Goal: Transaction & Acquisition: Download file/media

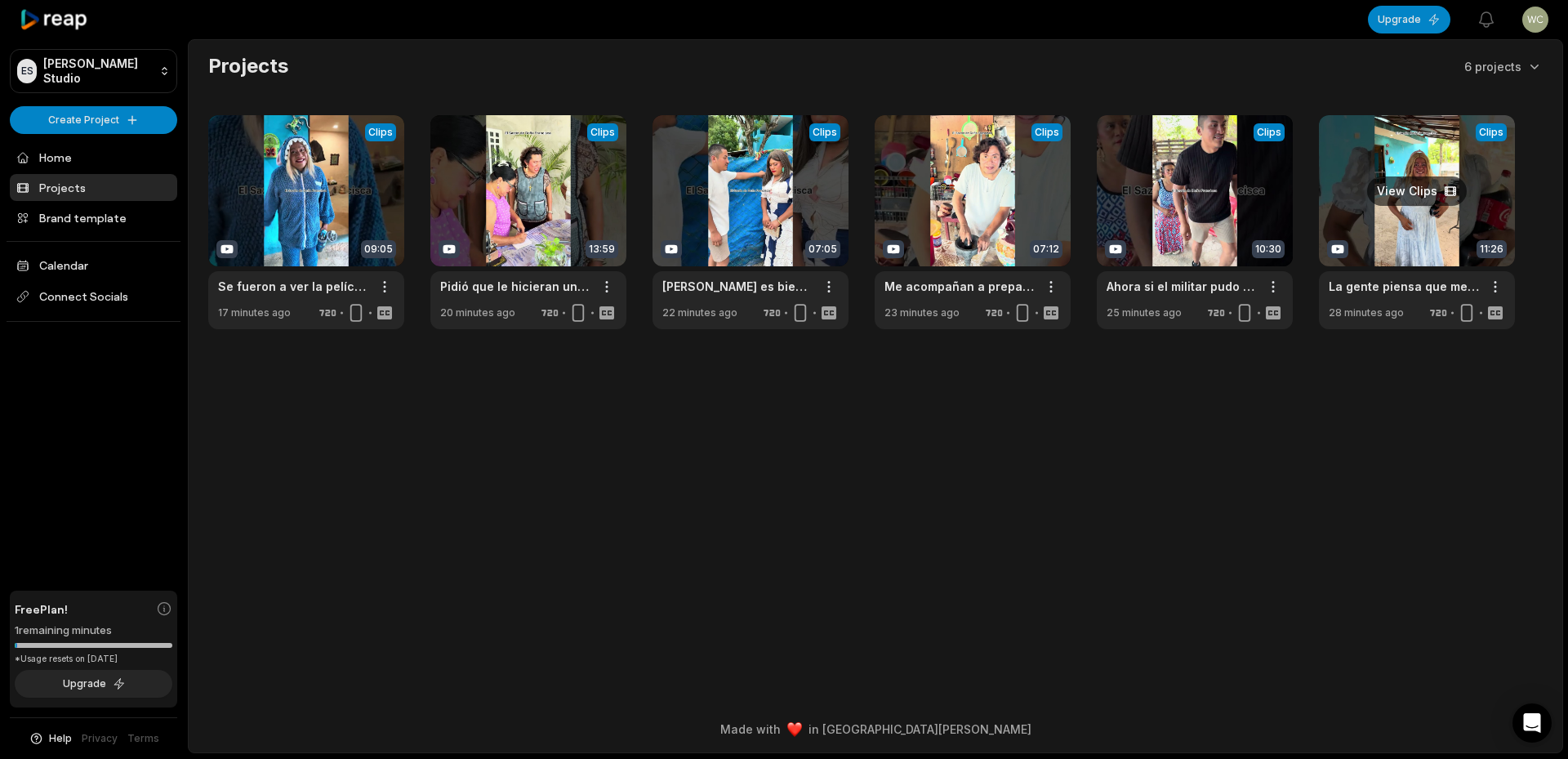
click at [1423, 199] on link at bounding box center [1416, 222] width 196 height 214
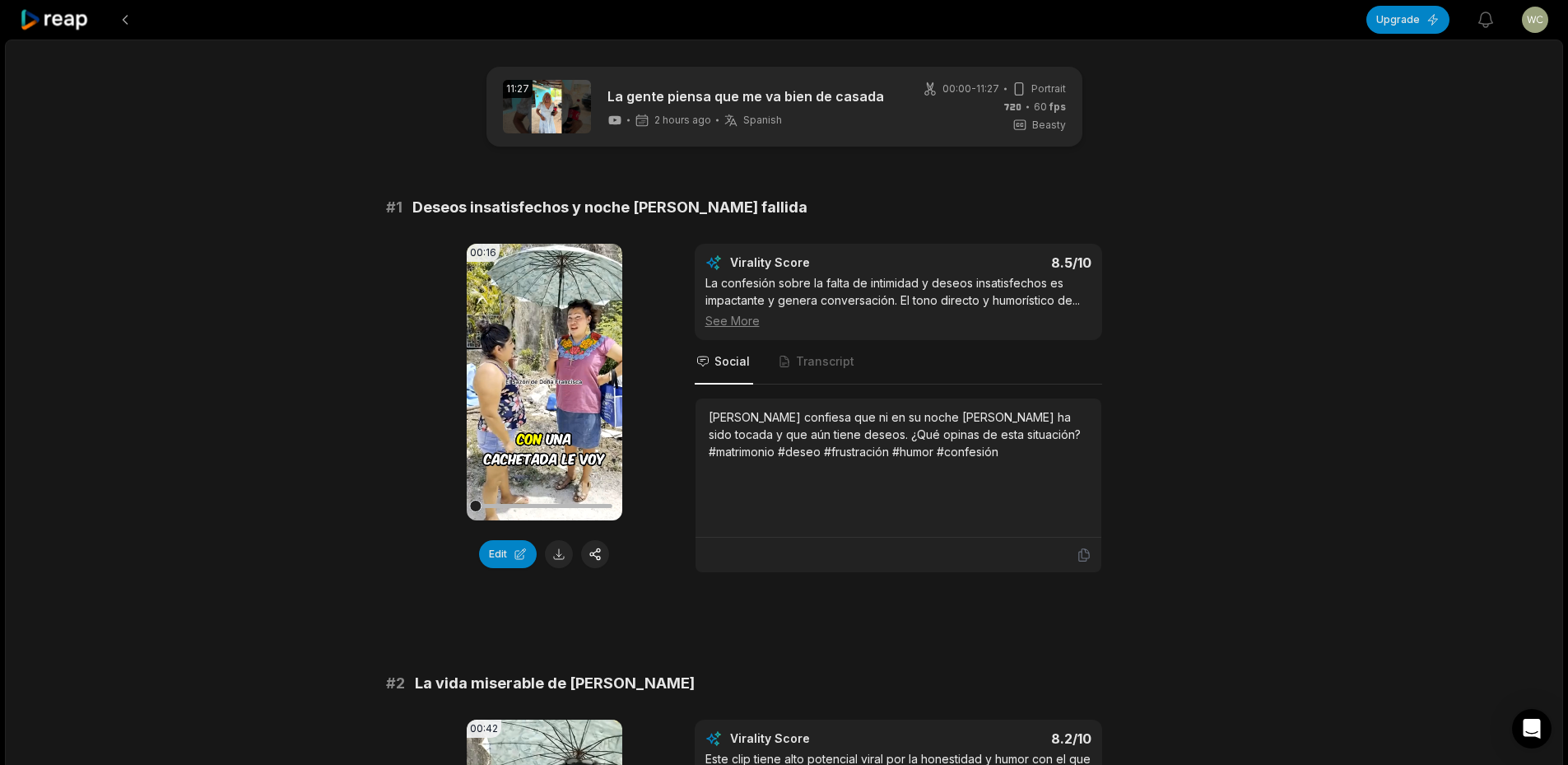
click at [563, 550] on button at bounding box center [559, 554] width 28 height 28
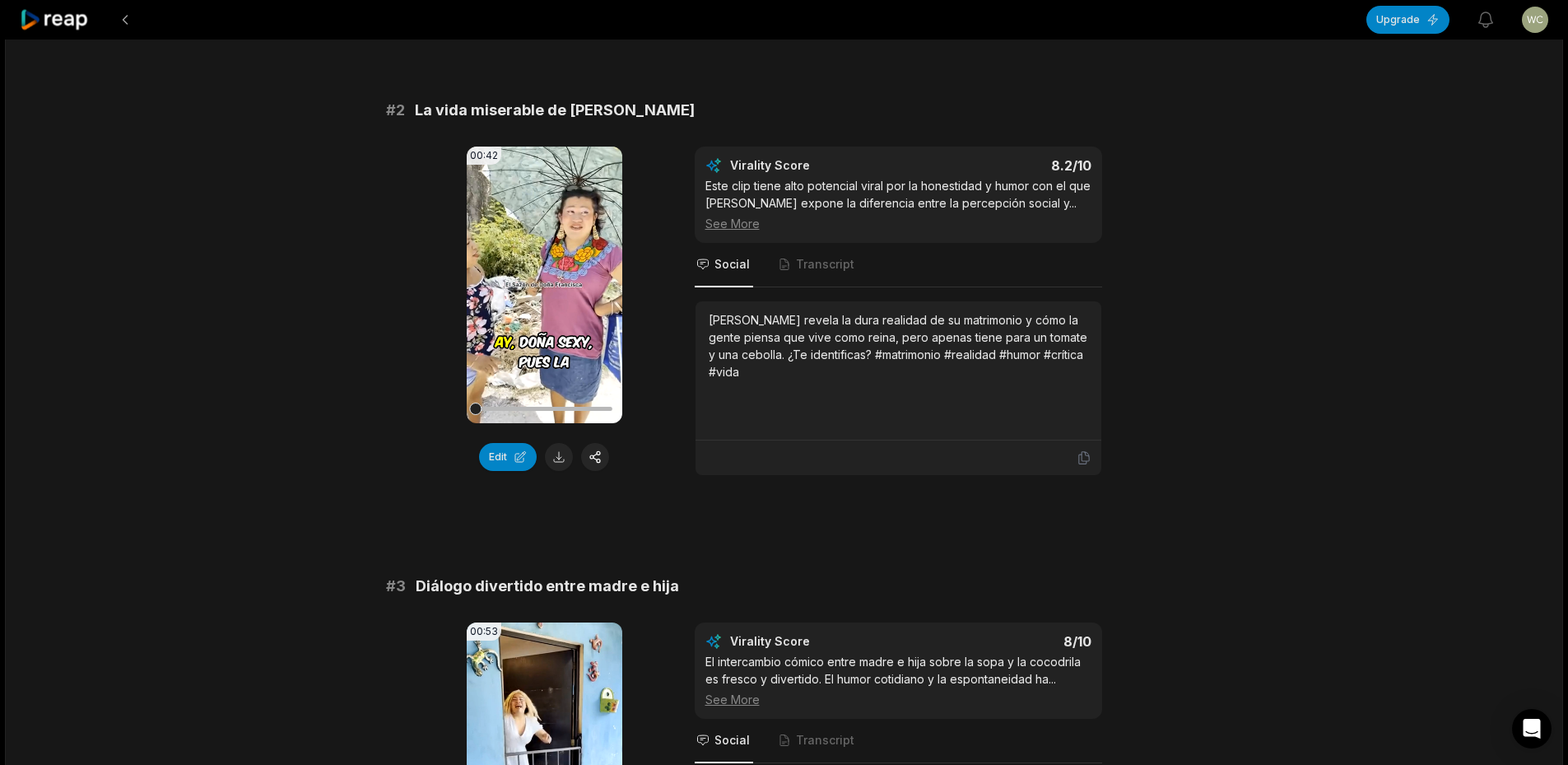
scroll to position [576, 0]
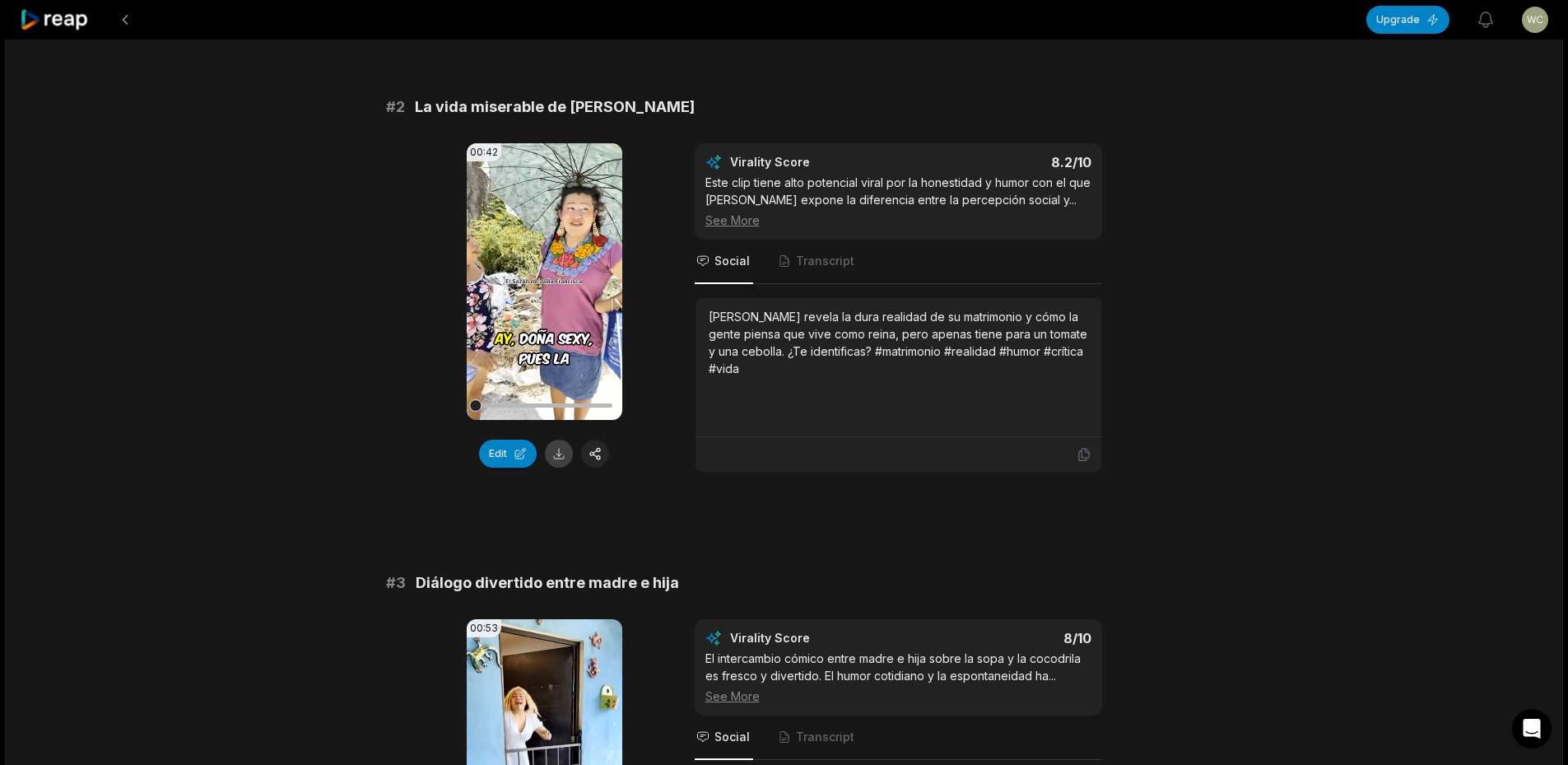
click at [560, 455] on button at bounding box center [559, 454] width 28 height 28
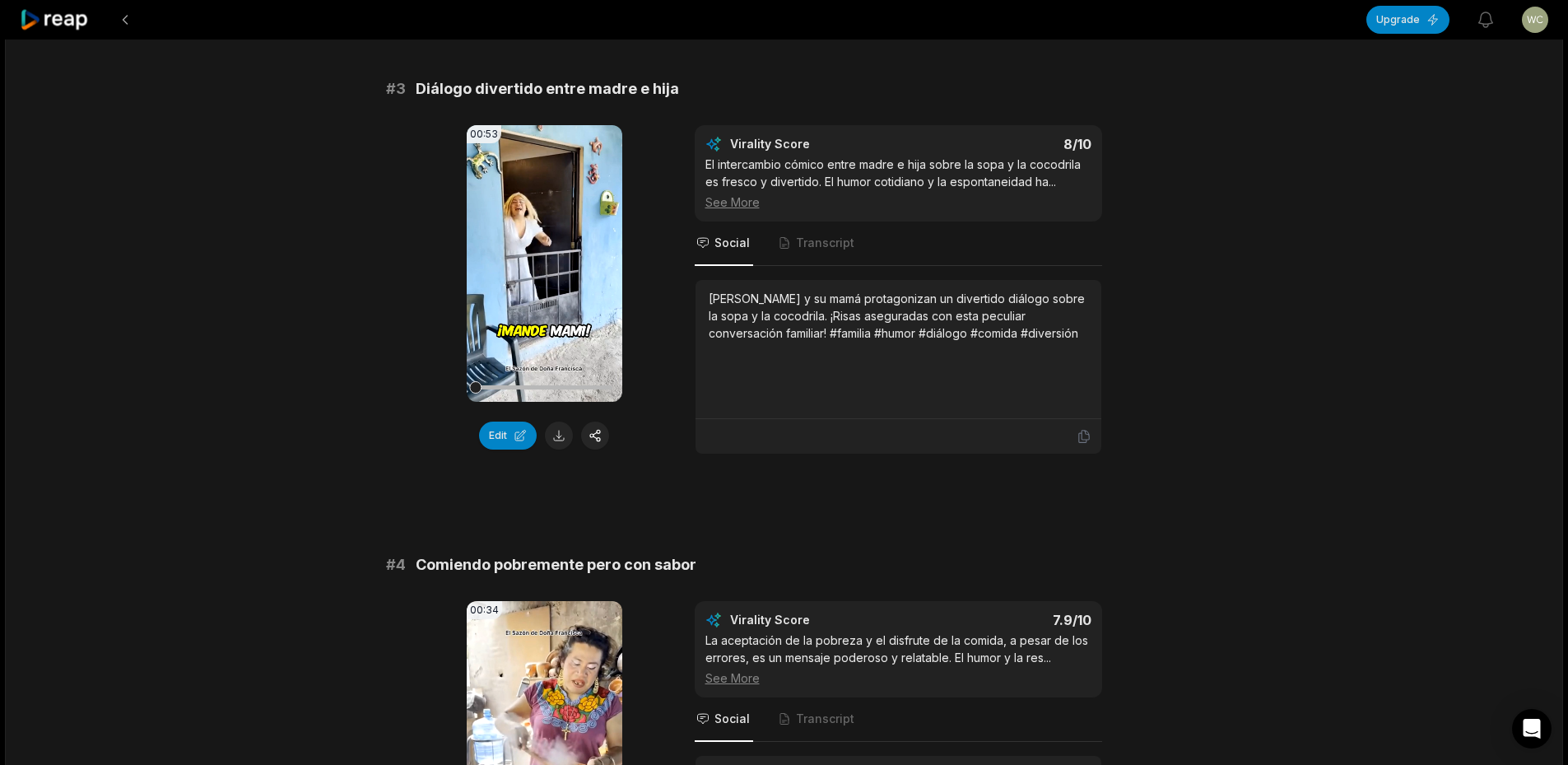
click at [570, 444] on div "Edit" at bounding box center [544, 435] width 156 height 28
click at [561, 440] on button at bounding box center [559, 435] width 28 height 28
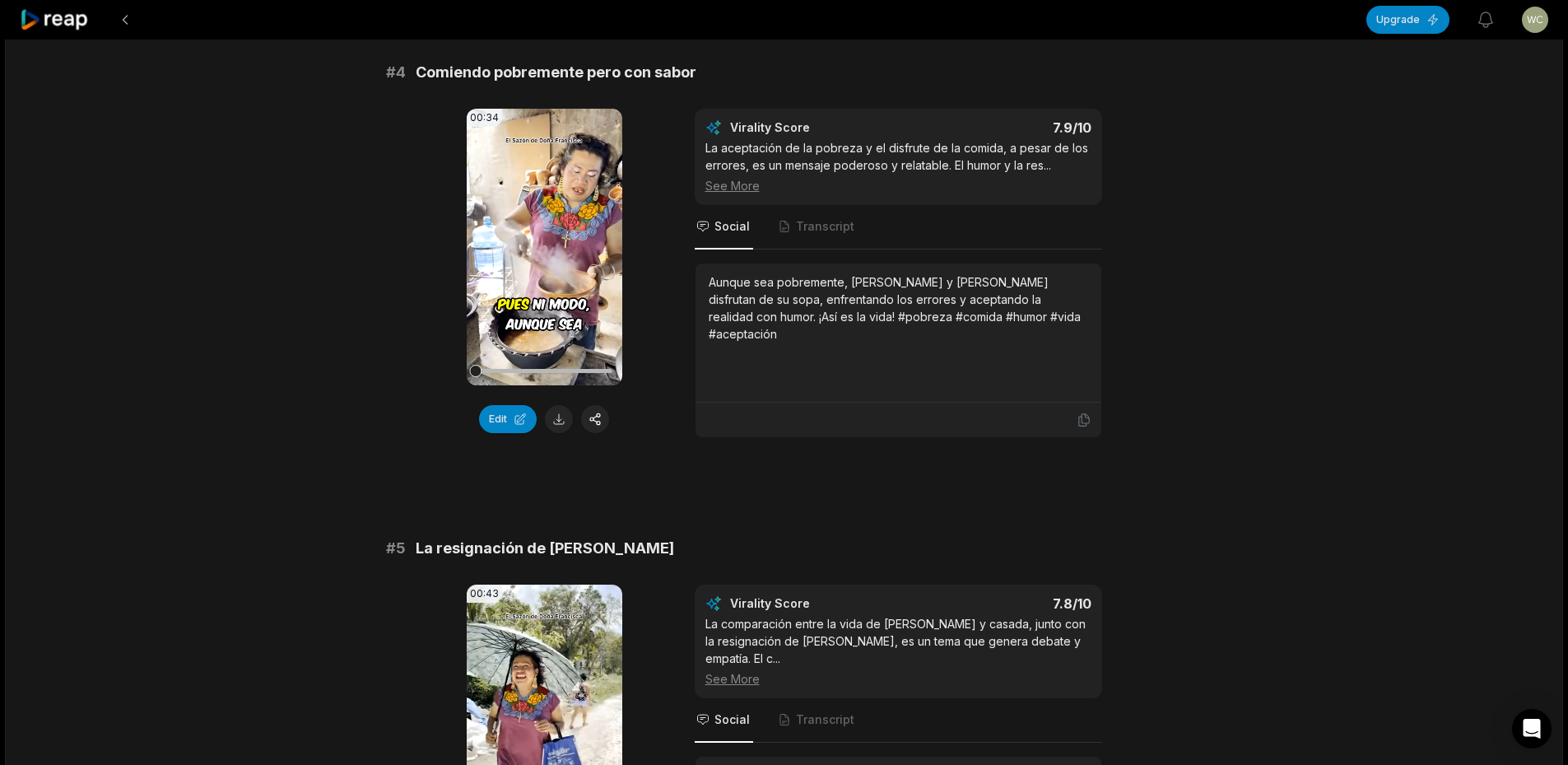
scroll to position [1565, 0]
click at [561, 424] on button at bounding box center [559, 417] width 28 height 28
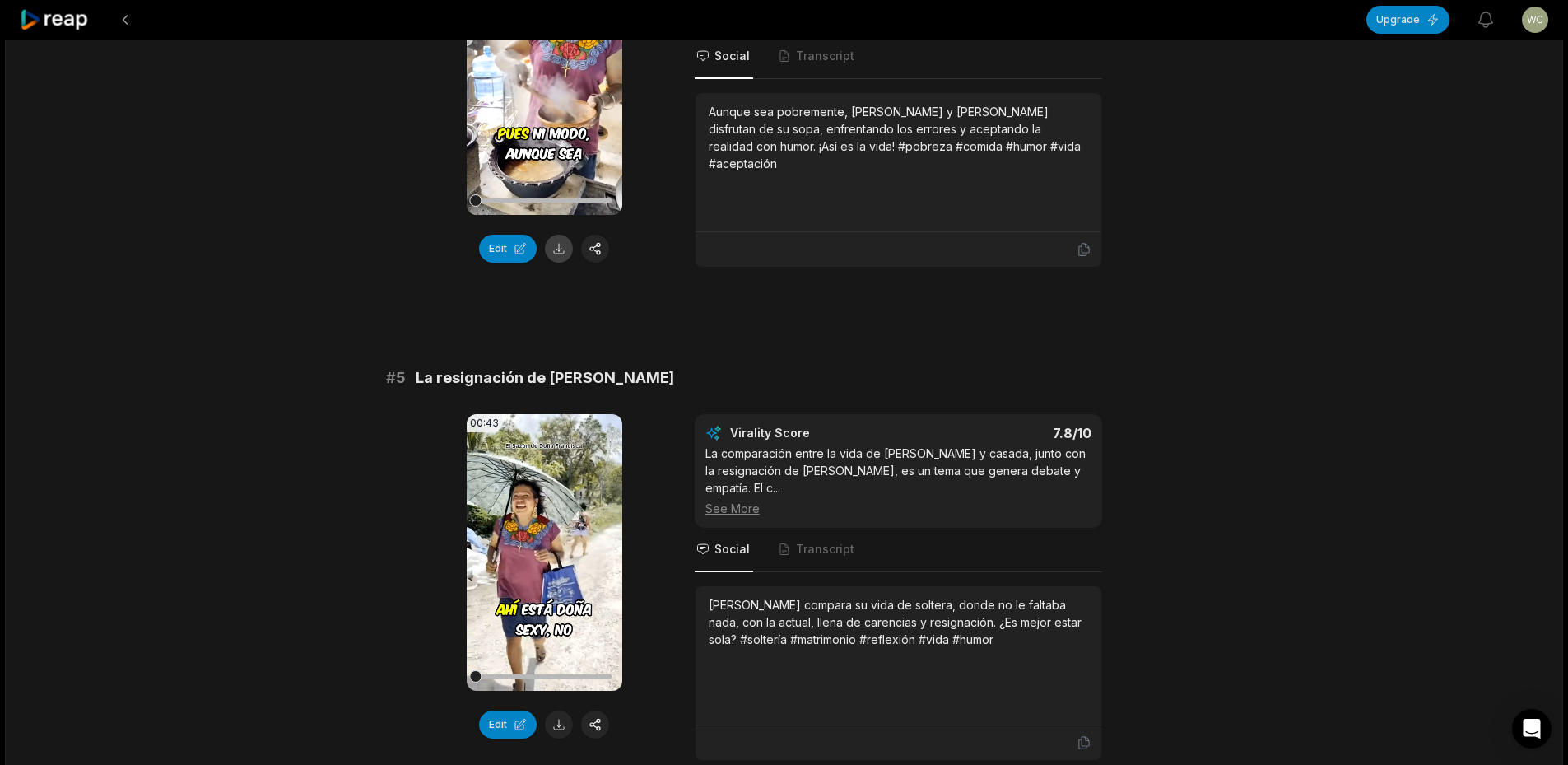
scroll to position [1976, 0]
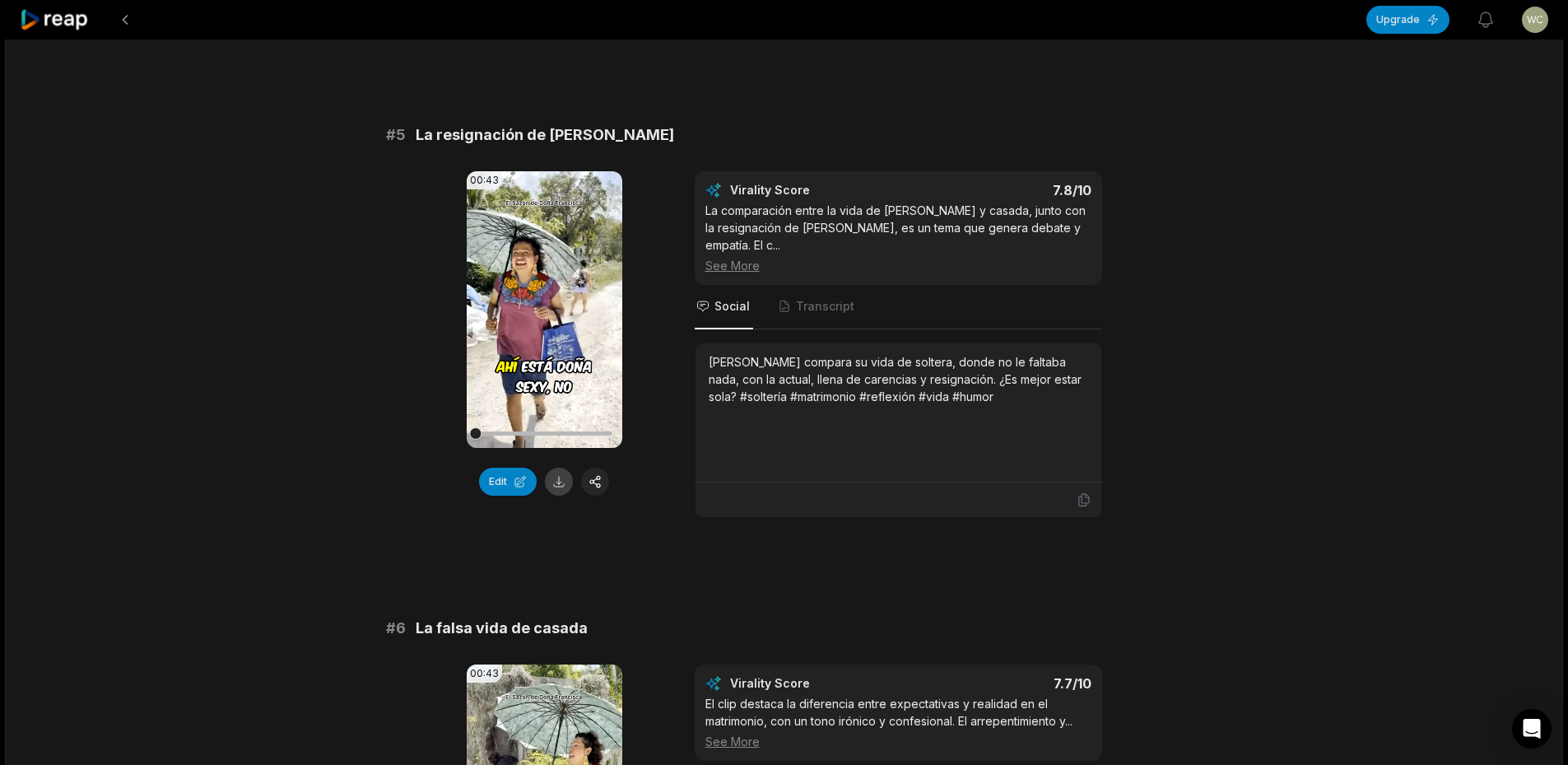
click at [553, 489] on button at bounding box center [559, 482] width 28 height 28
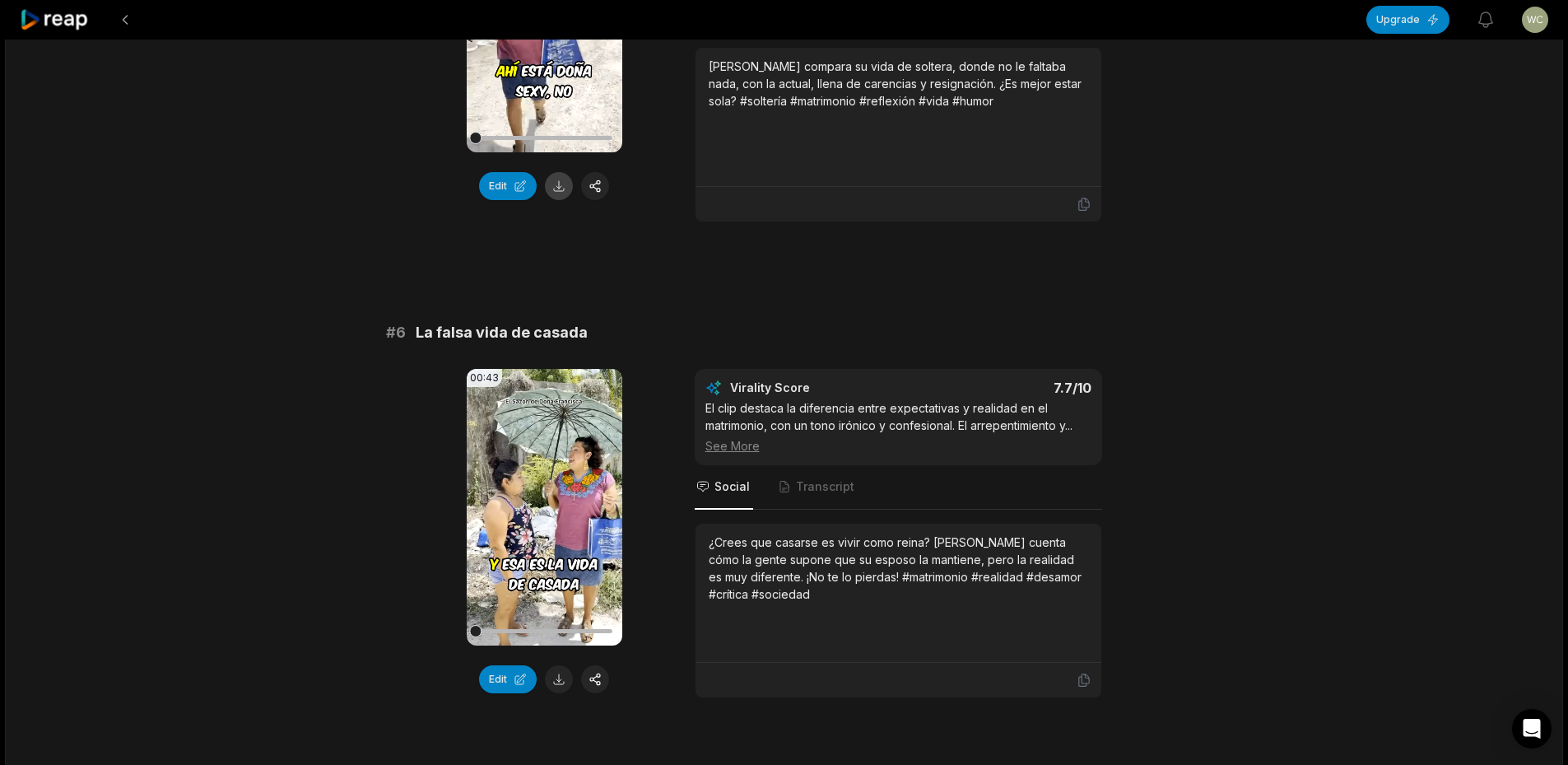
scroll to position [2305, 0]
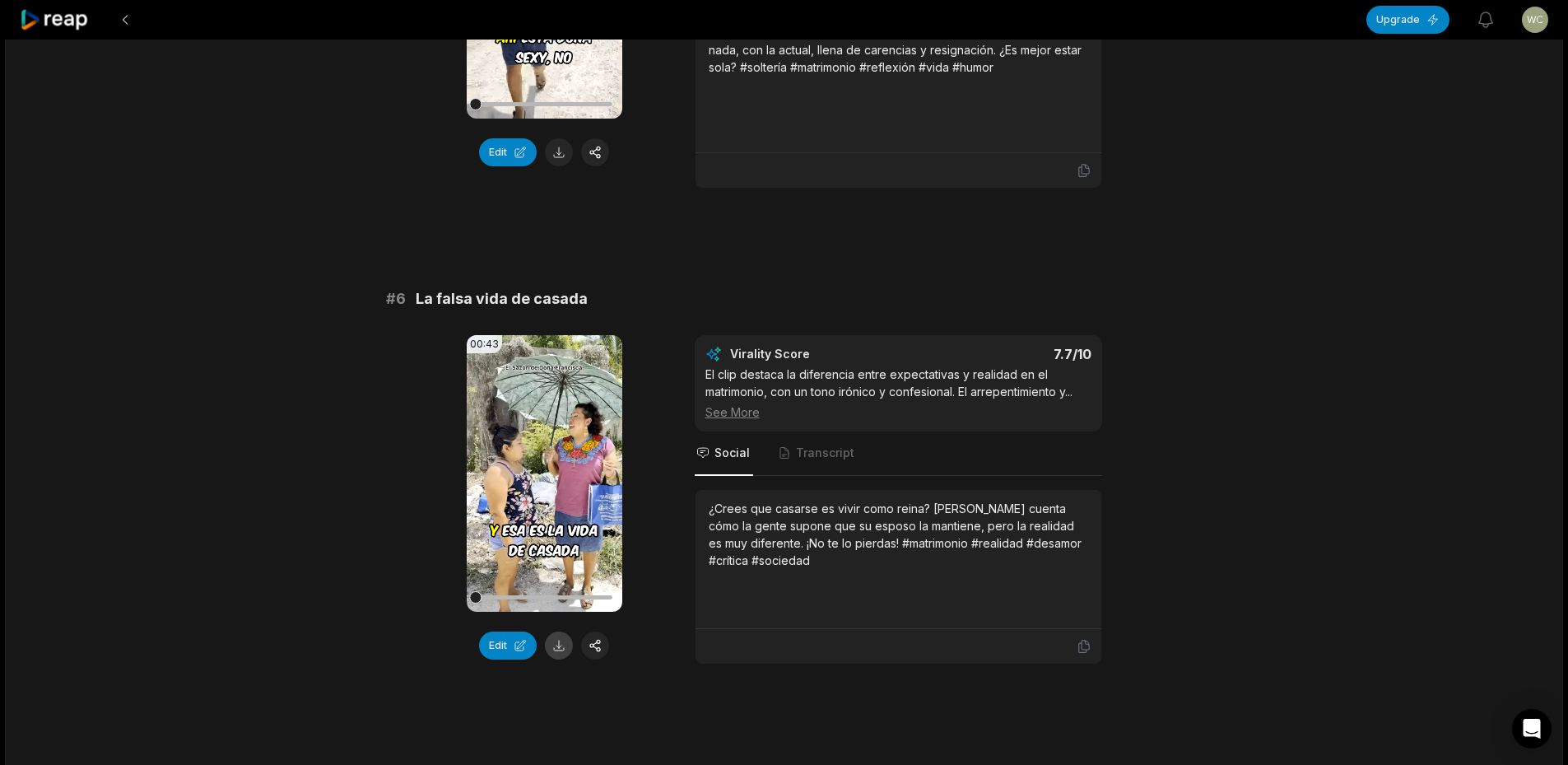
click at [564, 647] on button at bounding box center [559, 646] width 28 height 28
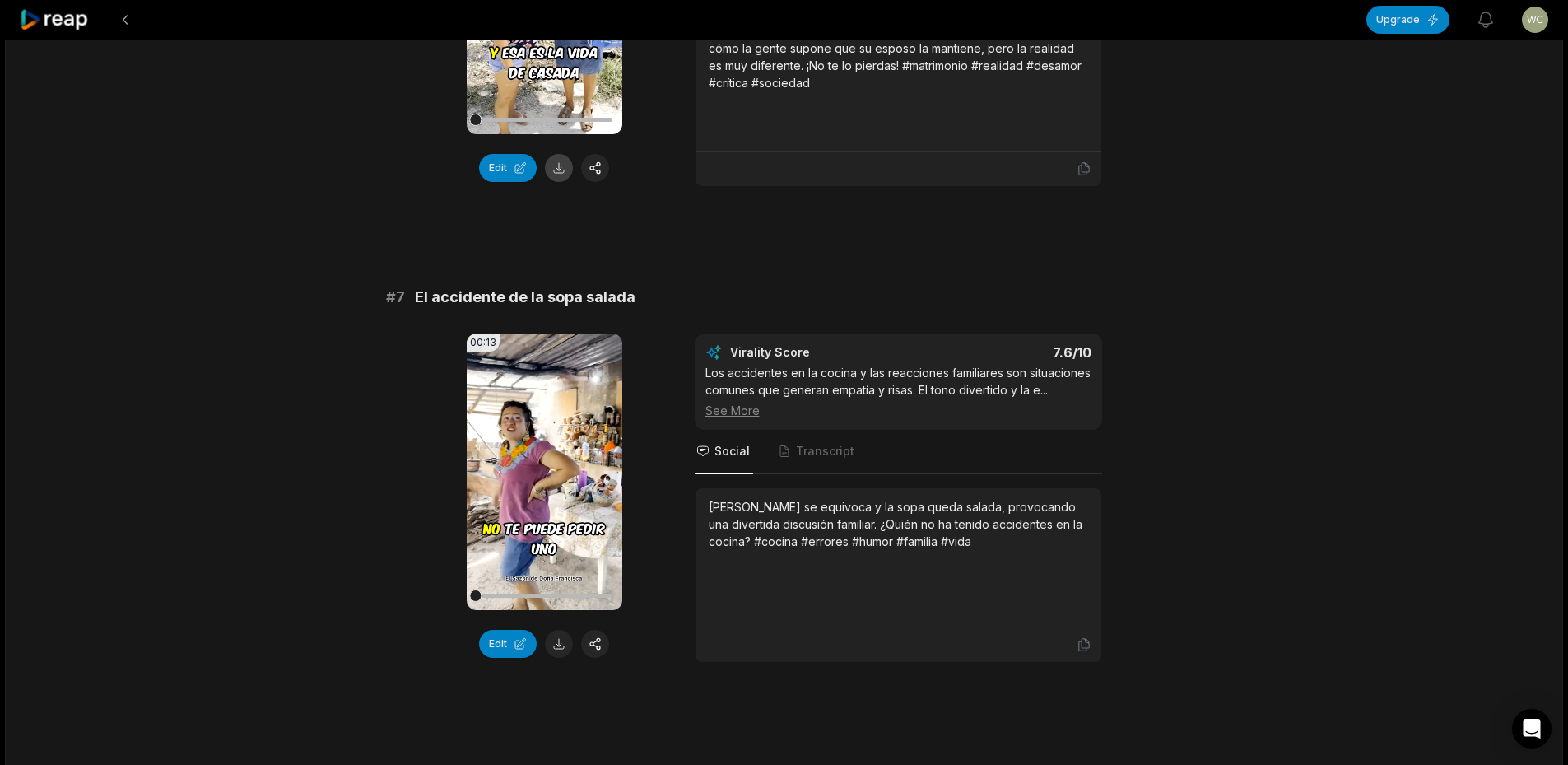
scroll to position [2800, 0]
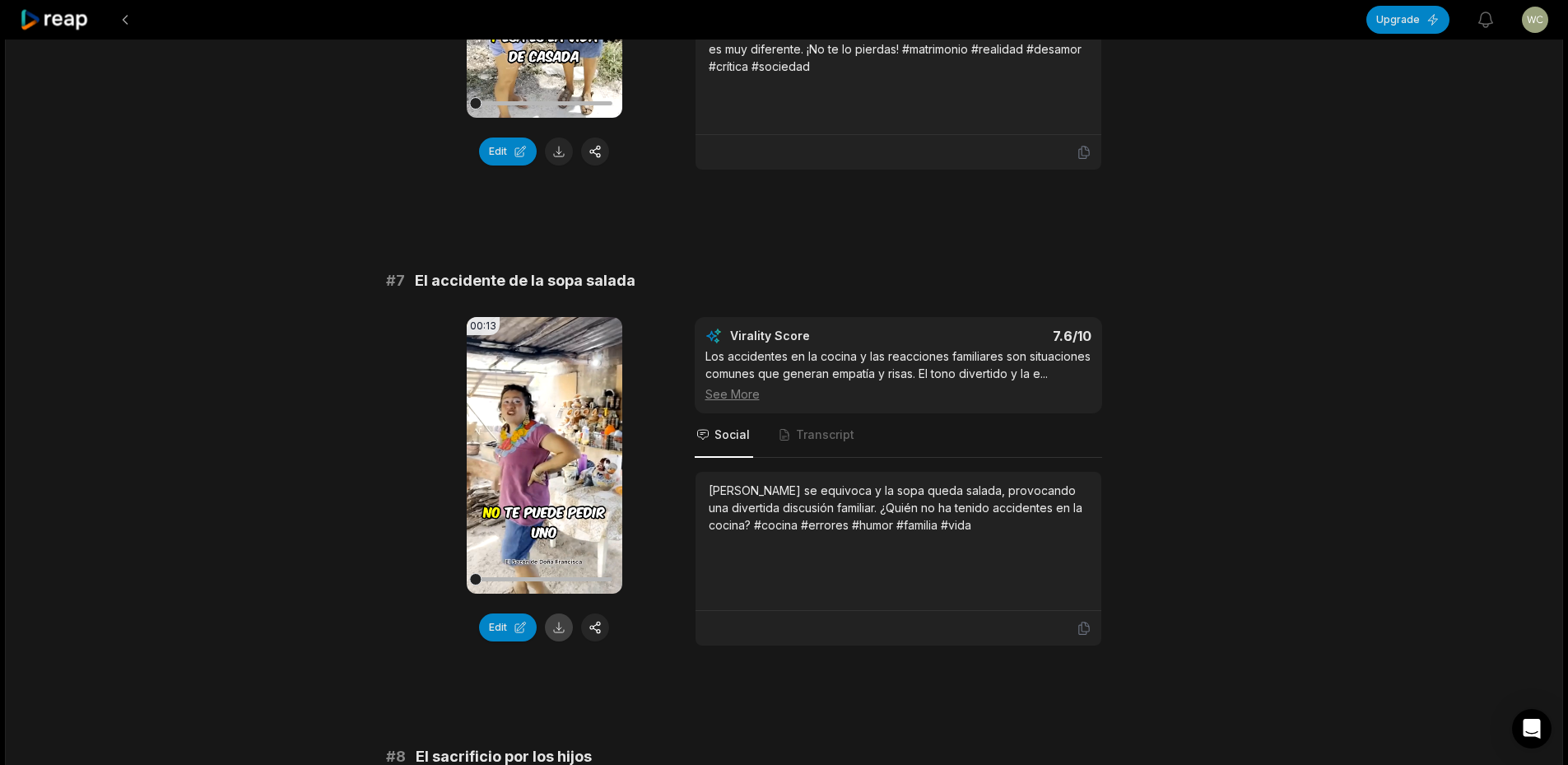
click at [564, 632] on button at bounding box center [559, 627] width 28 height 28
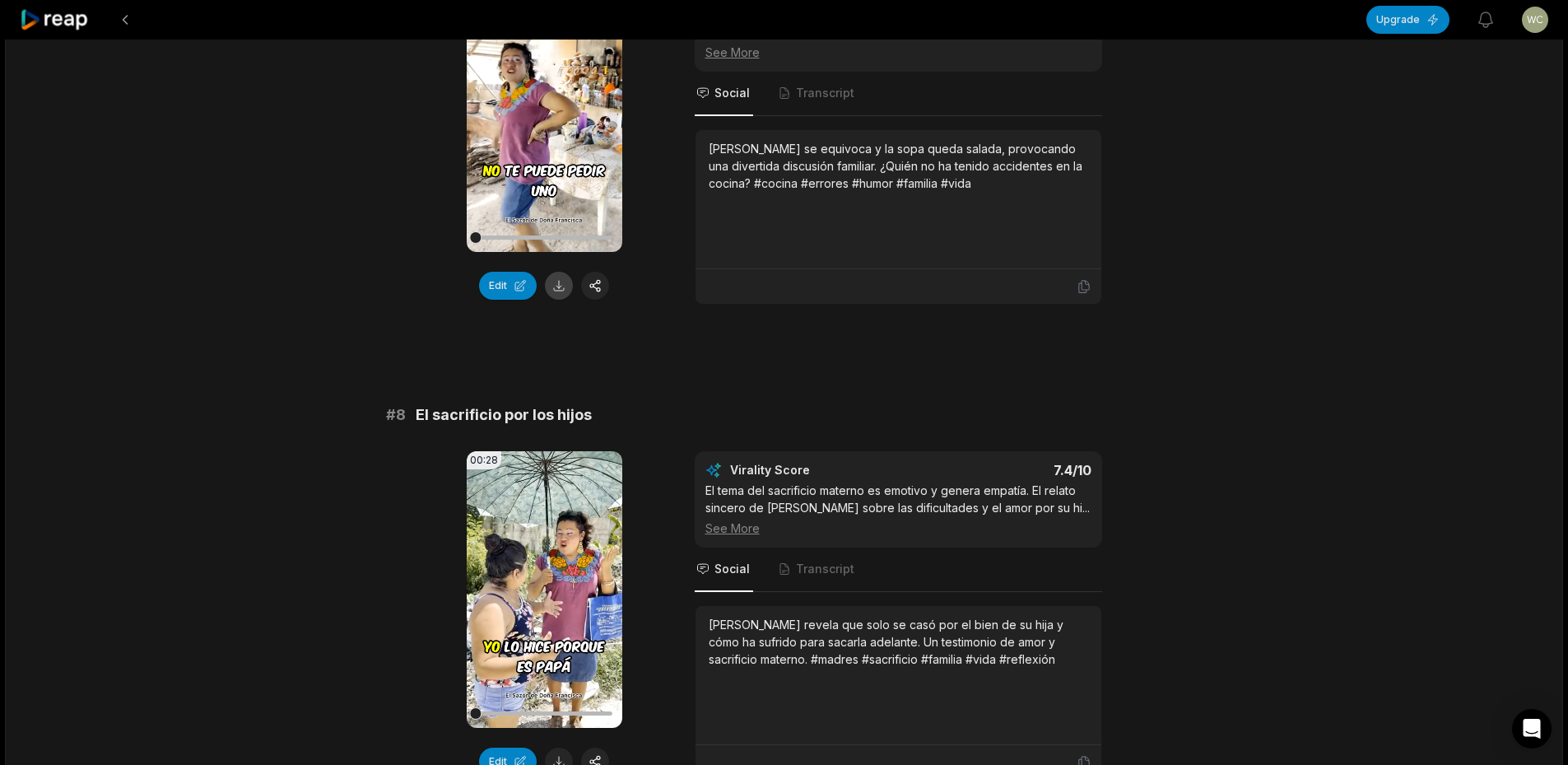
scroll to position [3211, 0]
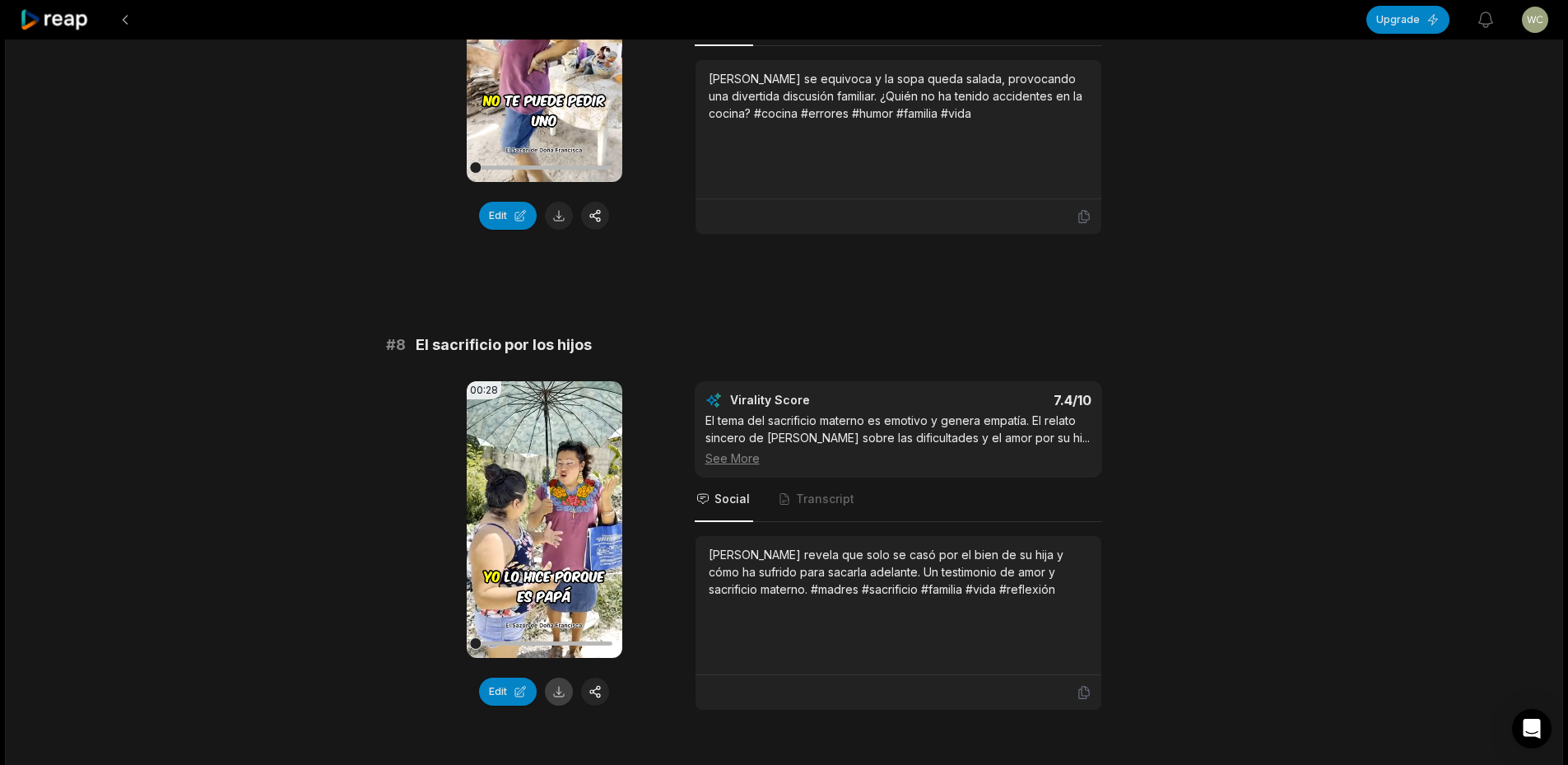
click at [565, 705] on button at bounding box center [559, 691] width 28 height 28
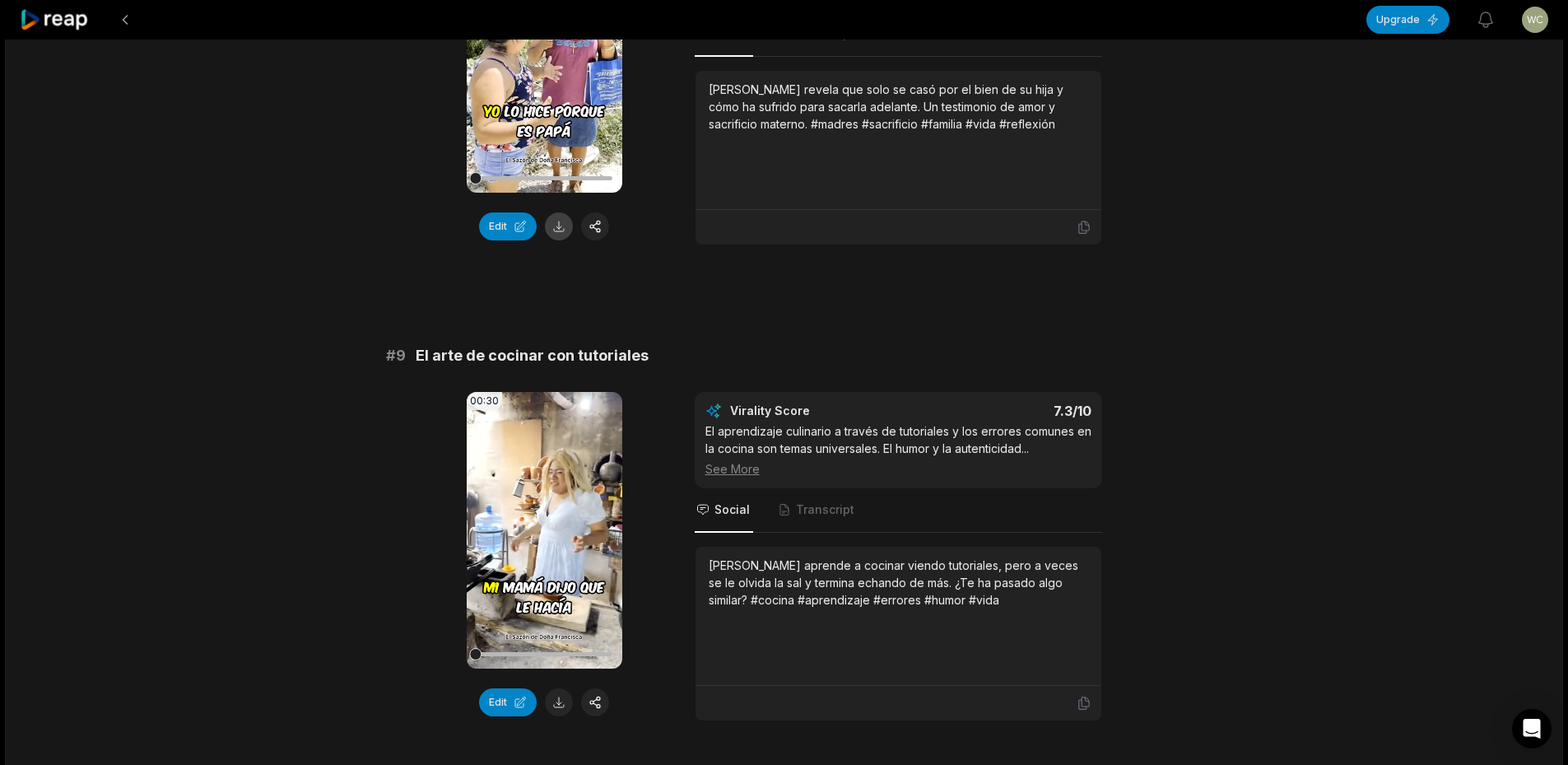
scroll to position [3787, 0]
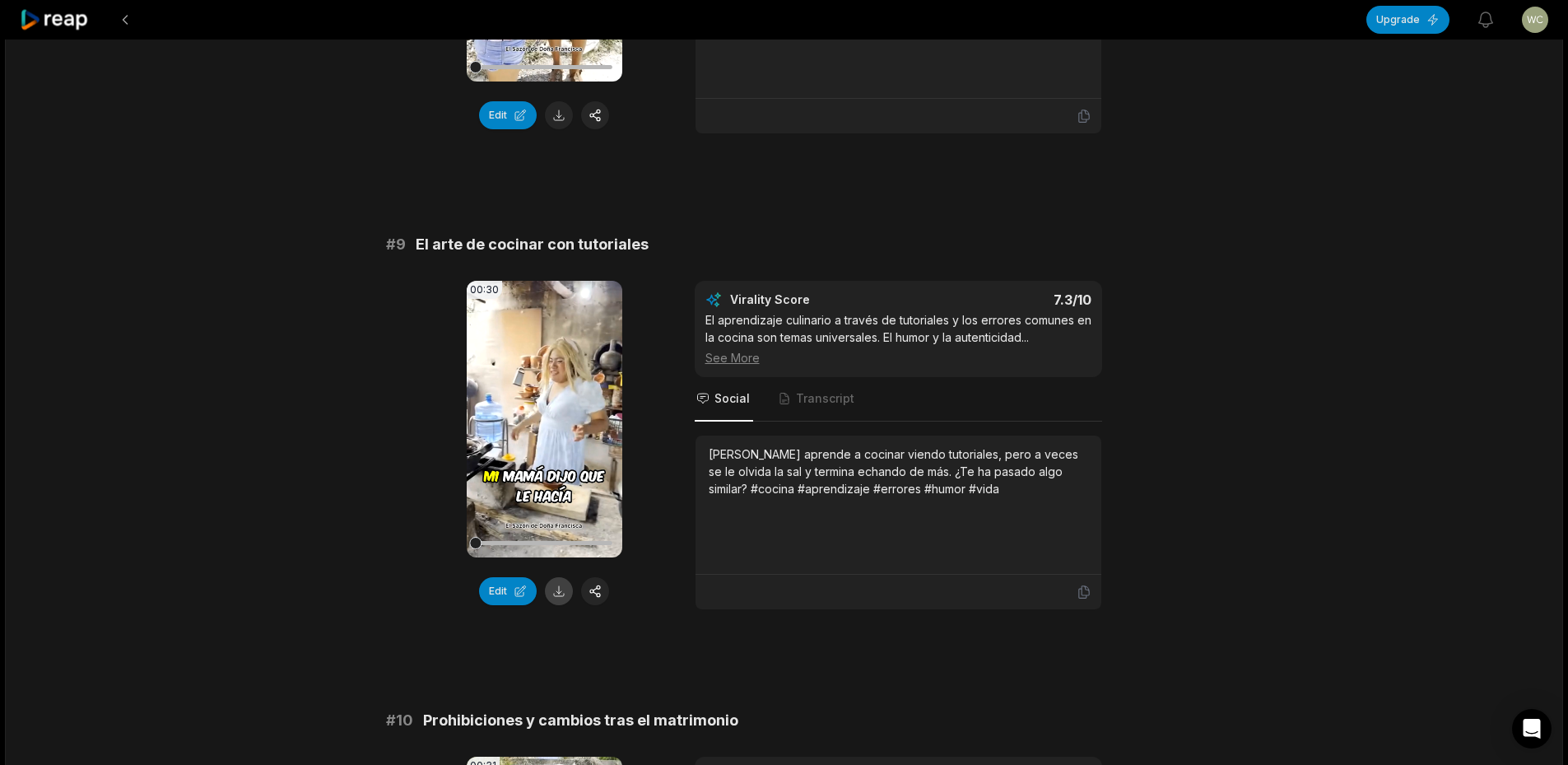
click at [564, 605] on button at bounding box center [559, 591] width 28 height 28
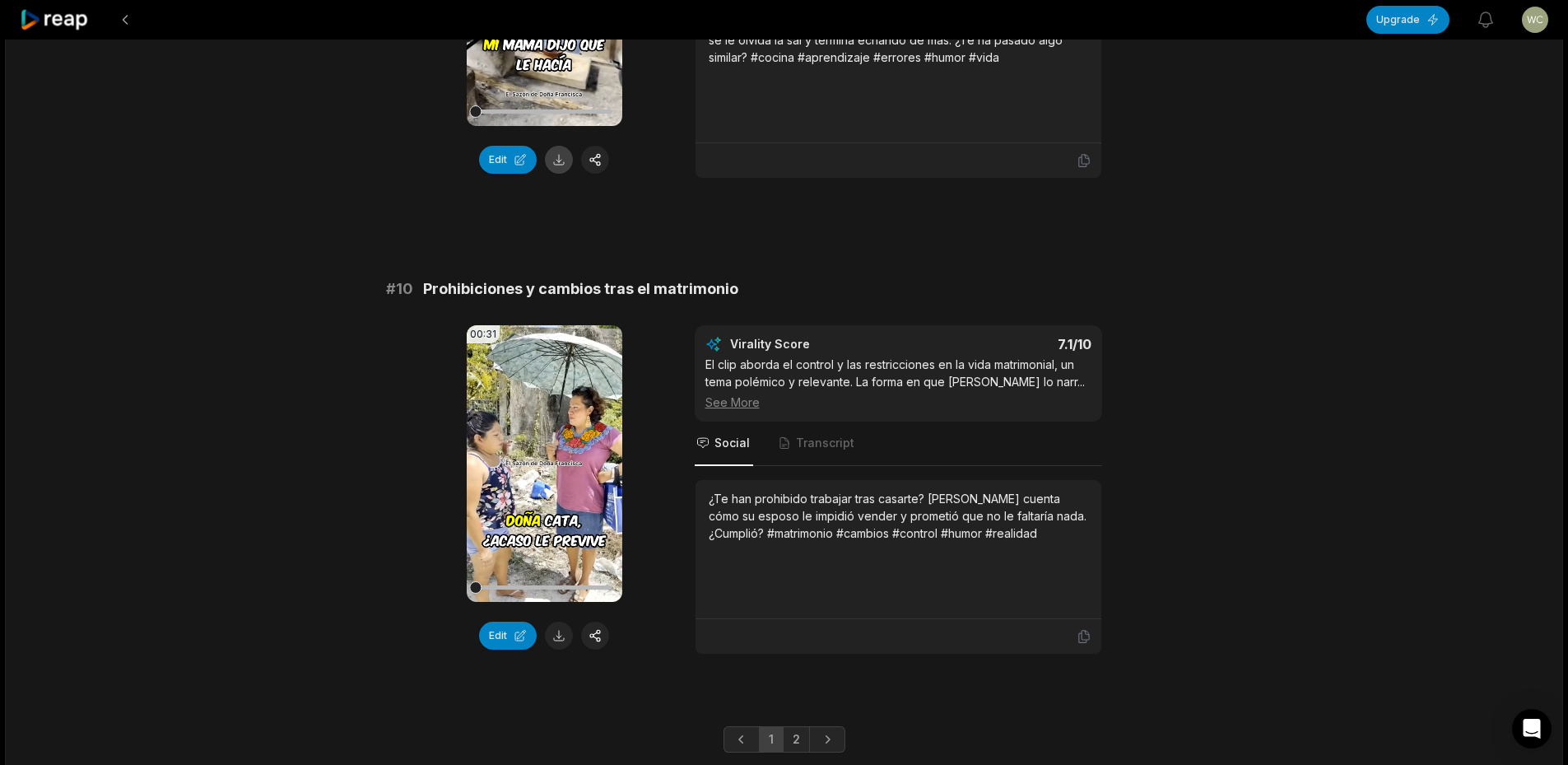
scroll to position [4281, 0]
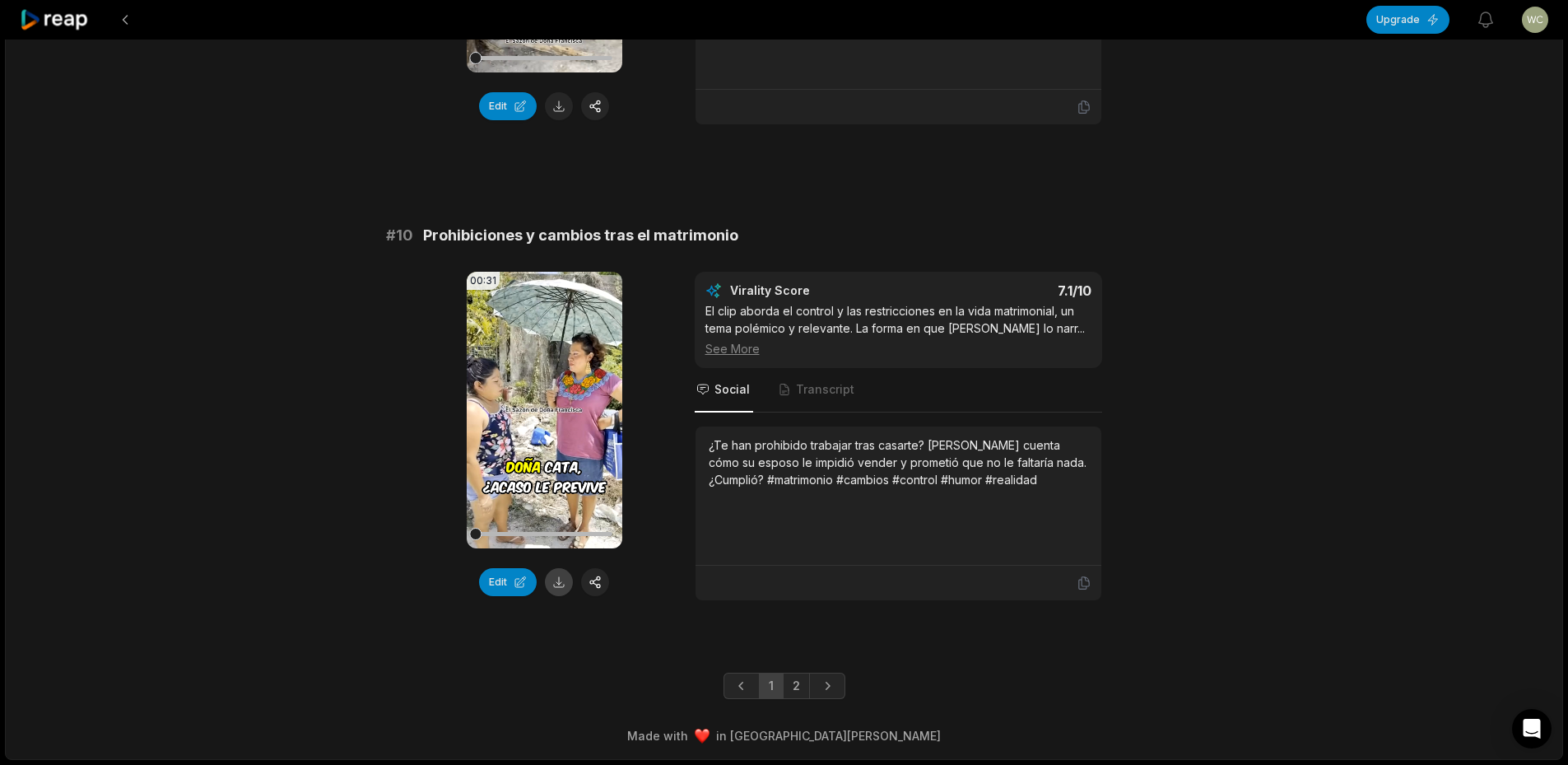
click at [552, 591] on button at bounding box center [559, 582] width 28 height 28
click at [793, 699] on link "2" at bounding box center [795, 686] width 27 height 27
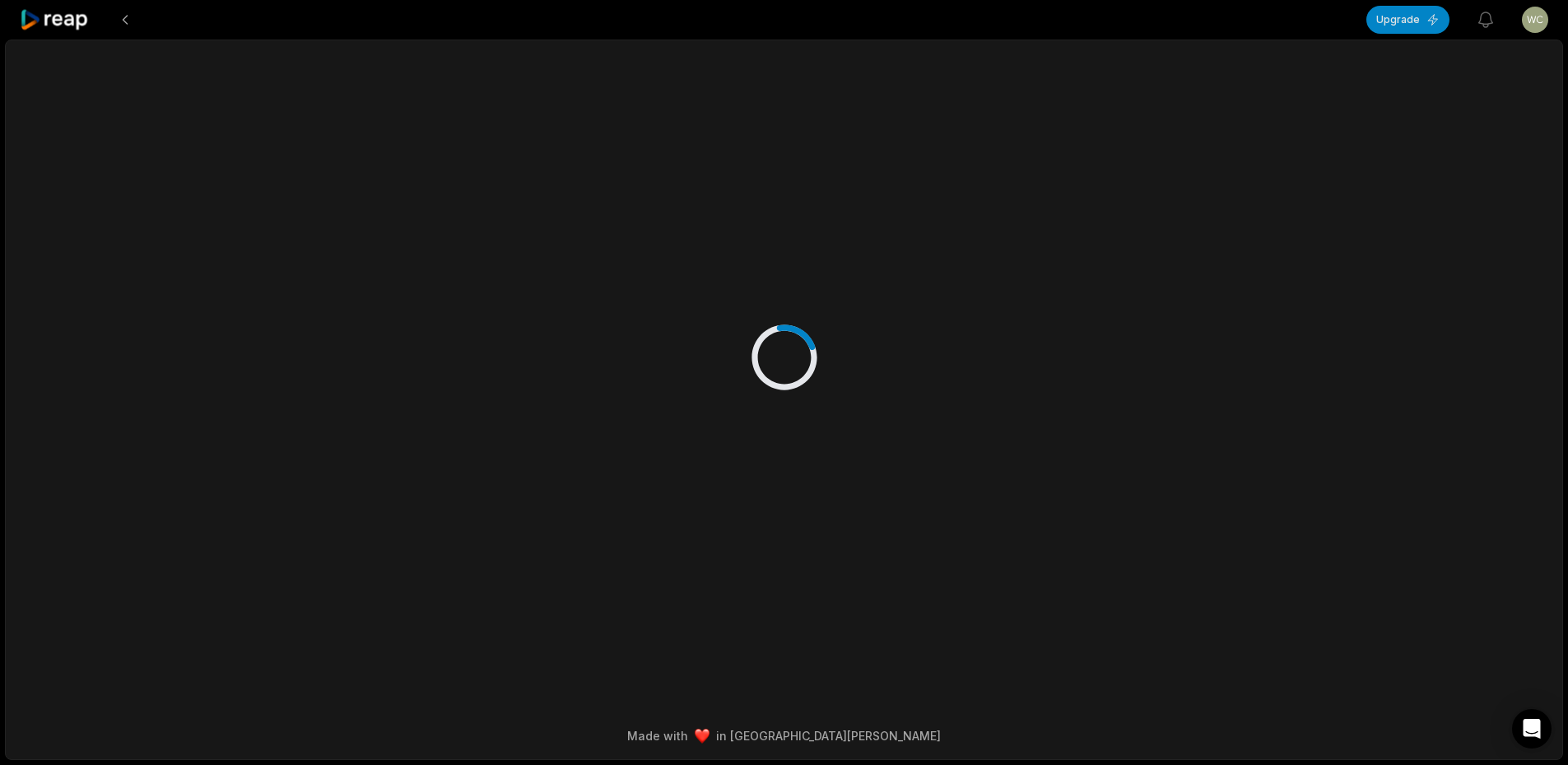
scroll to position [0, 0]
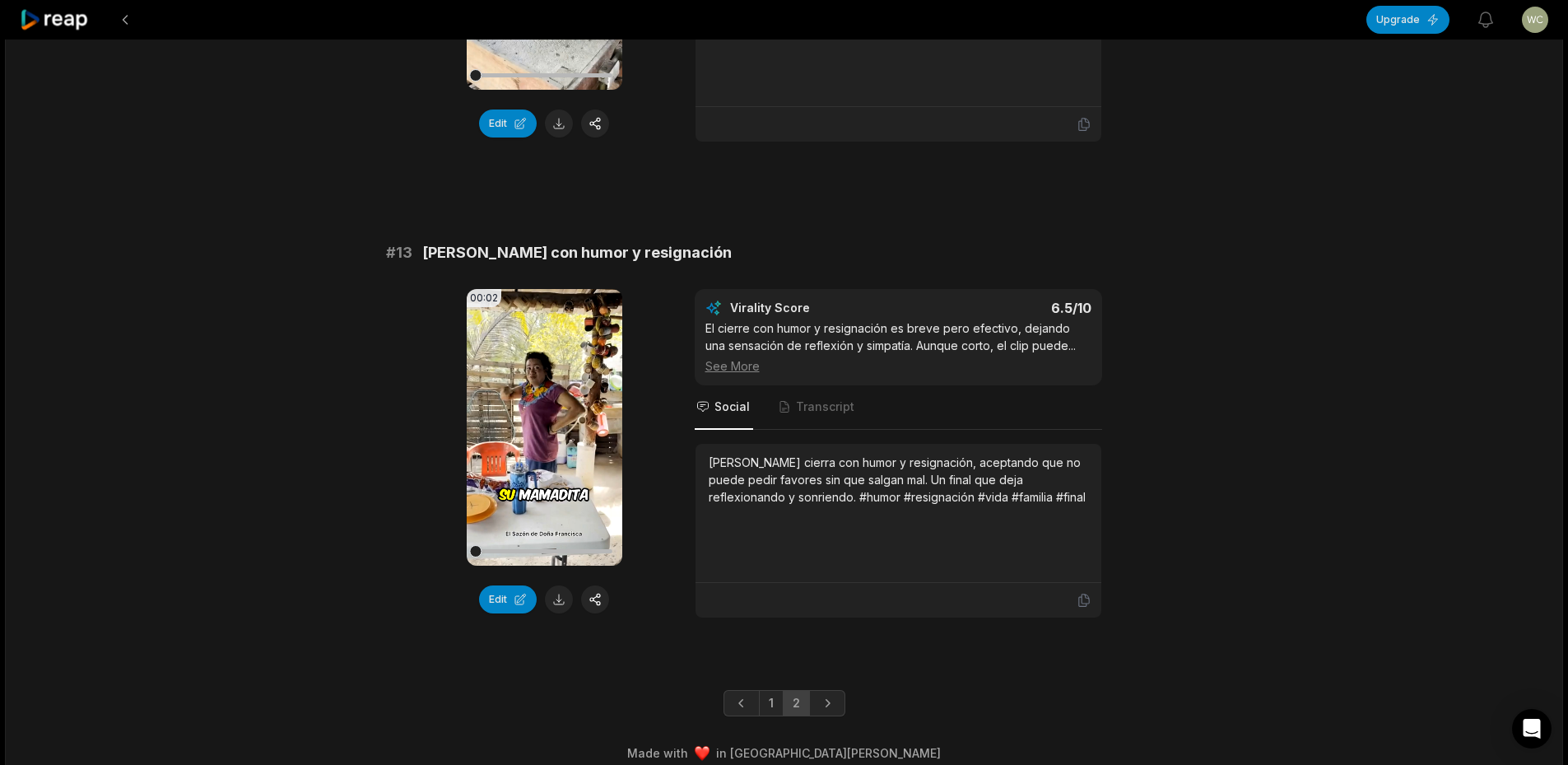
click at [70, 25] on icon at bounding box center [55, 20] width 70 height 22
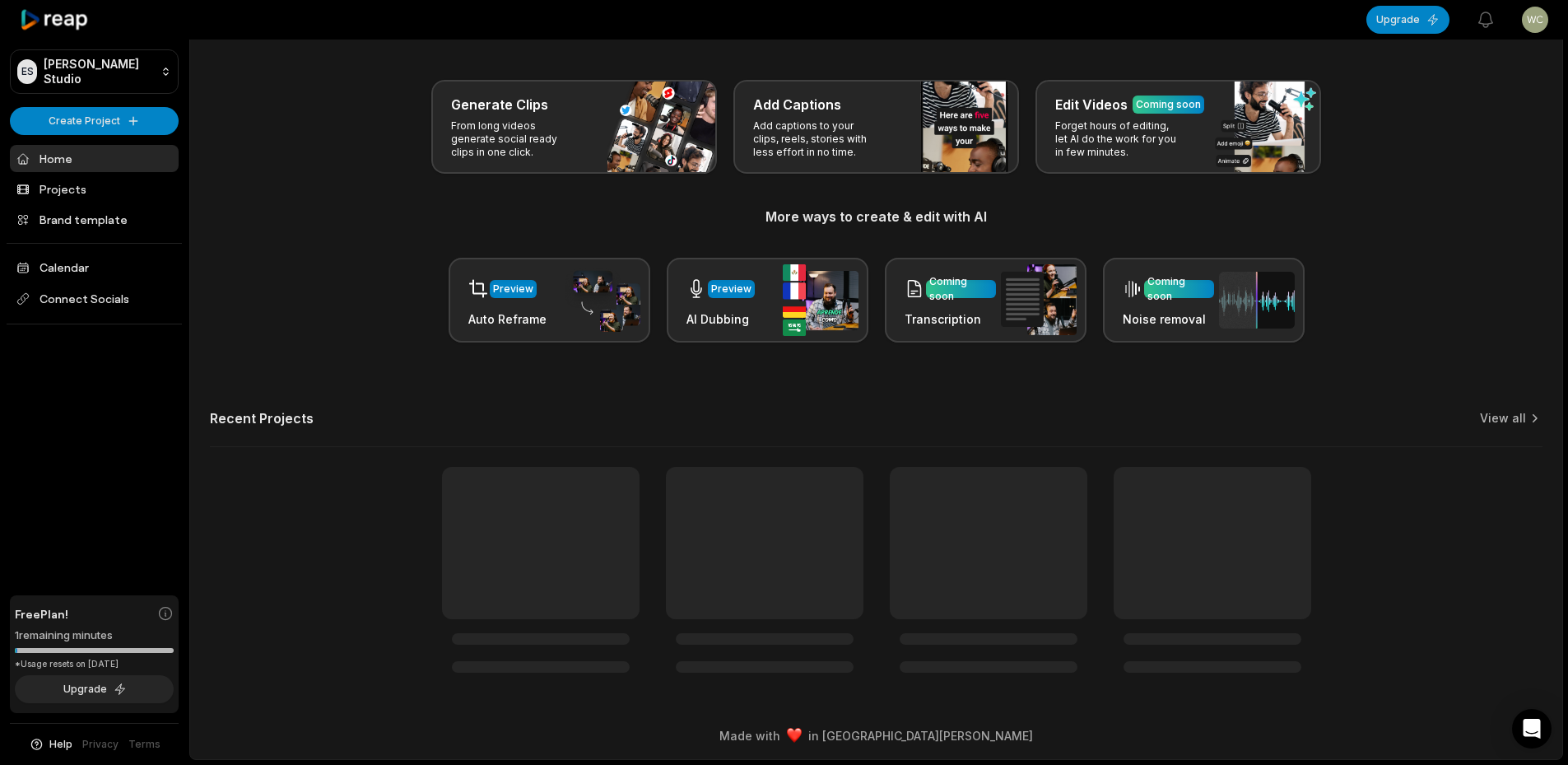
scroll to position [57, 0]
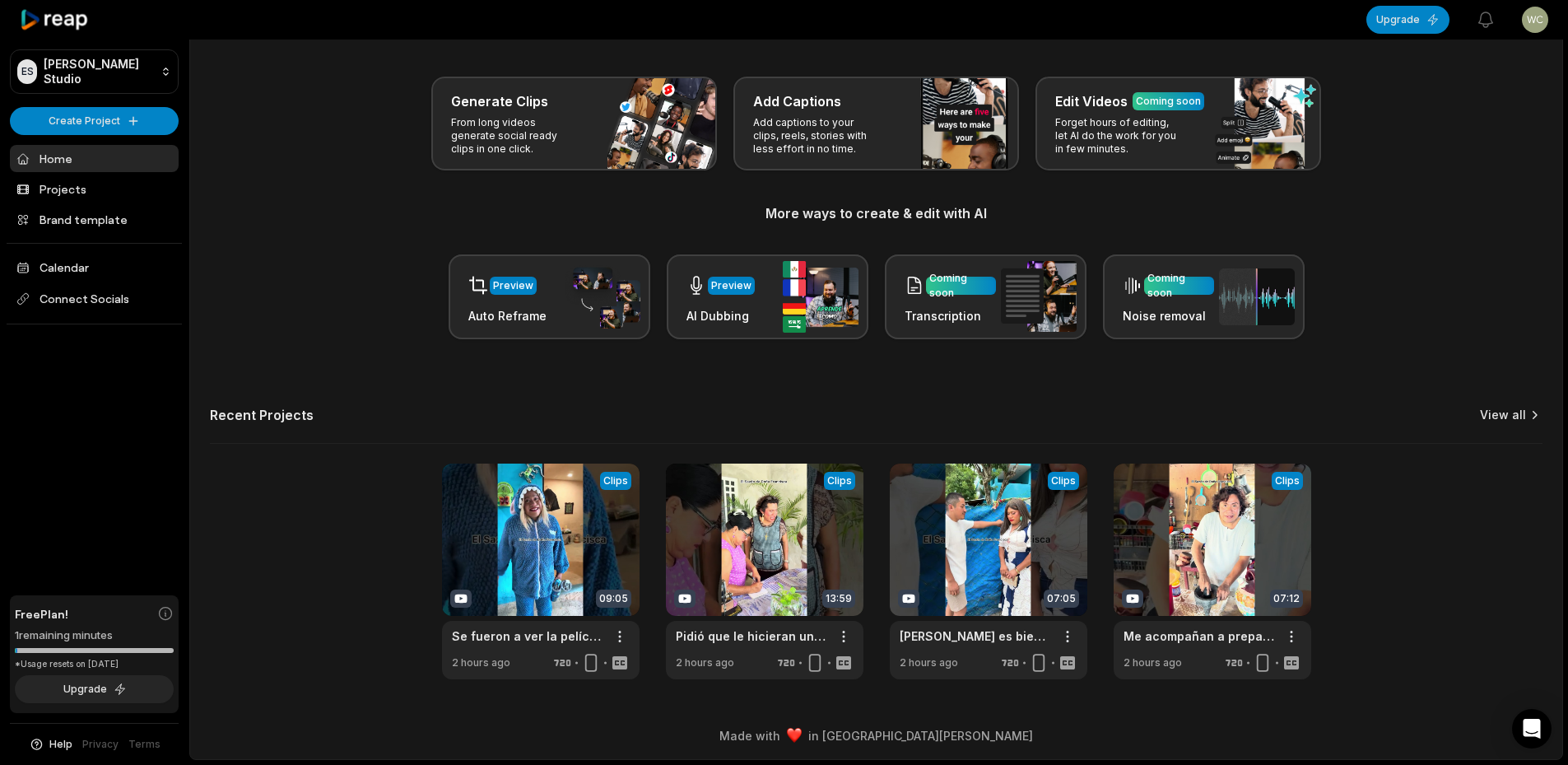
click at [1505, 407] on link "View all" at bounding box center [1502, 414] width 46 height 17
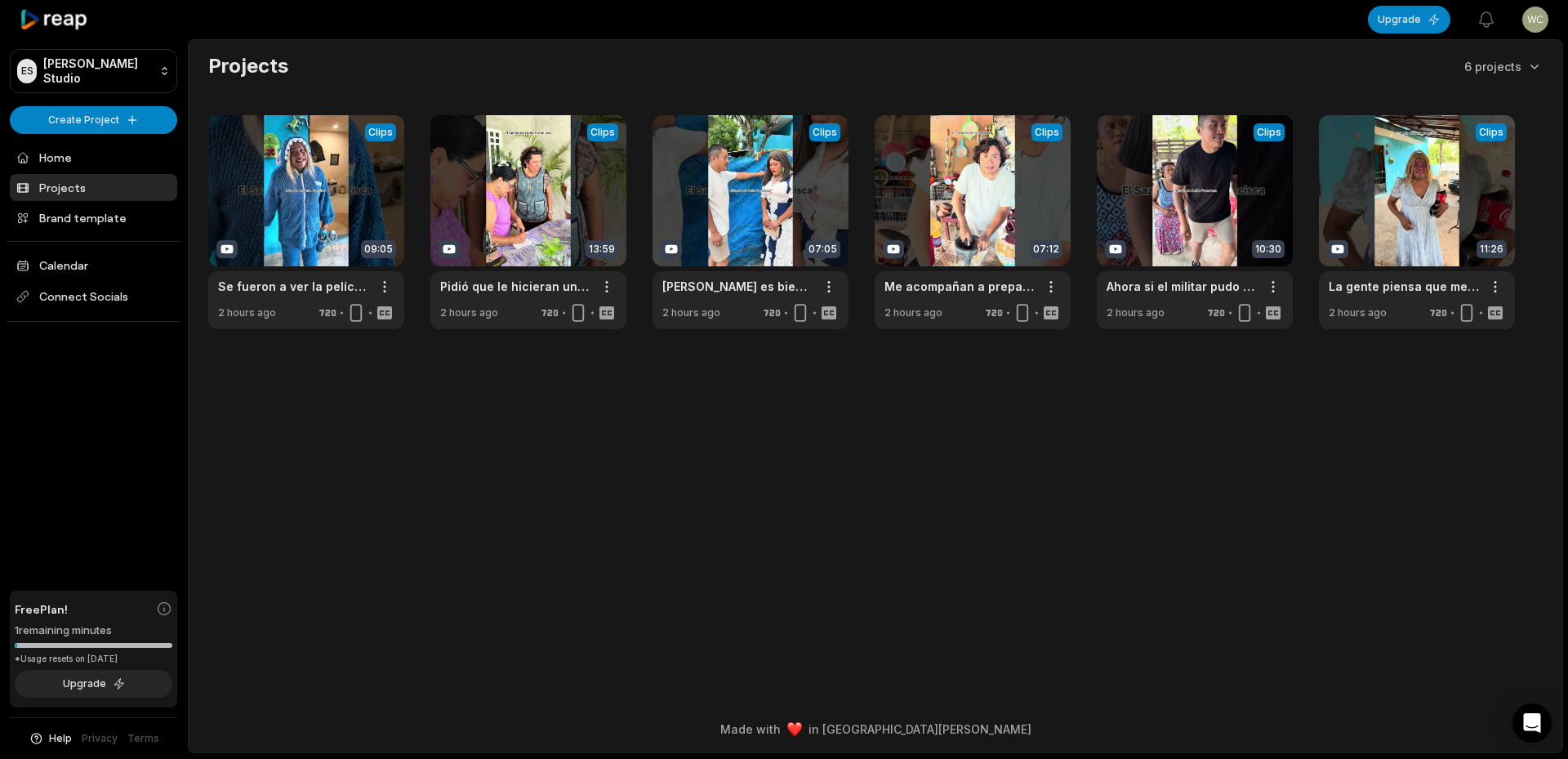
click at [1523, 24] on html "ES Ellda's Studio Create Project Home Projects Brand template Calendar Connect …" at bounding box center [784, 380] width 1568 height 759
click at [1505, 129] on div "Sign Out" at bounding box center [1476, 134] width 169 height 27
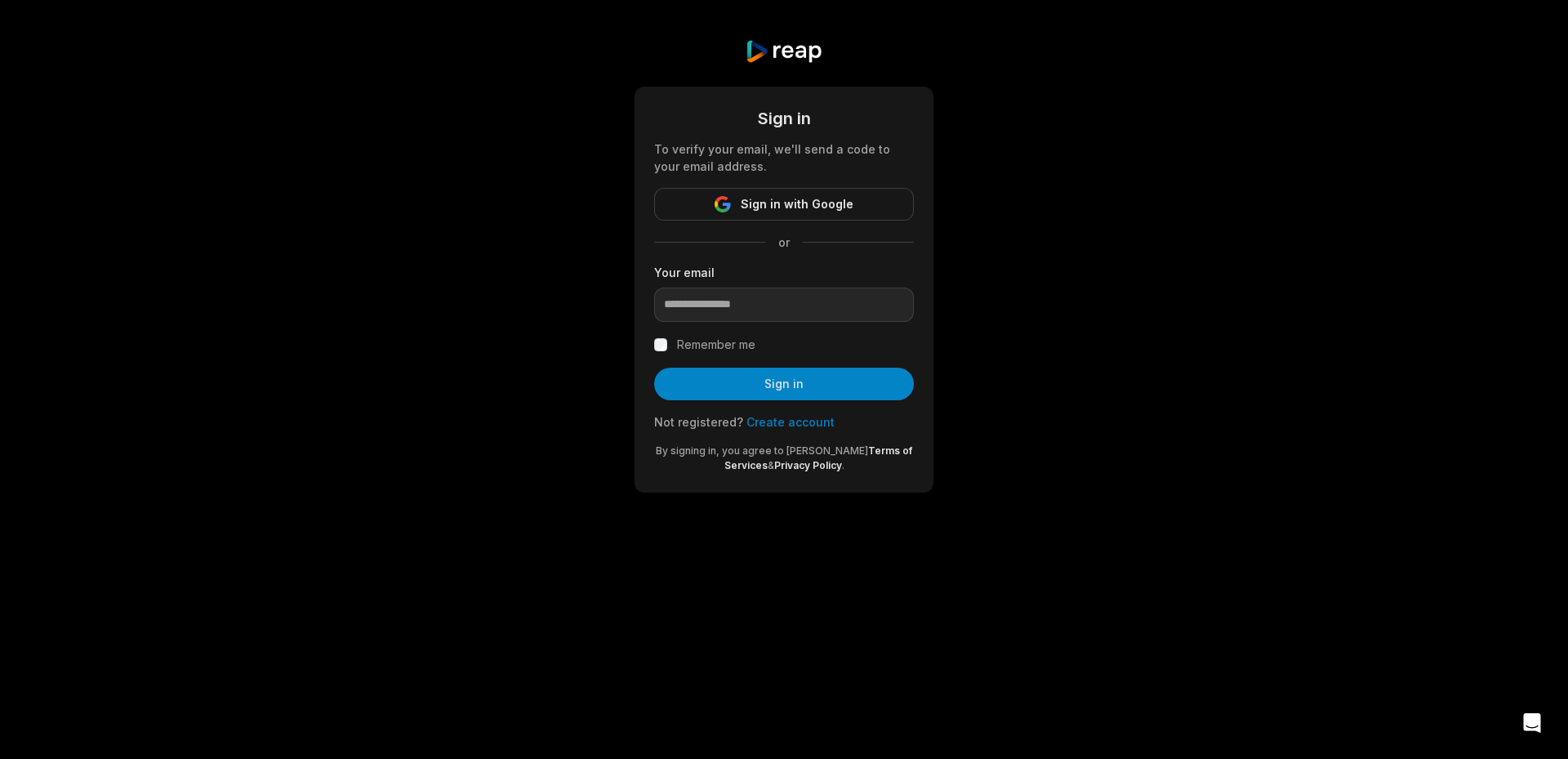
click at [782, 425] on link "Create account" at bounding box center [789, 422] width 88 height 14
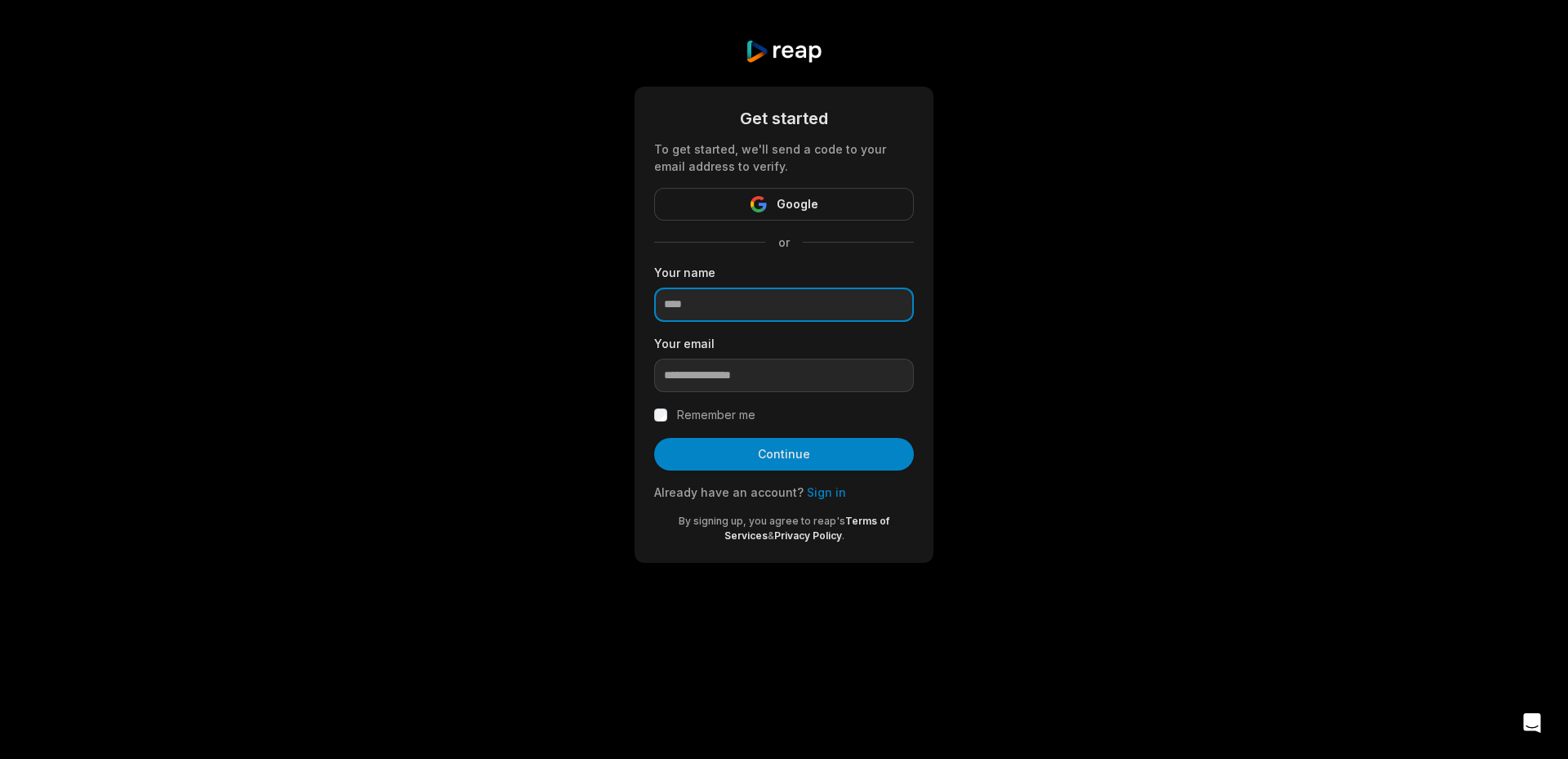
click at [827, 313] on input at bounding box center [784, 305] width 260 height 34
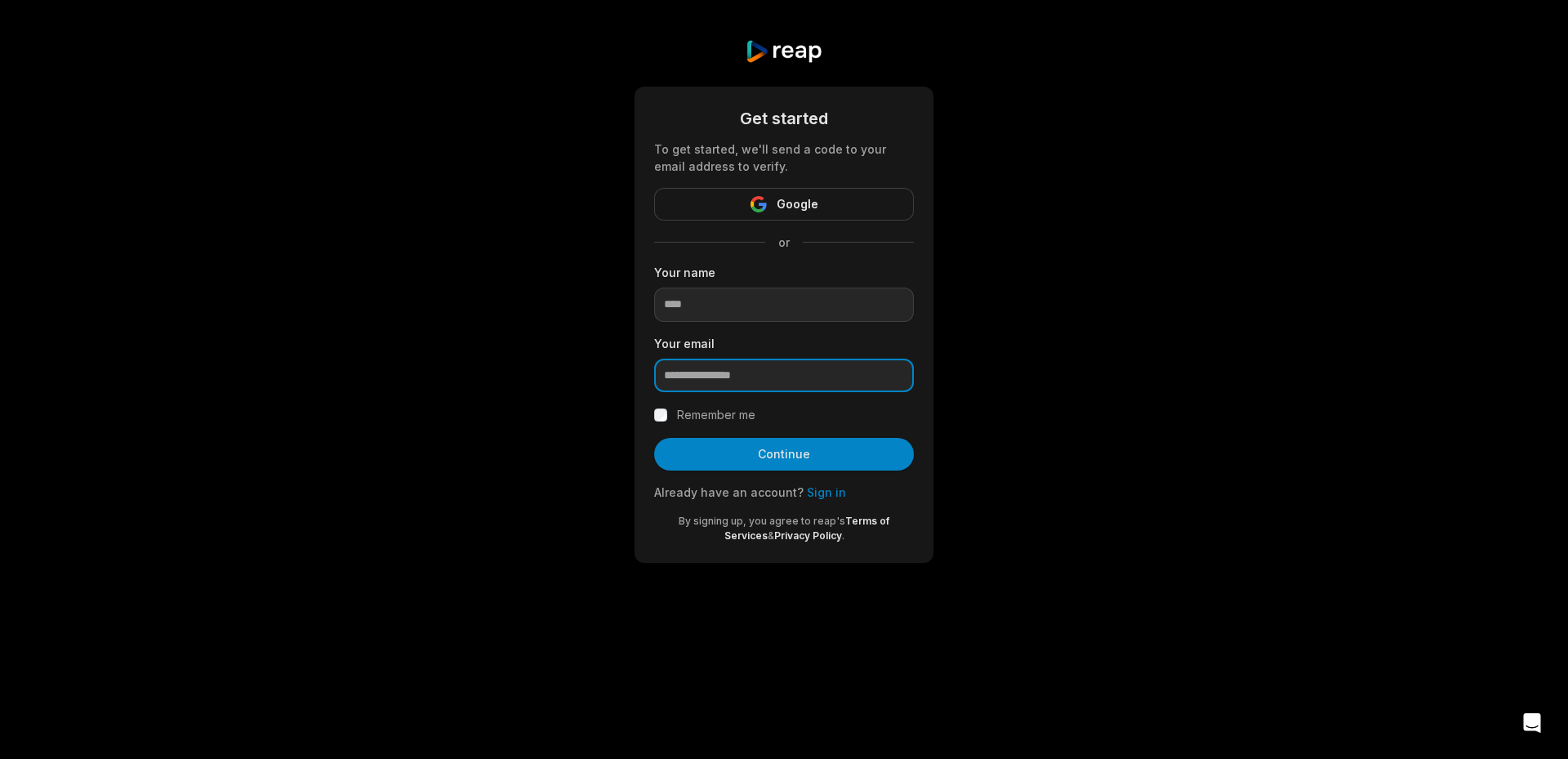
click at [691, 375] on input "email" at bounding box center [784, 376] width 260 height 34
paste input "**********"
type input "**********"
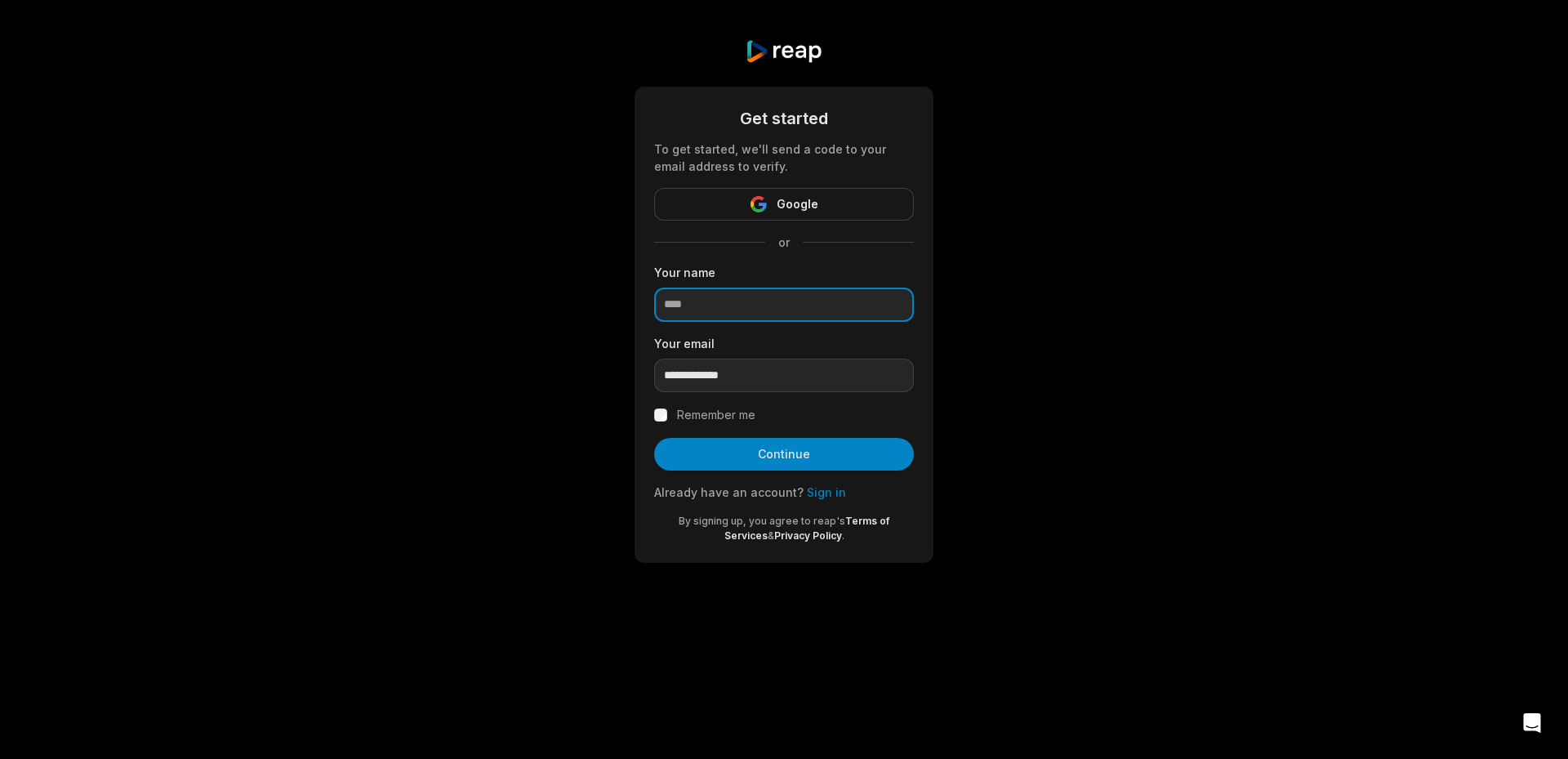
click at [705, 301] on input at bounding box center [784, 305] width 260 height 34
type input "*****"
click at [688, 414] on label "Remember me" at bounding box center [716, 415] width 79 height 20
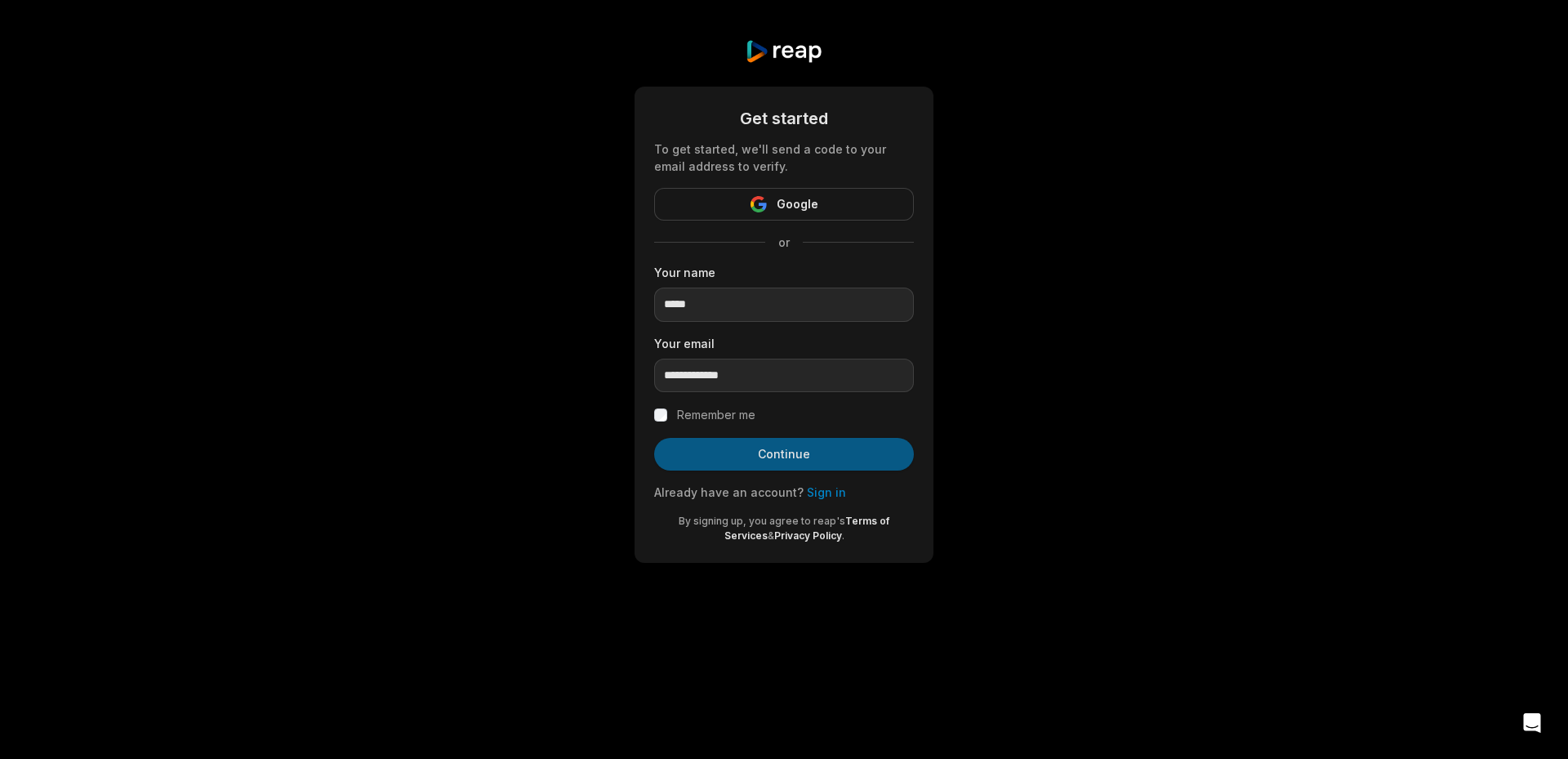
click at [689, 450] on button "Continue" at bounding box center [784, 453] width 260 height 33
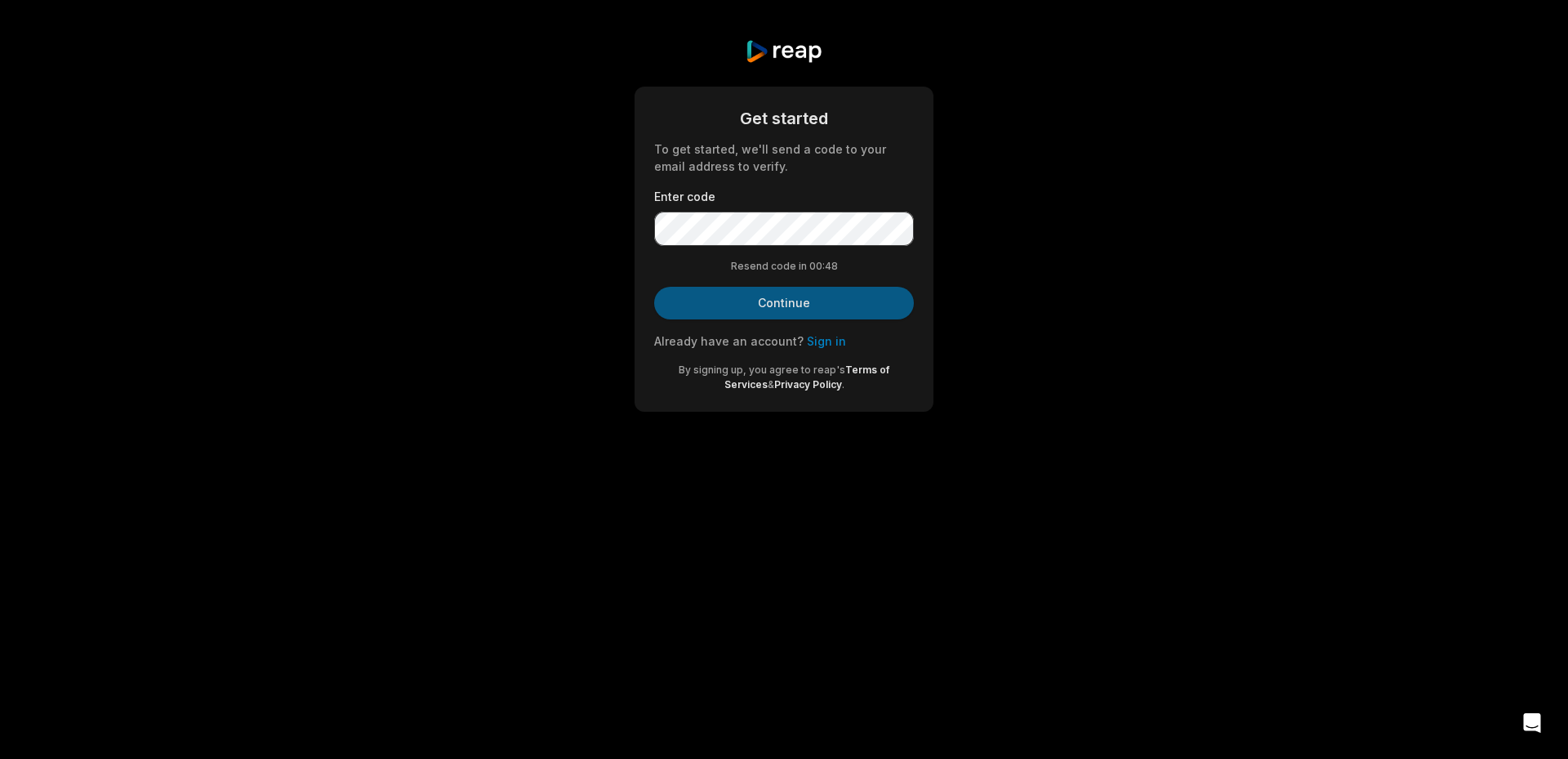
click at [787, 302] on button "Continue" at bounding box center [784, 303] width 260 height 33
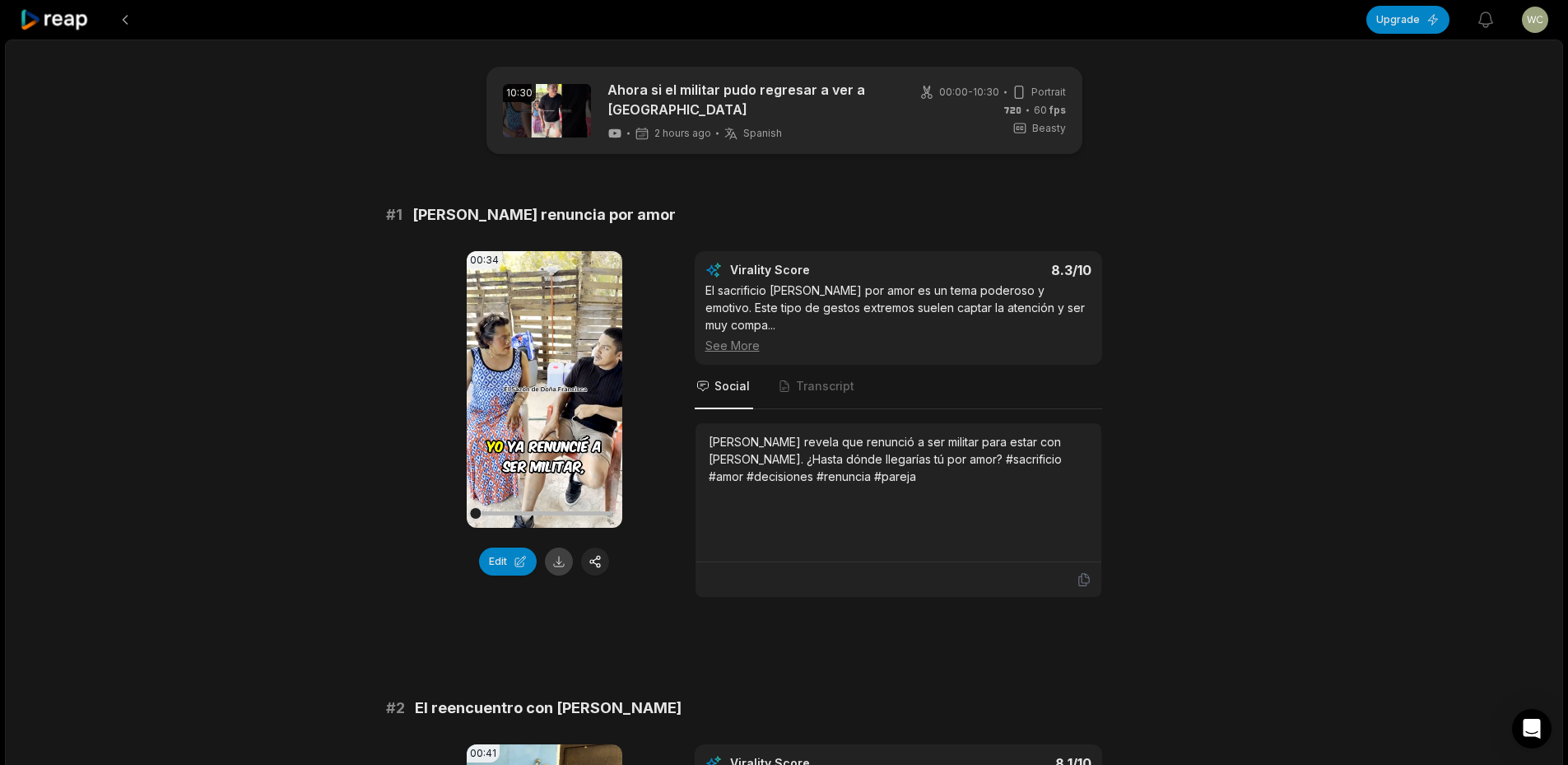
click at [568, 564] on button at bounding box center [559, 561] width 28 height 28
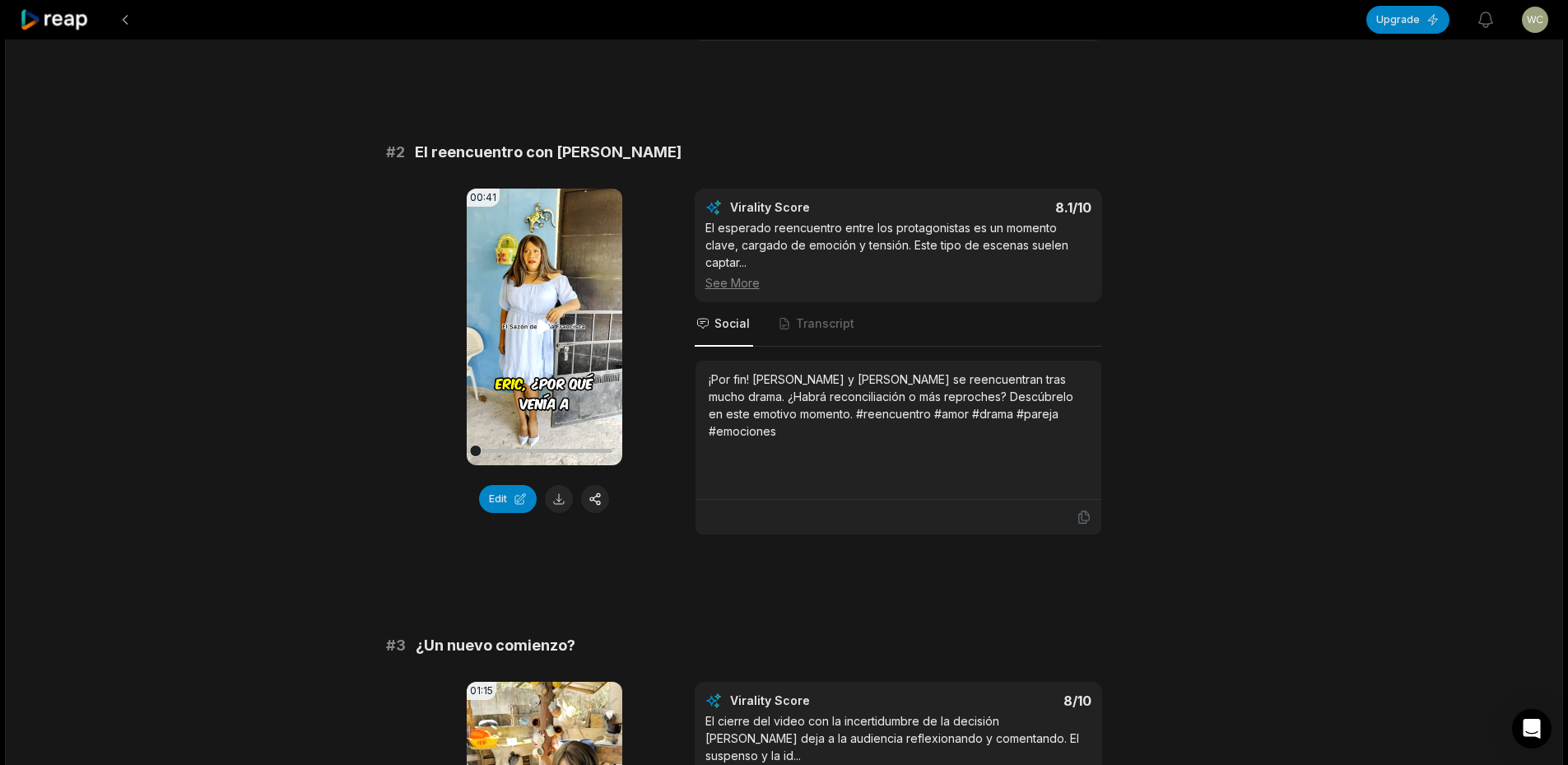
scroll to position [576, 0]
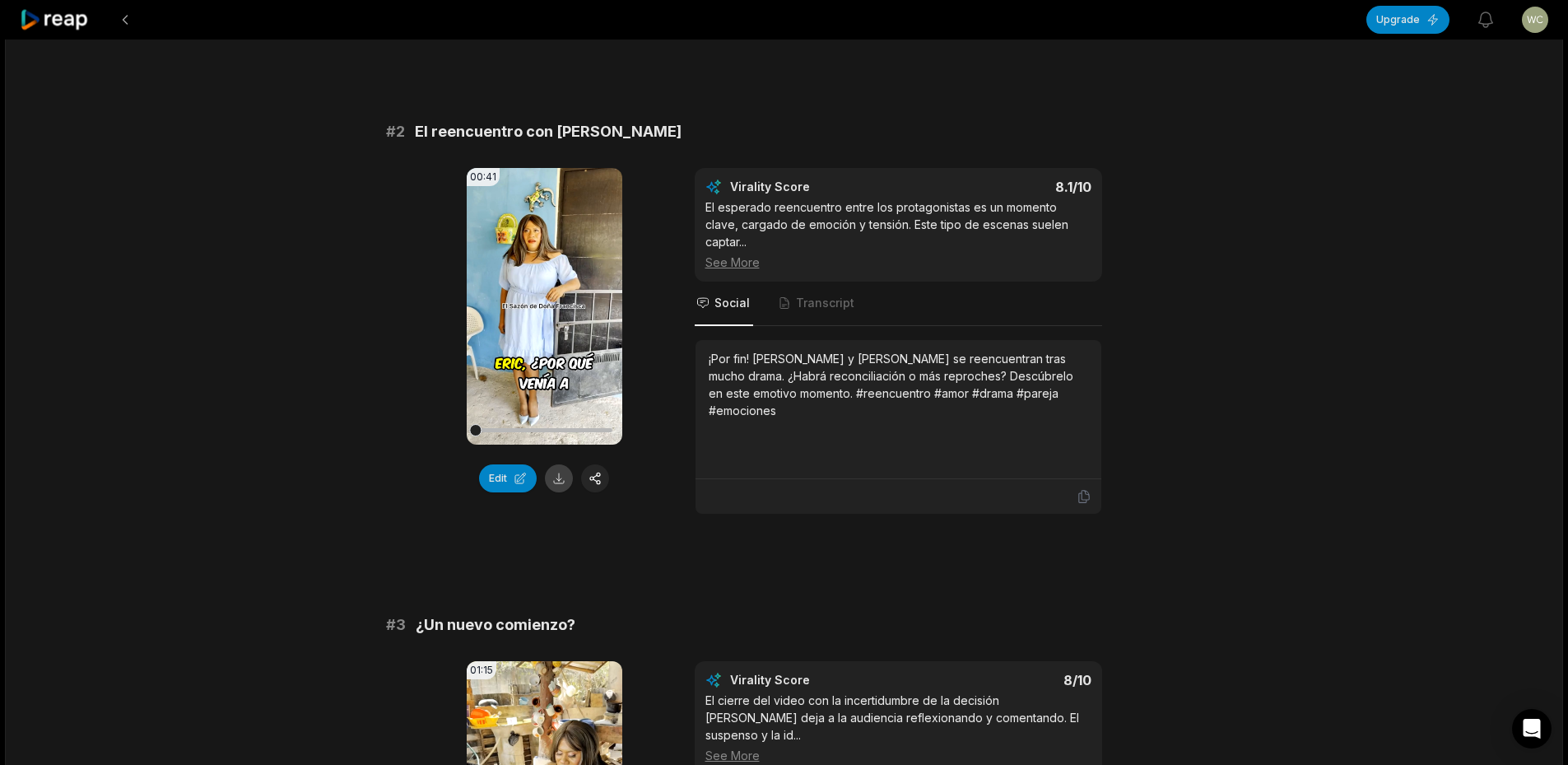
click at [557, 464] on button at bounding box center [559, 478] width 28 height 28
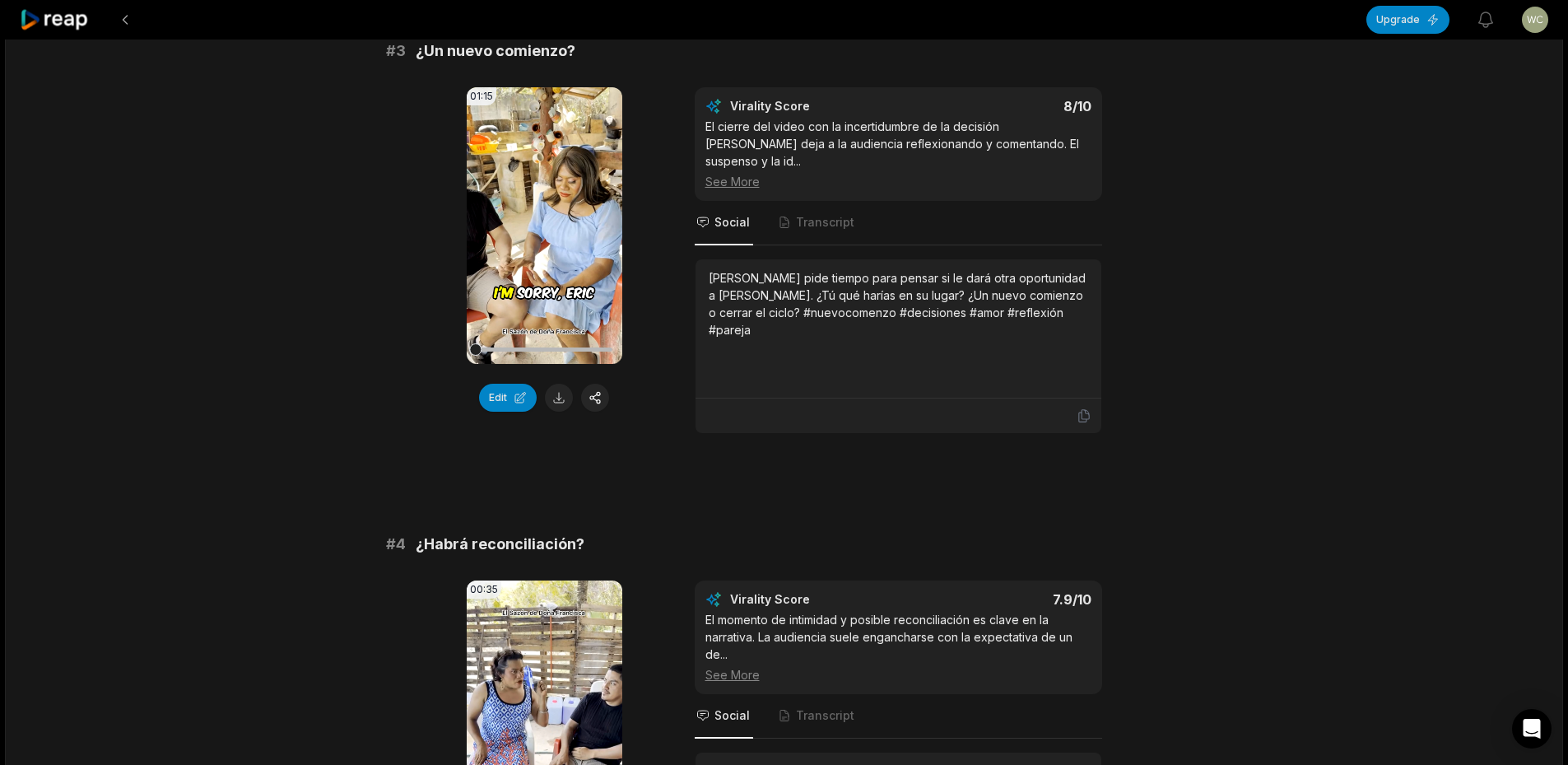
scroll to position [1152, 0]
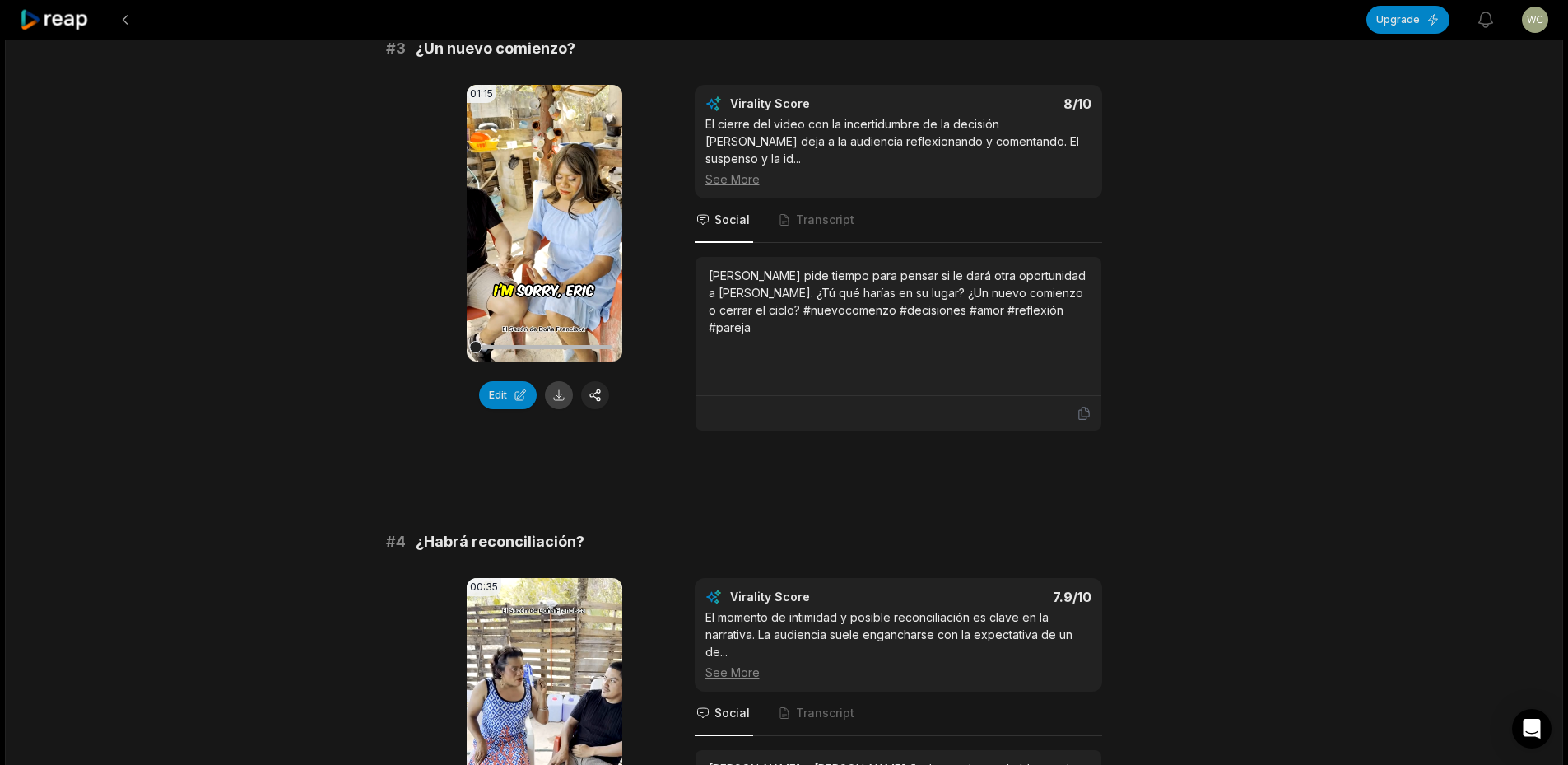
click at [551, 382] on button at bounding box center [559, 395] width 28 height 28
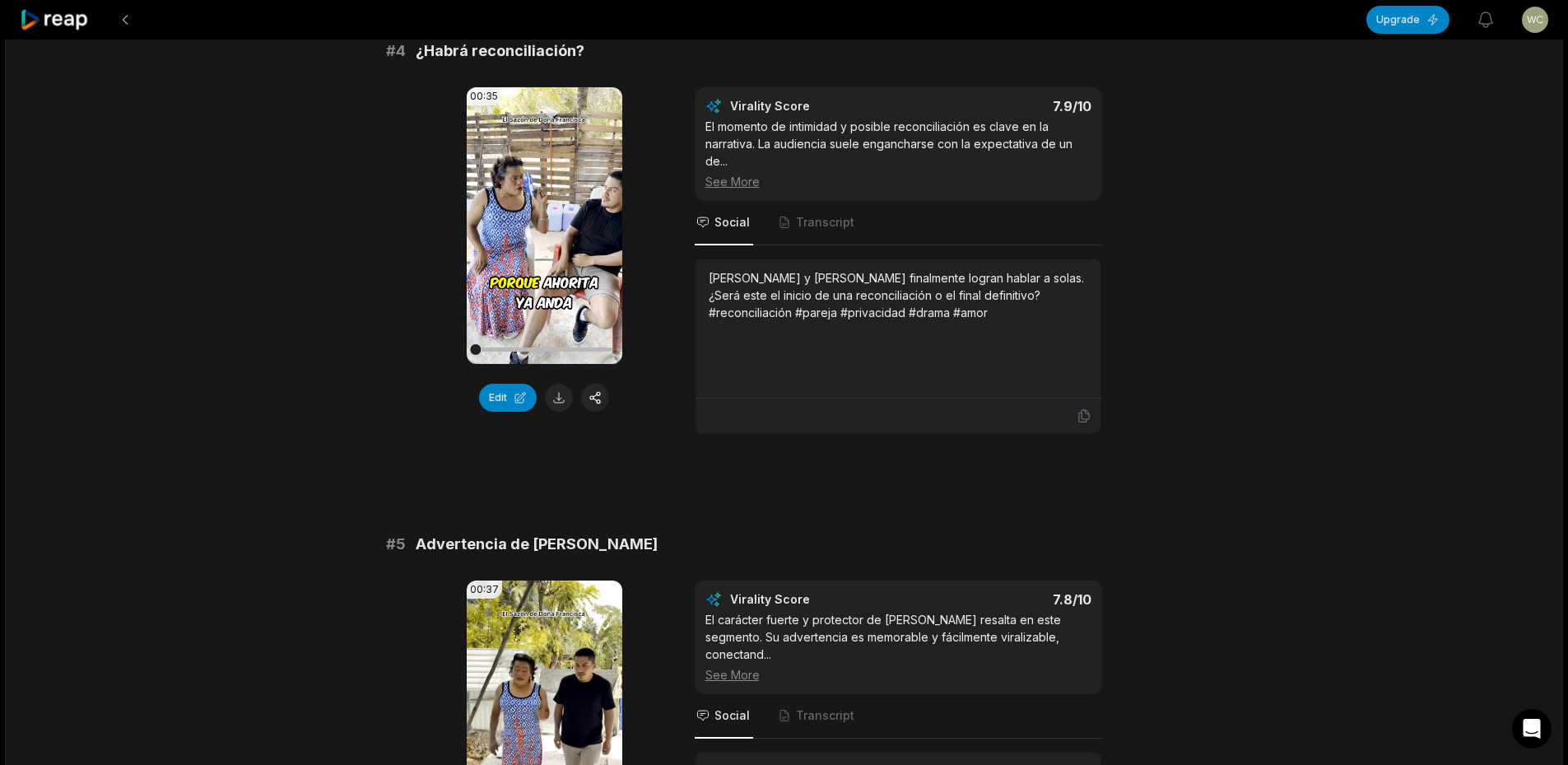
scroll to position [1646, 0]
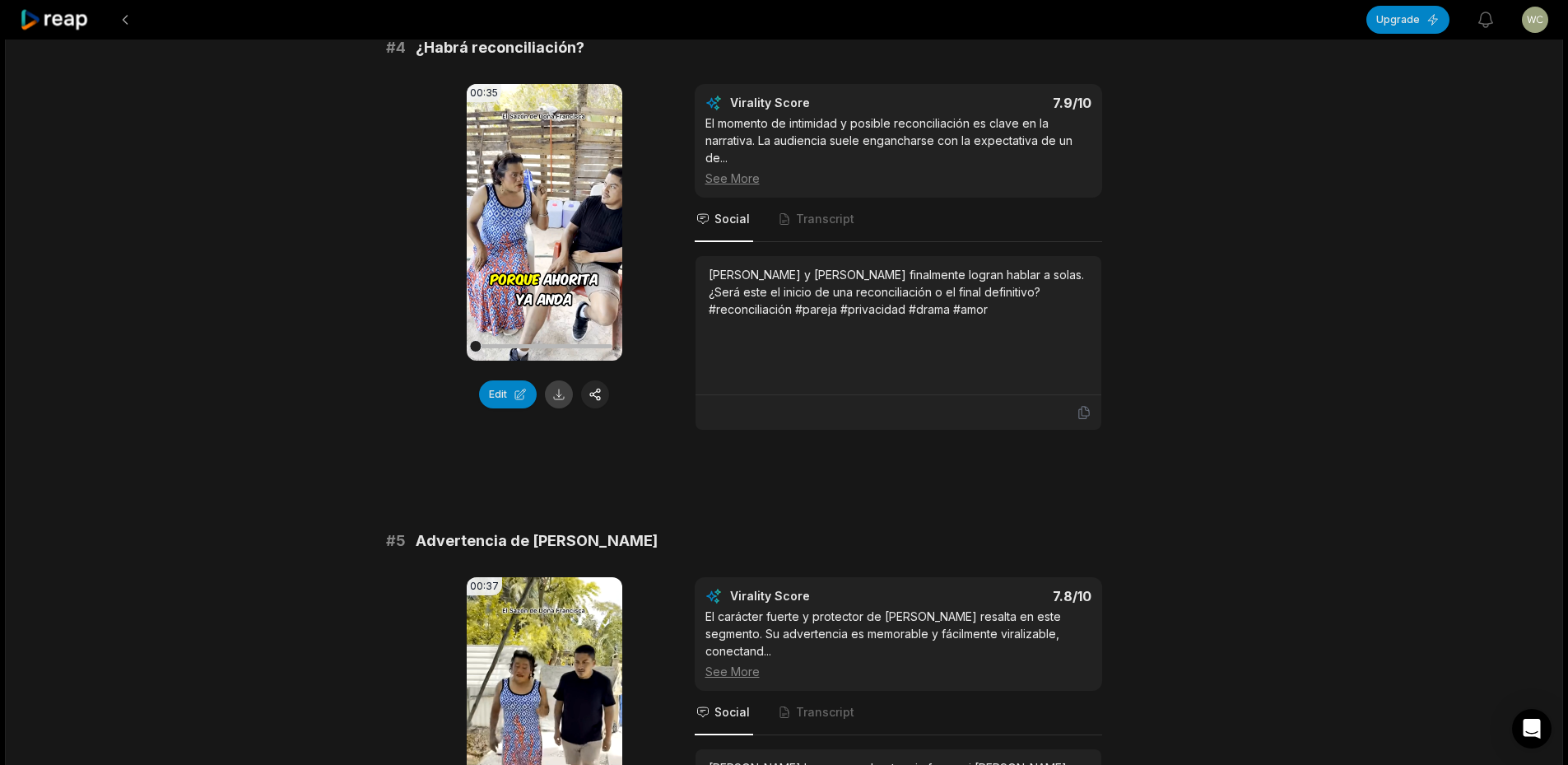
click at [560, 381] on button at bounding box center [559, 394] width 28 height 28
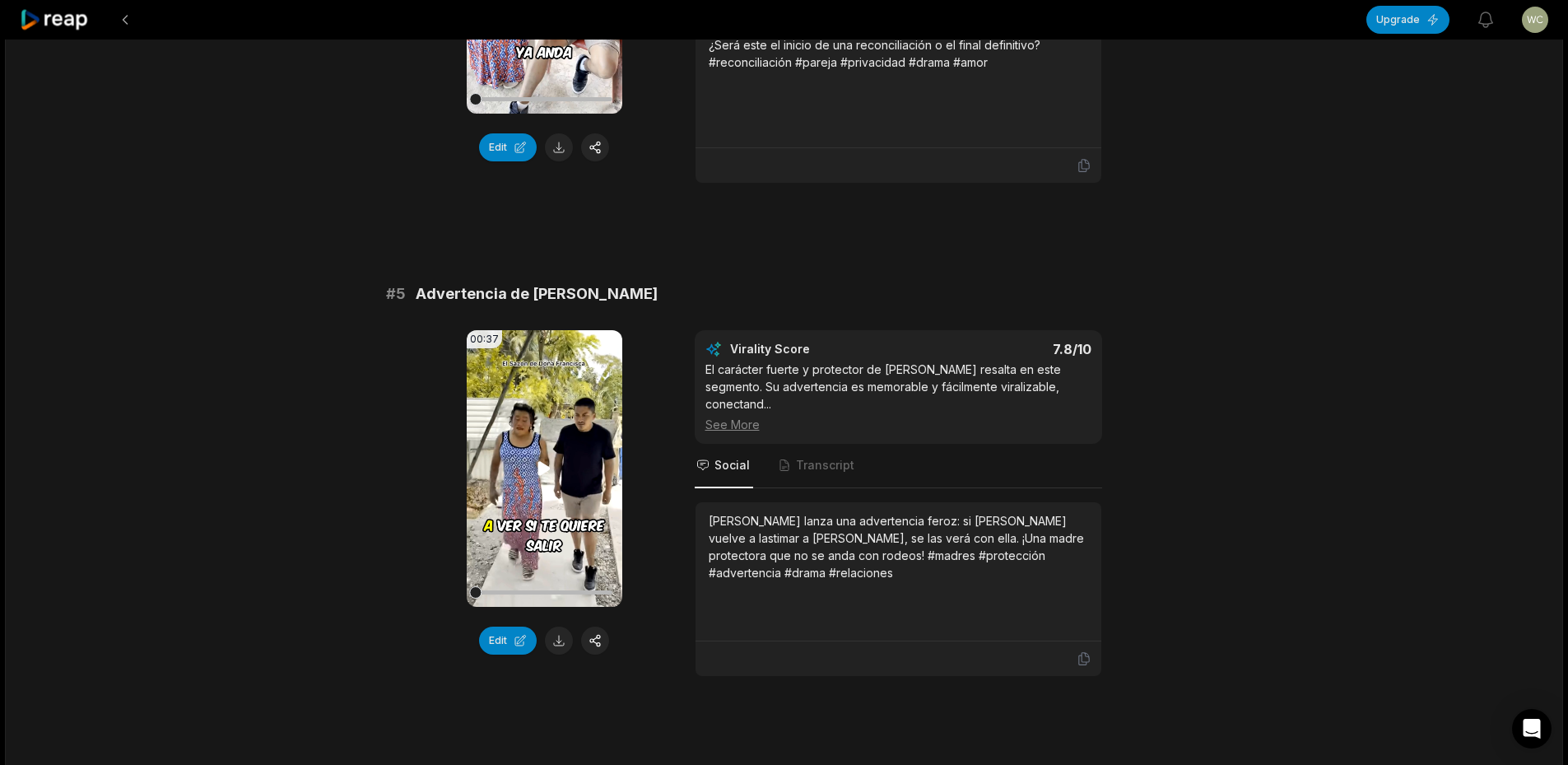
scroll to position [1976, 0]
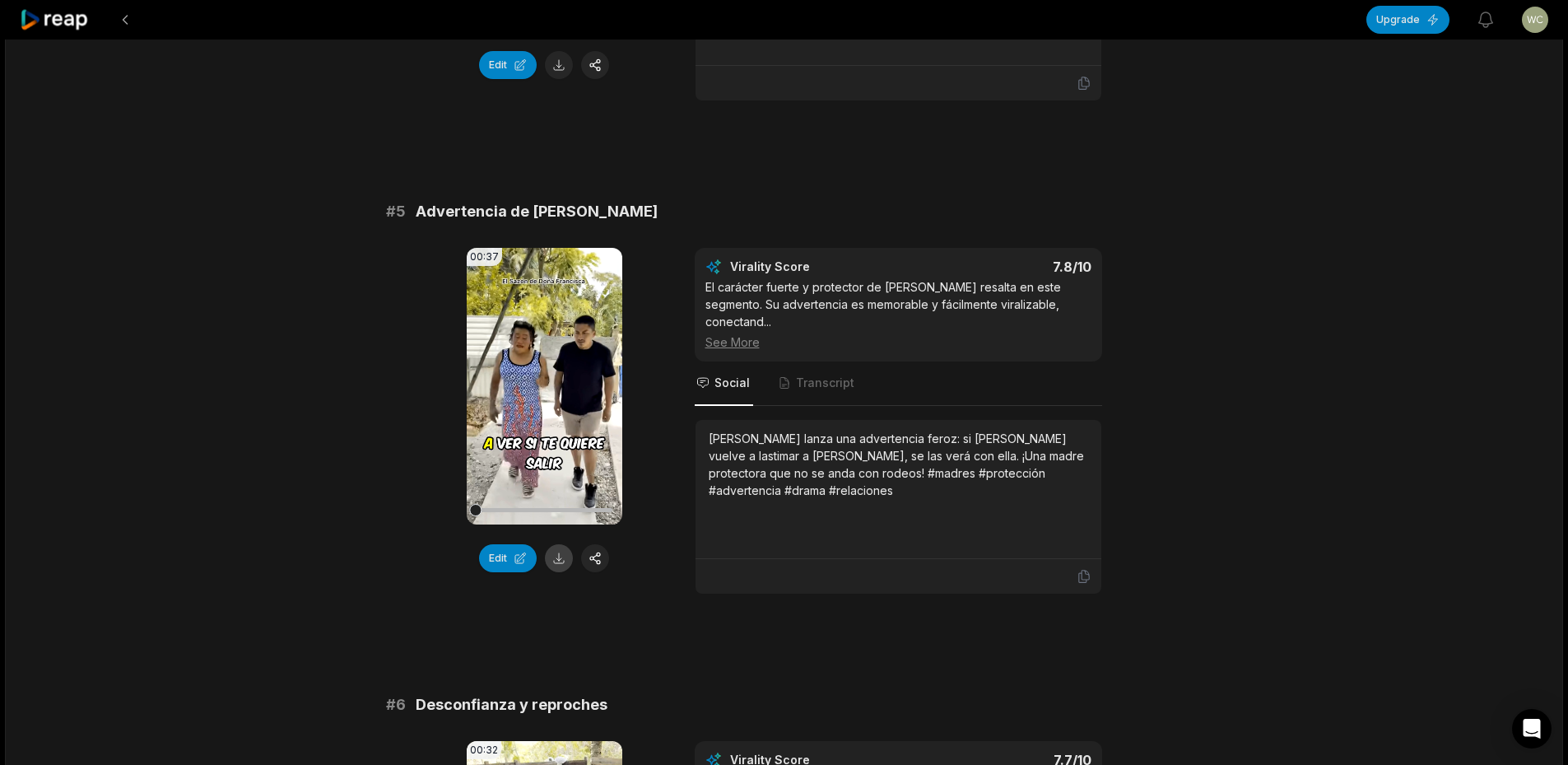
click at [554, 544] on button at bounding box center [559, 558] width 28 height 28
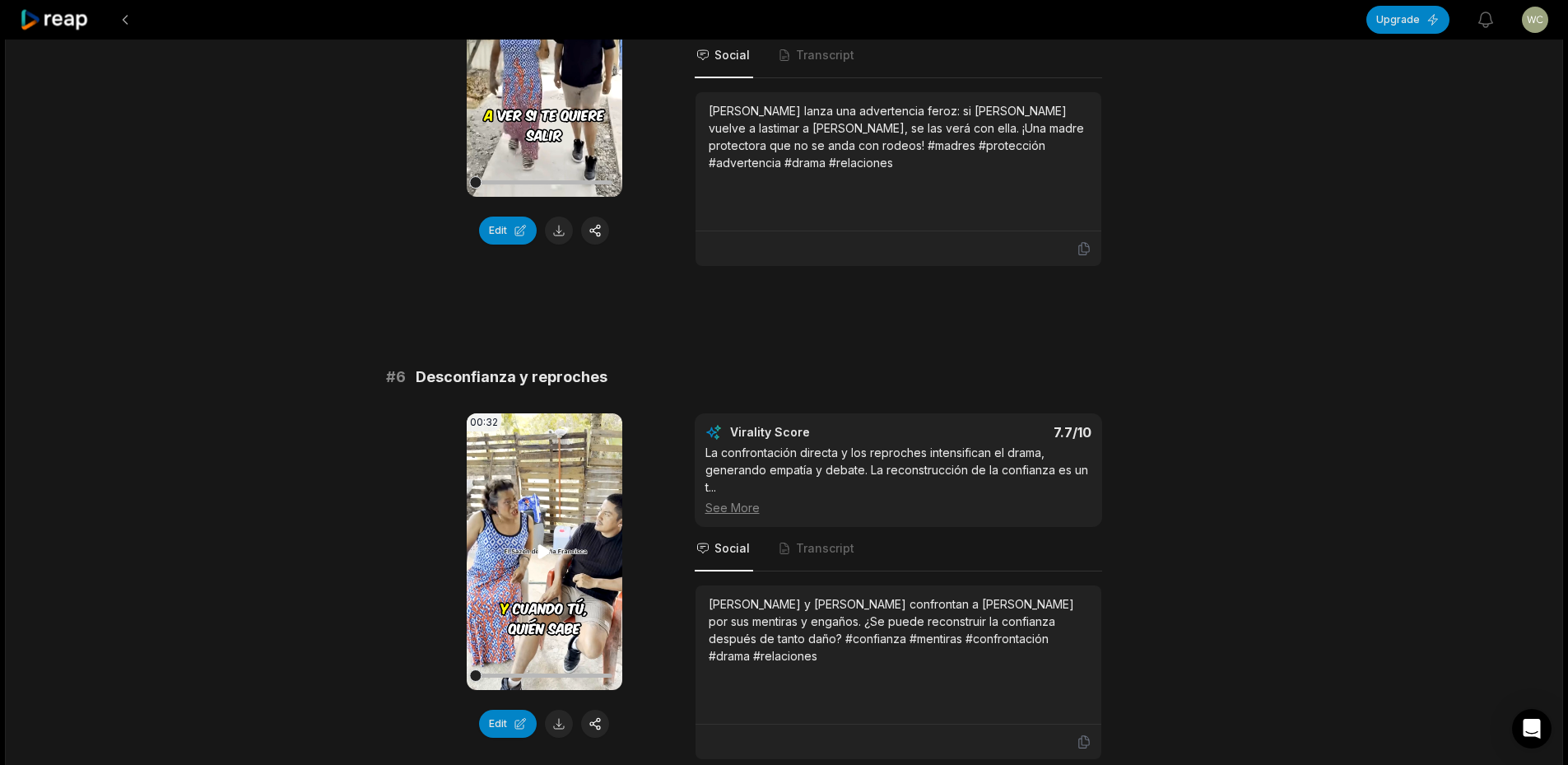
scroll to position [2305, 0]
click at [566, 708] on button at bounding box center [559, 722] width 28 height 28
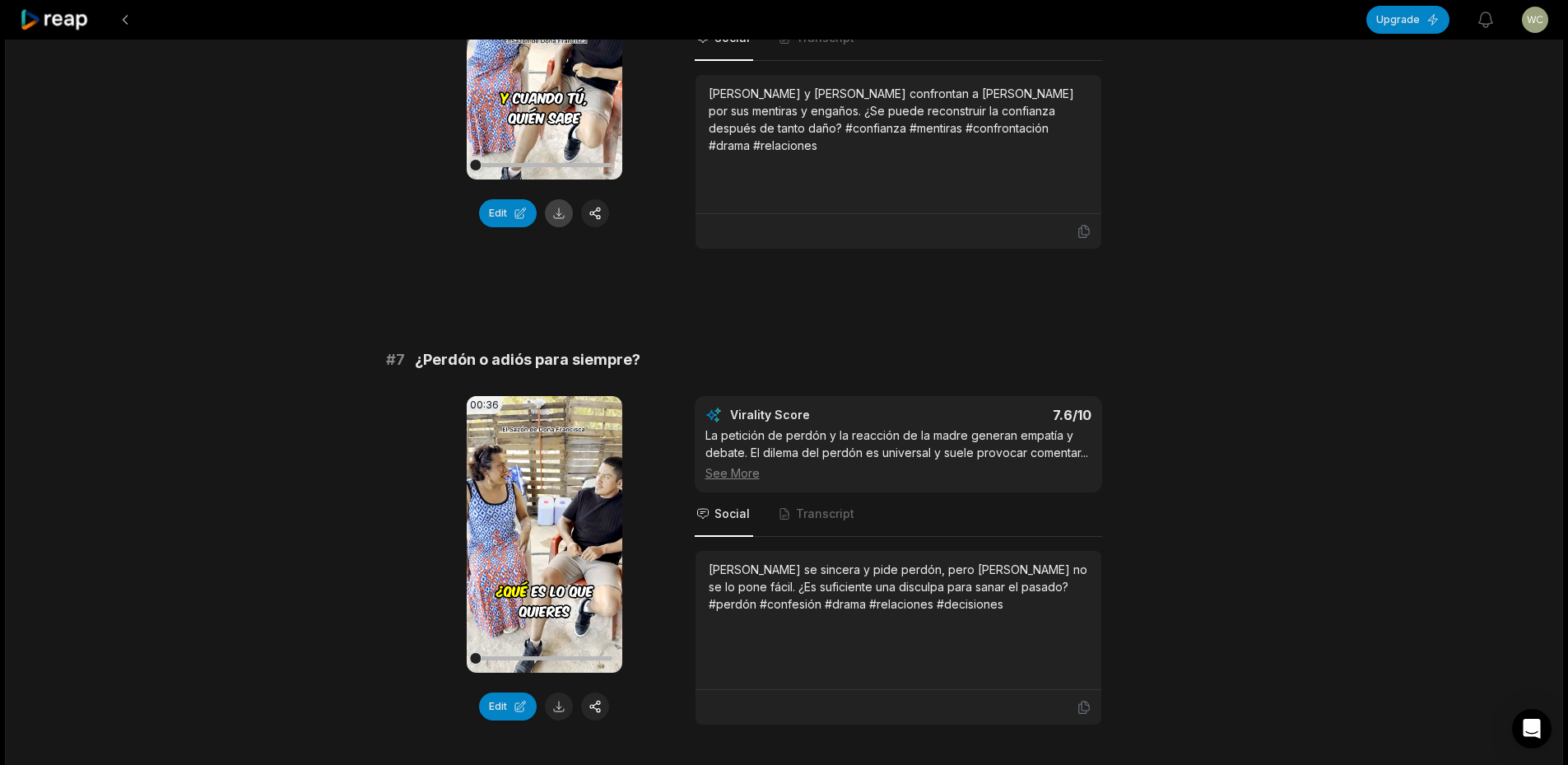
scroll to position [2964, 0]
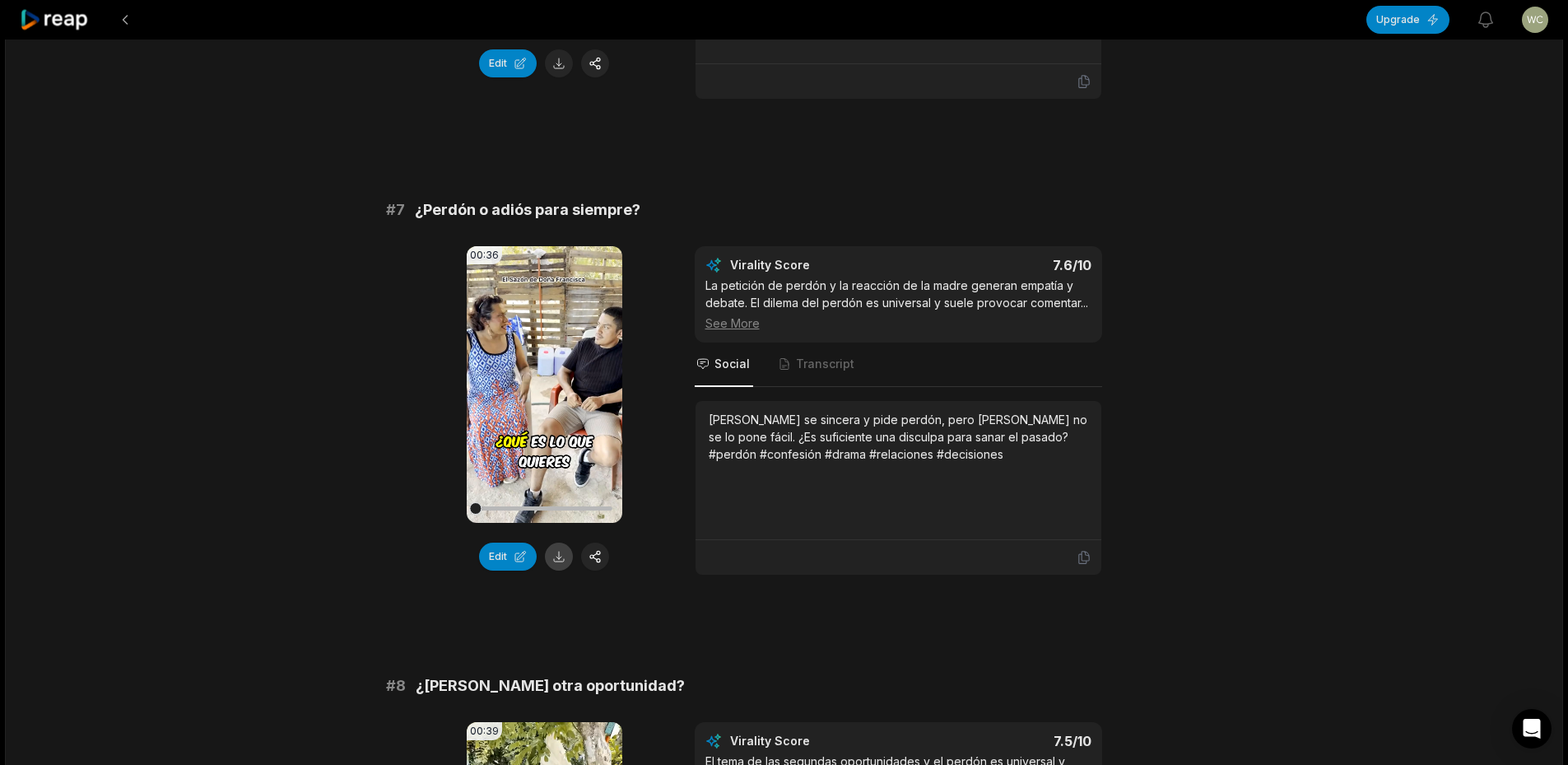
click at [557, 542] on button at bounding box center [559, 556] width 28 height 28
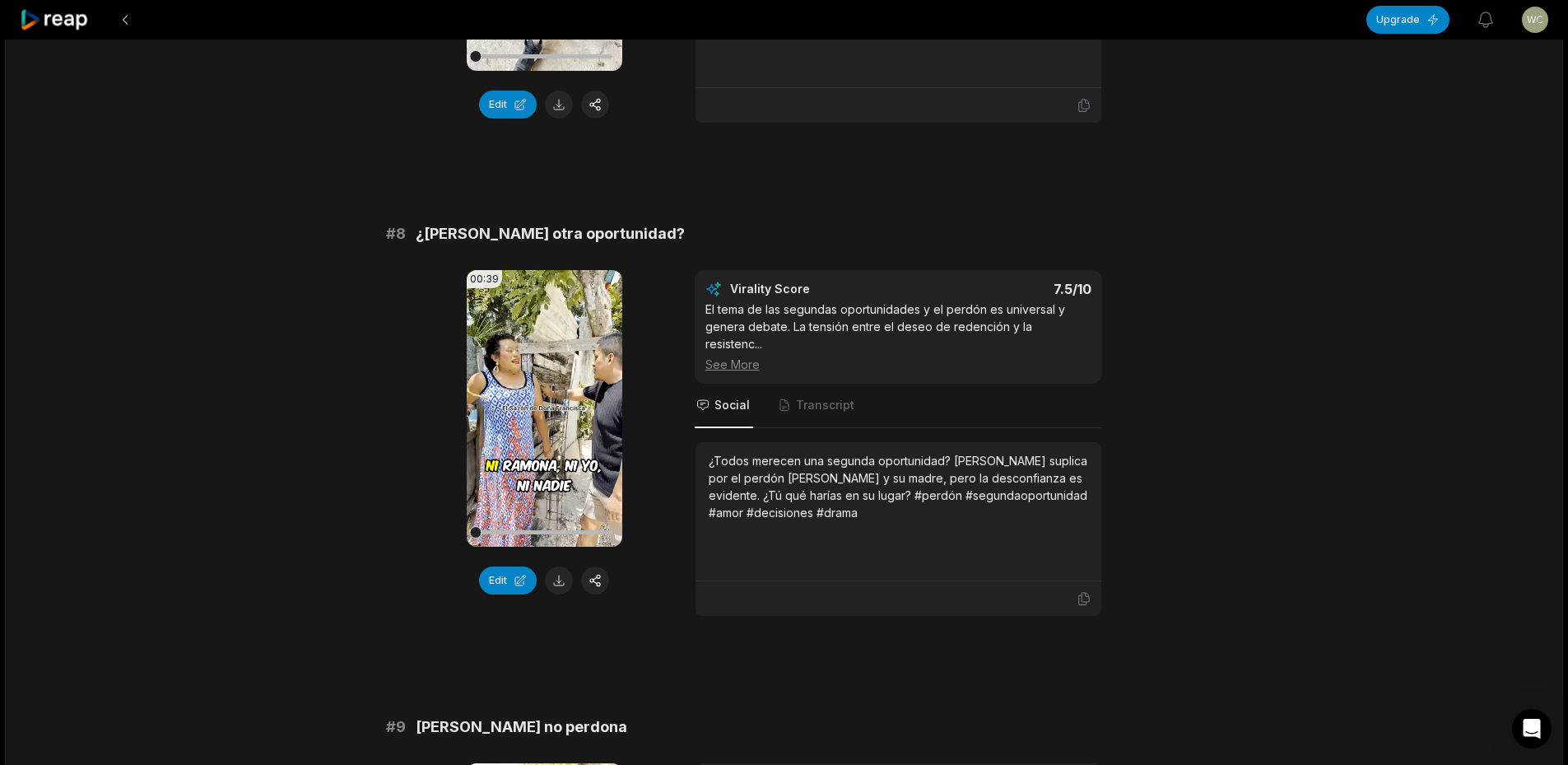
scroll to position [3457, 0]
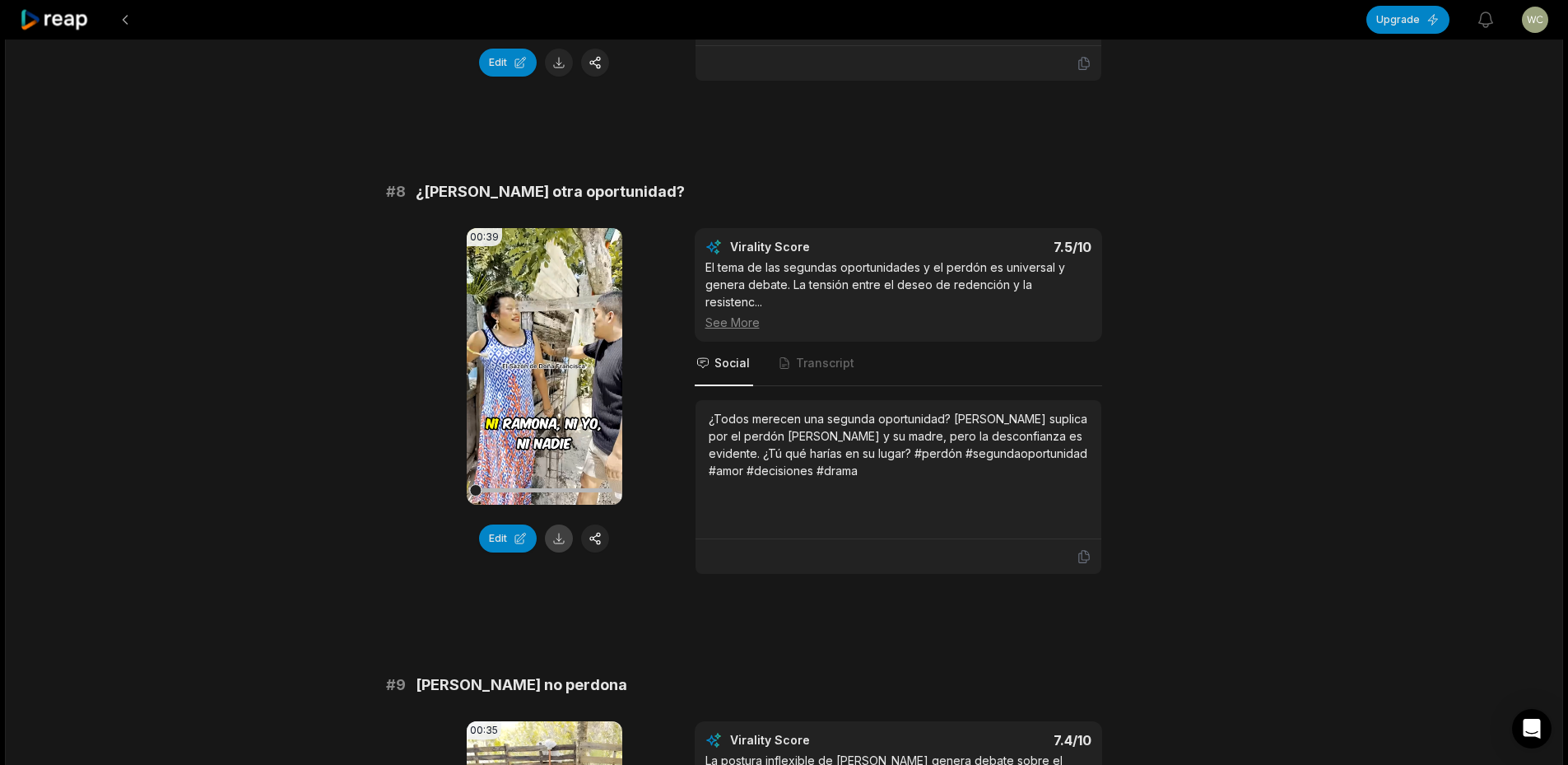
click at [555, 525] on button at bounding box center [559, 538] width 28 height 28
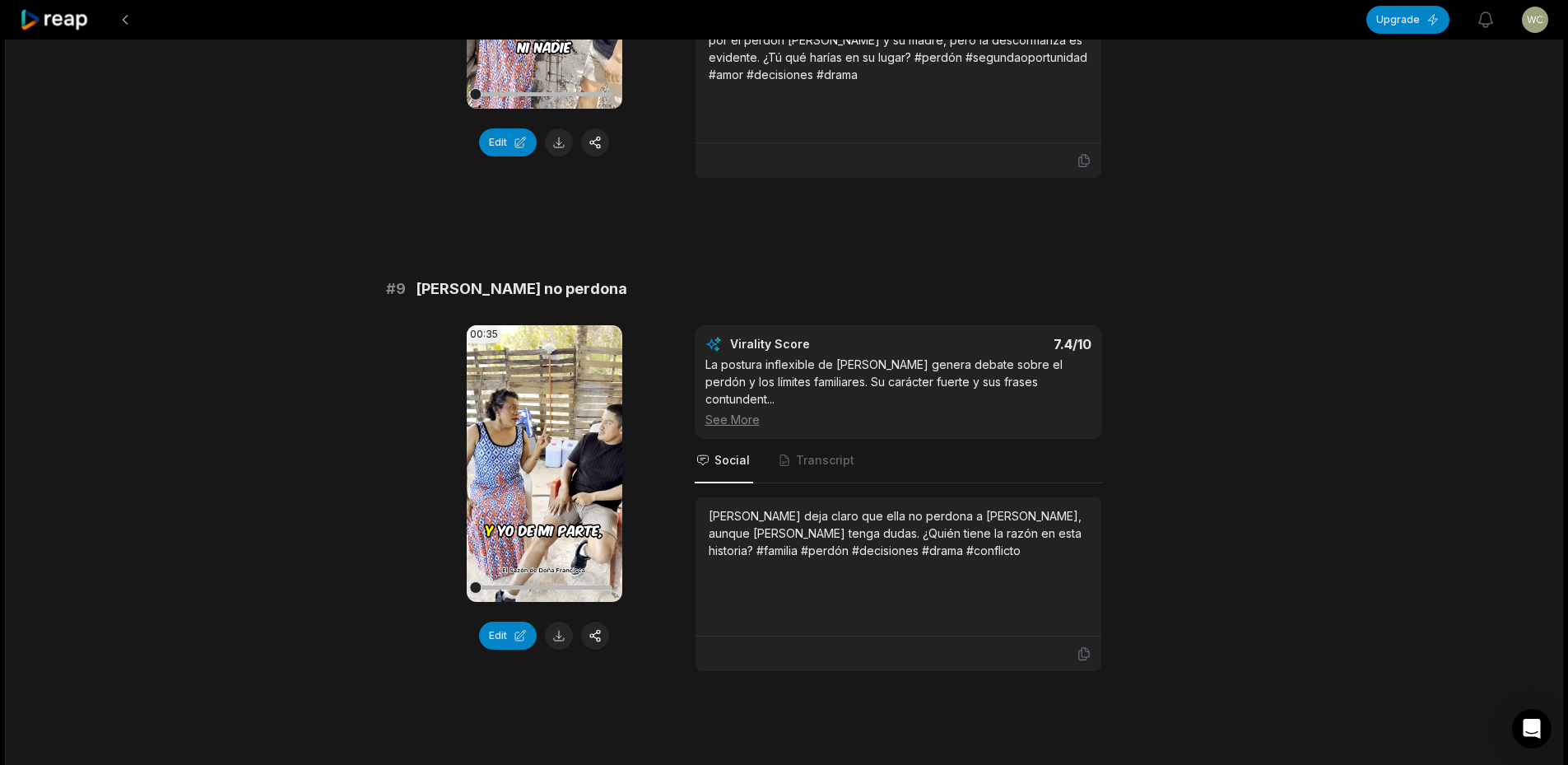
scroll to position [3870, 0]
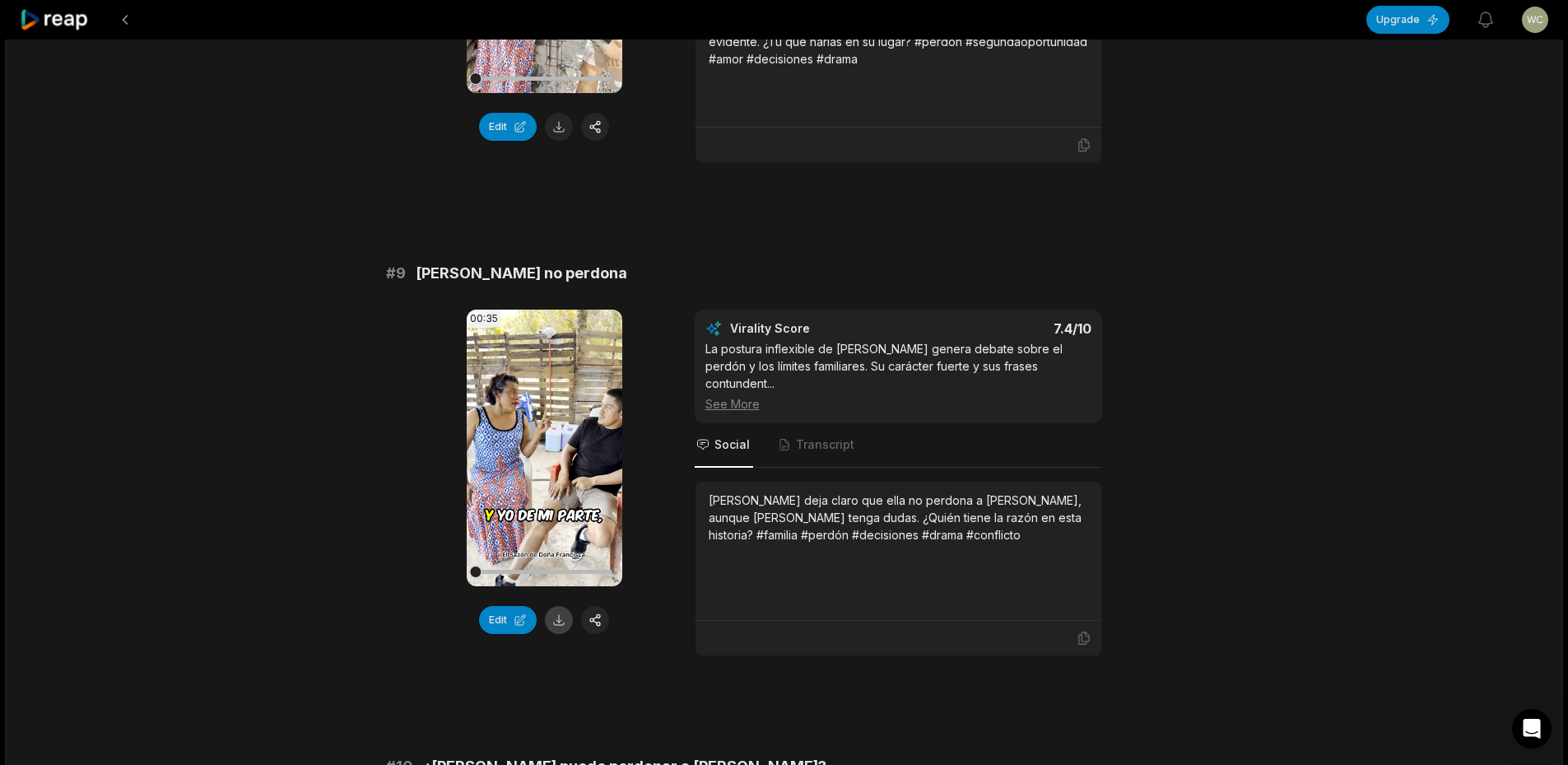
click at [553, 606] on button at bounding box center [559, 620] width 28 height 28
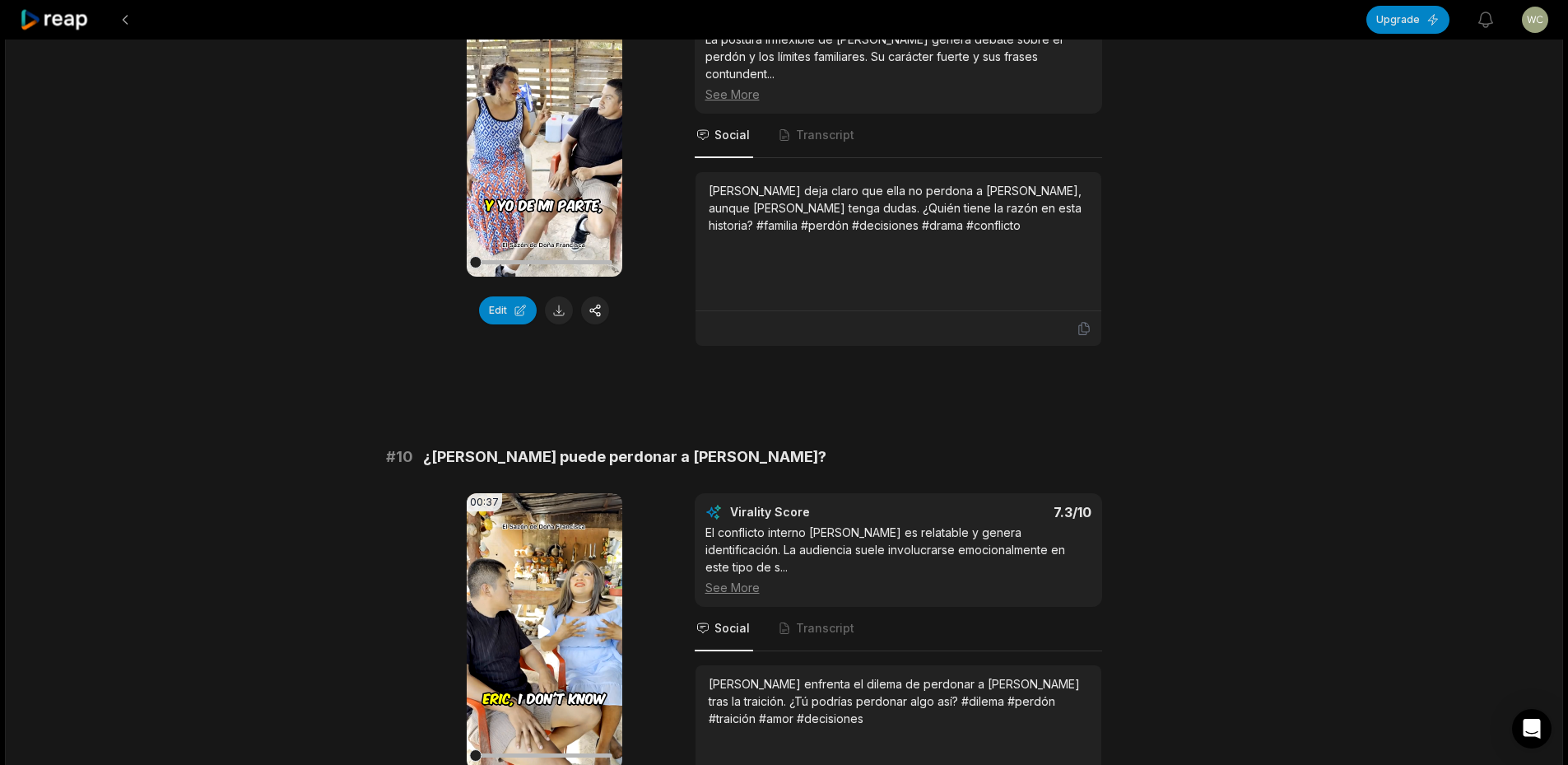
scroll to position [4199, 0]
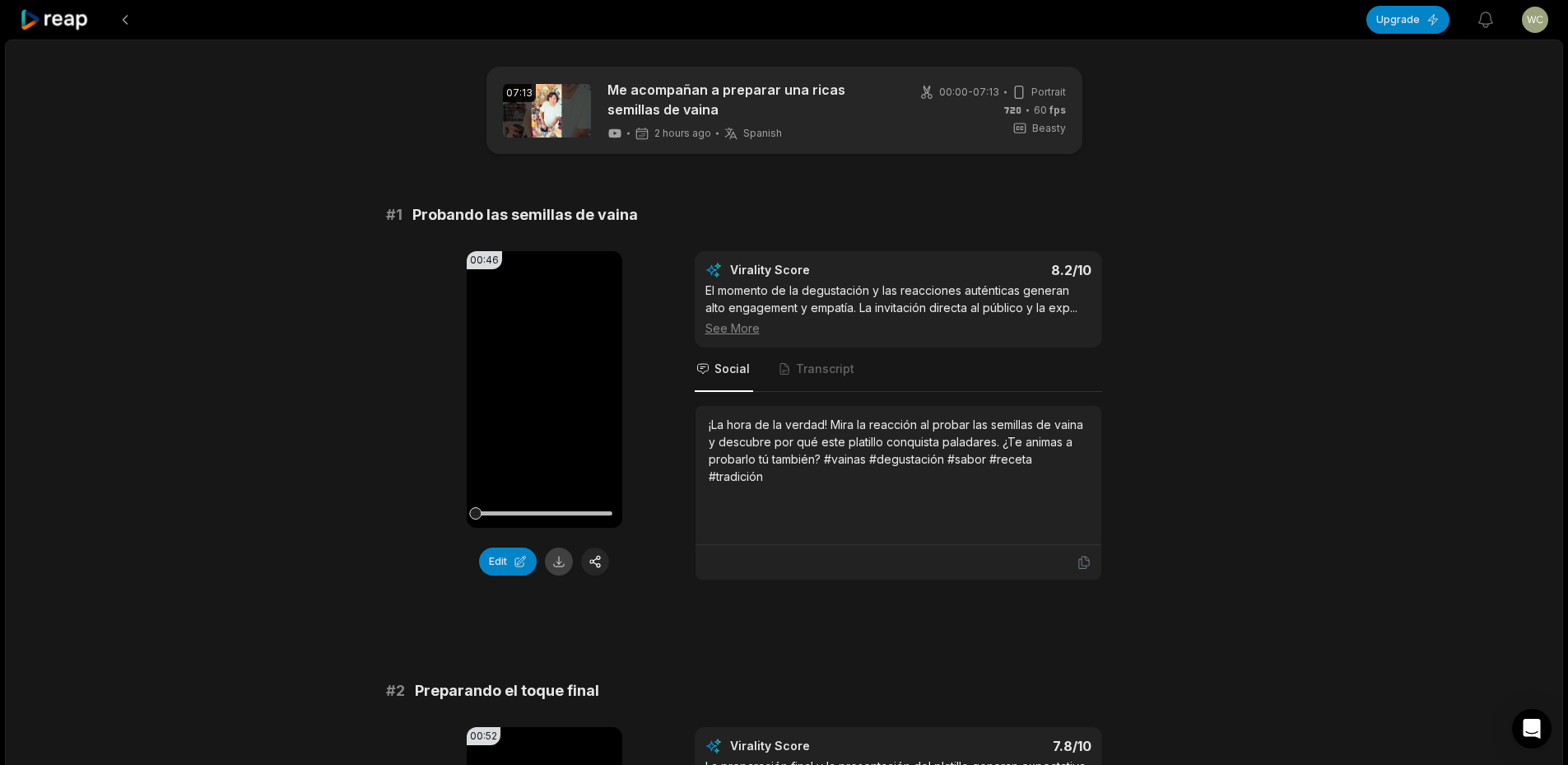
click at [564, 560] on button at bounding box center [559, 561] width 28 height 28
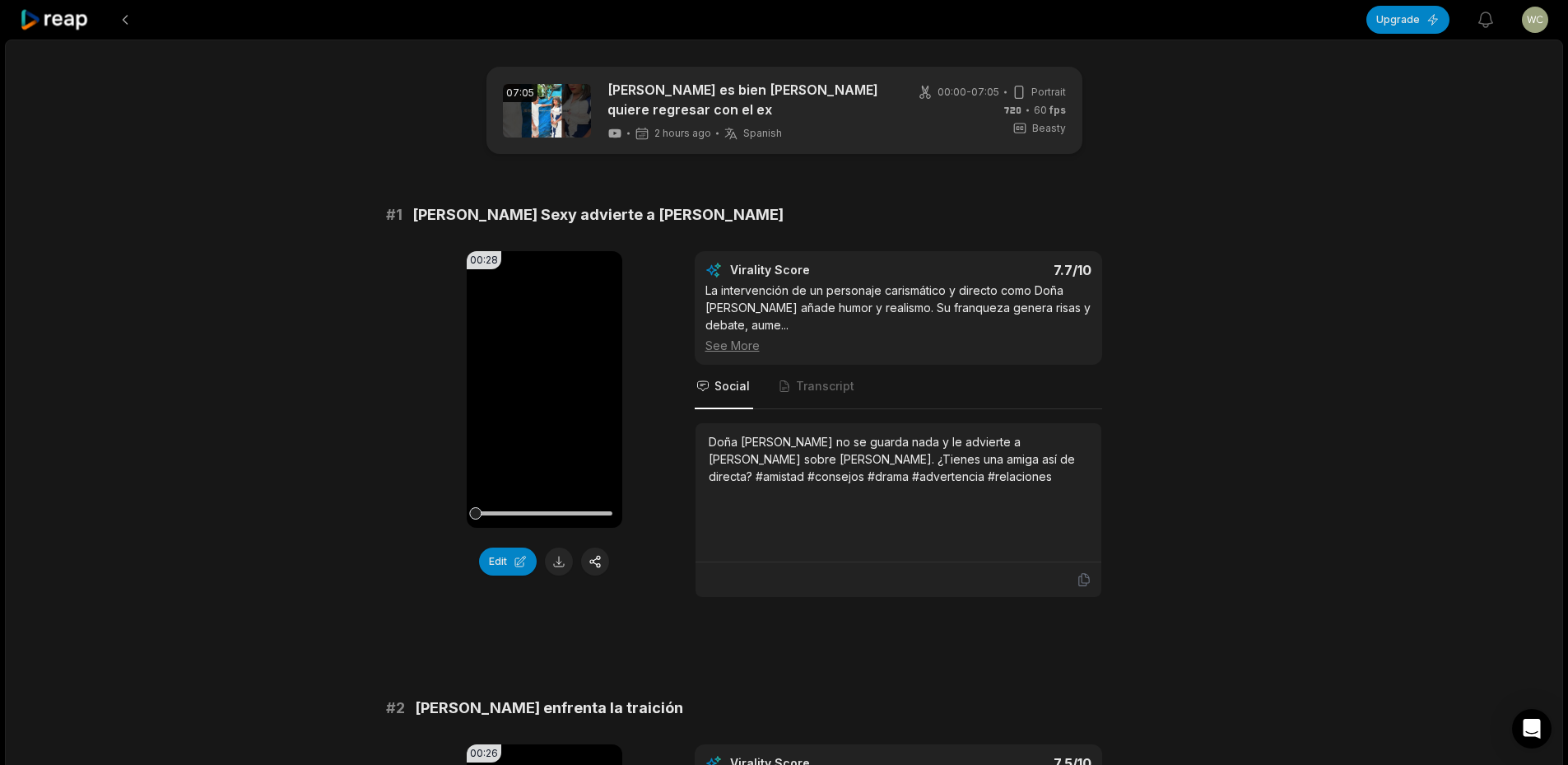
click at [553, 555] on button at bounding box center [559, 561] width 28 height 28
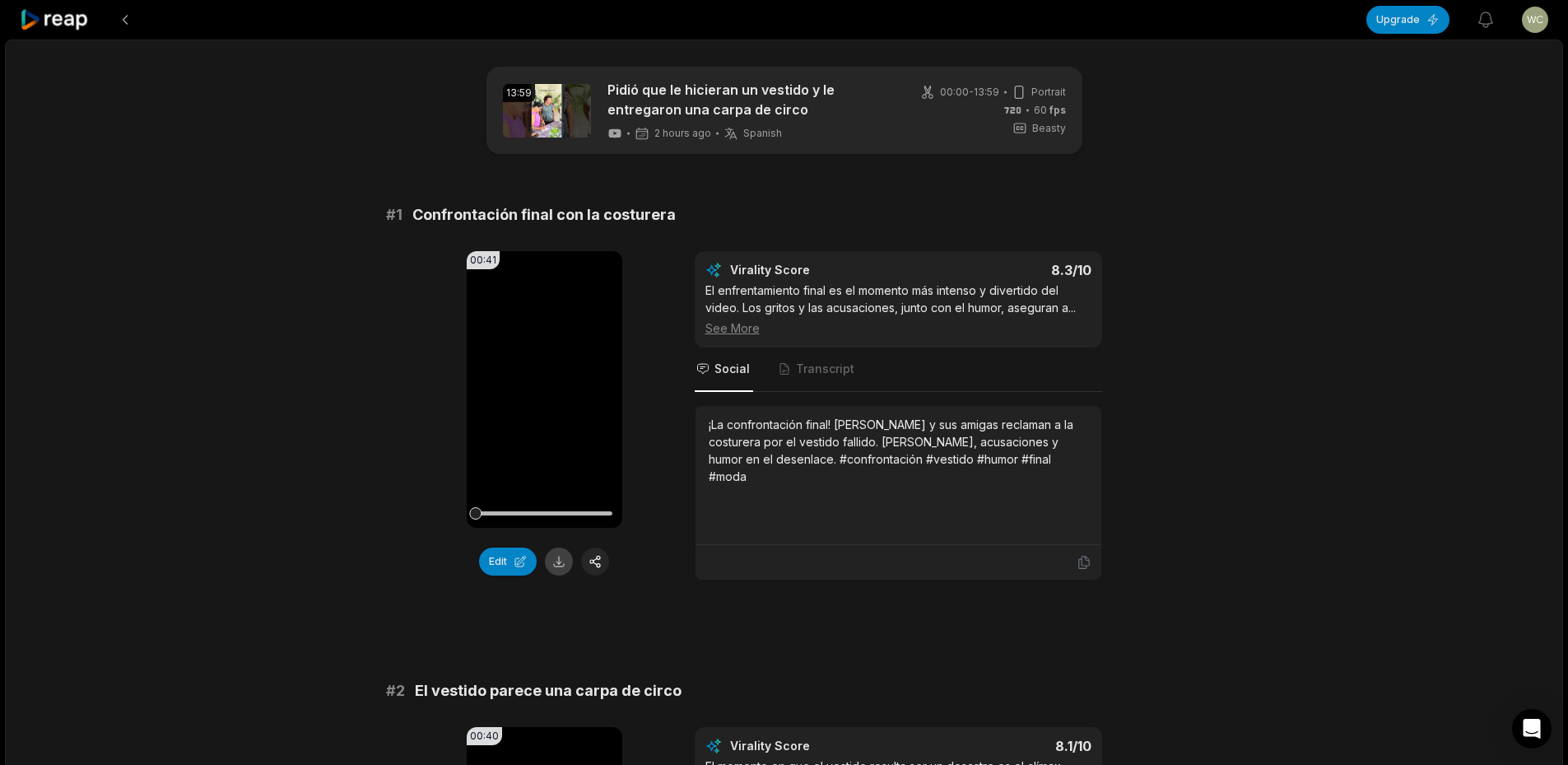
click at [560, 563] on button at bounding box center [559, 561] width 28 height 28
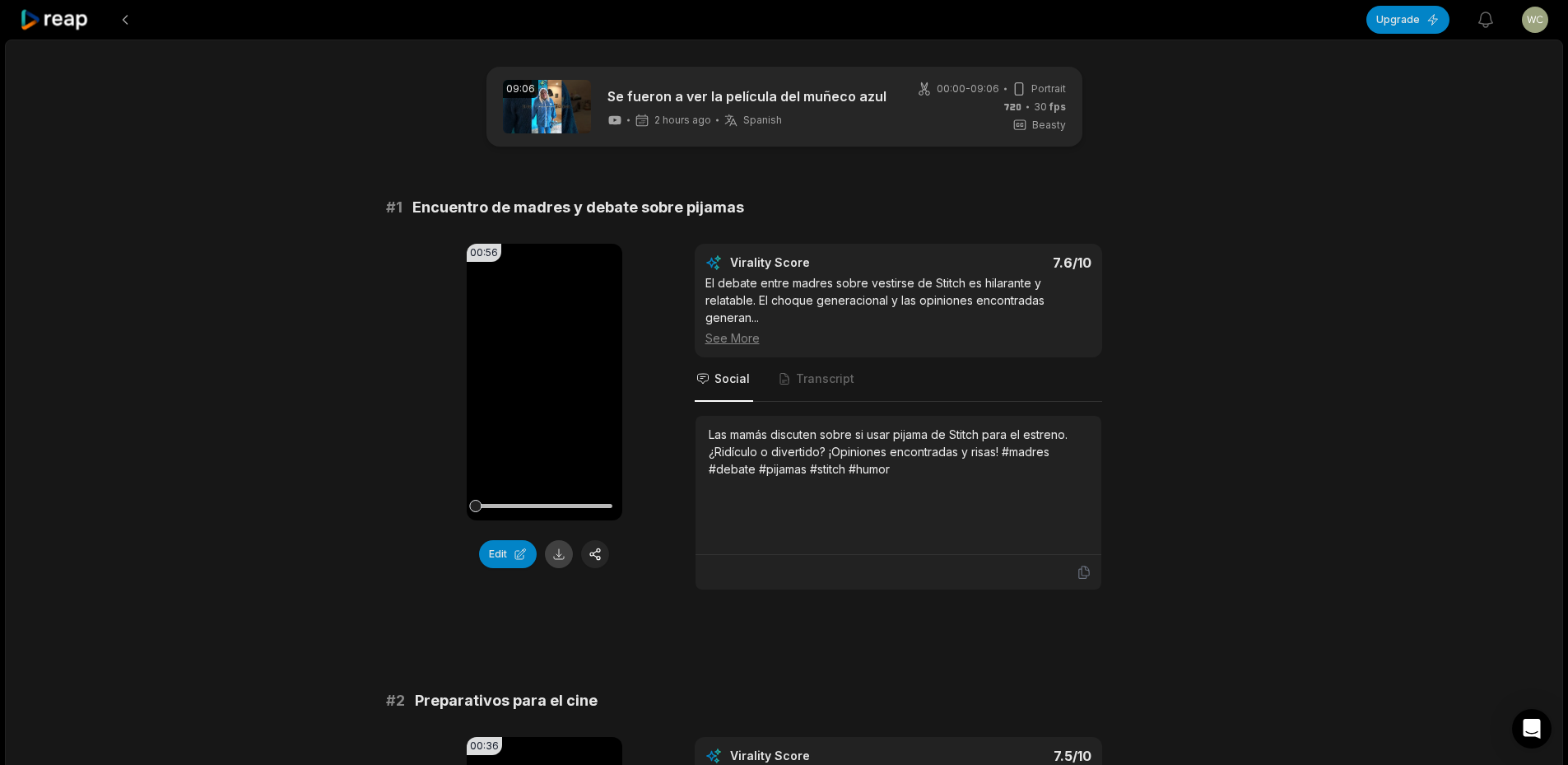
click at [563, 546] on button at bounding box center [559, 554] width 28 height 28
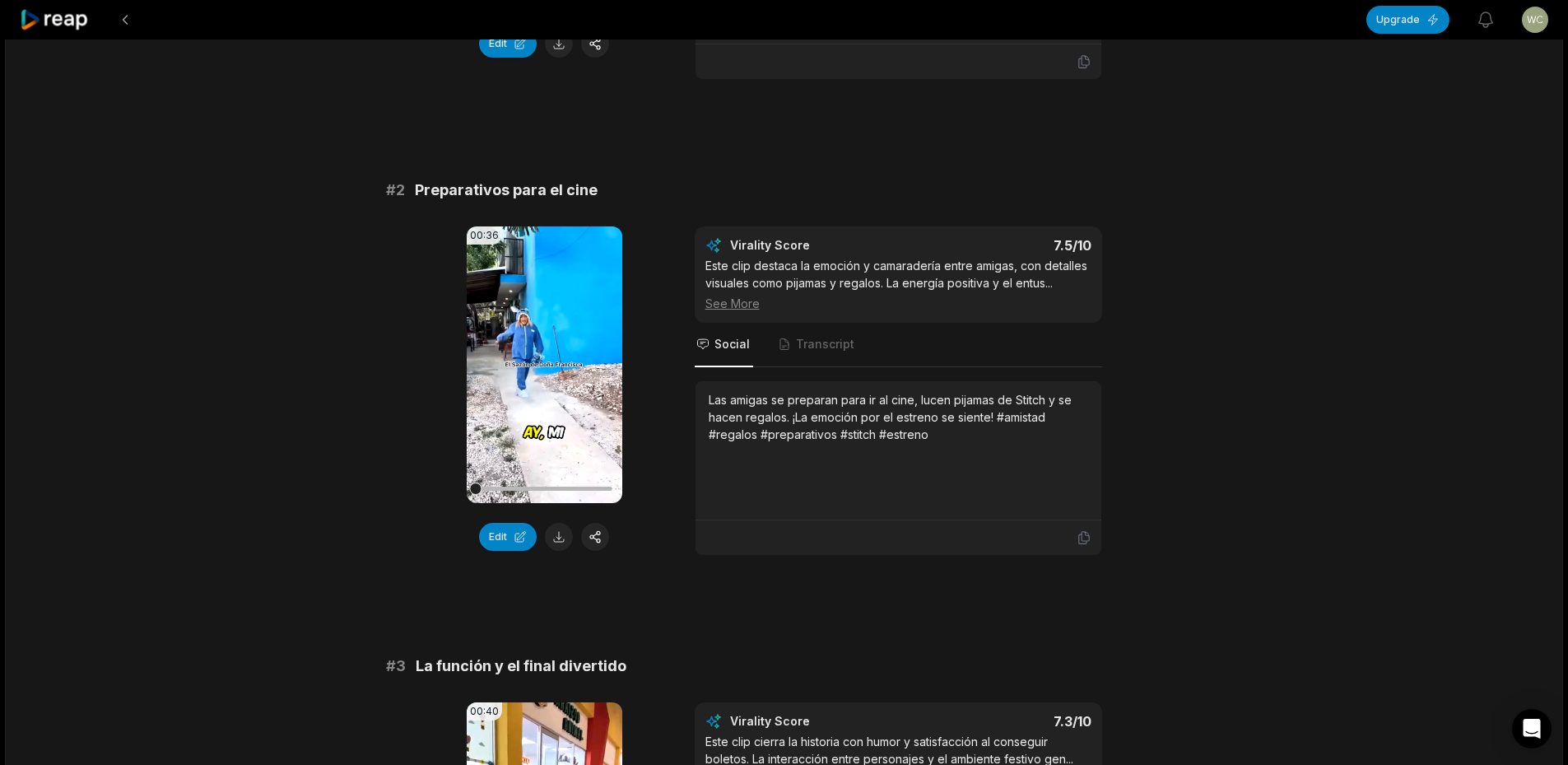
scroll to position [659, 0]
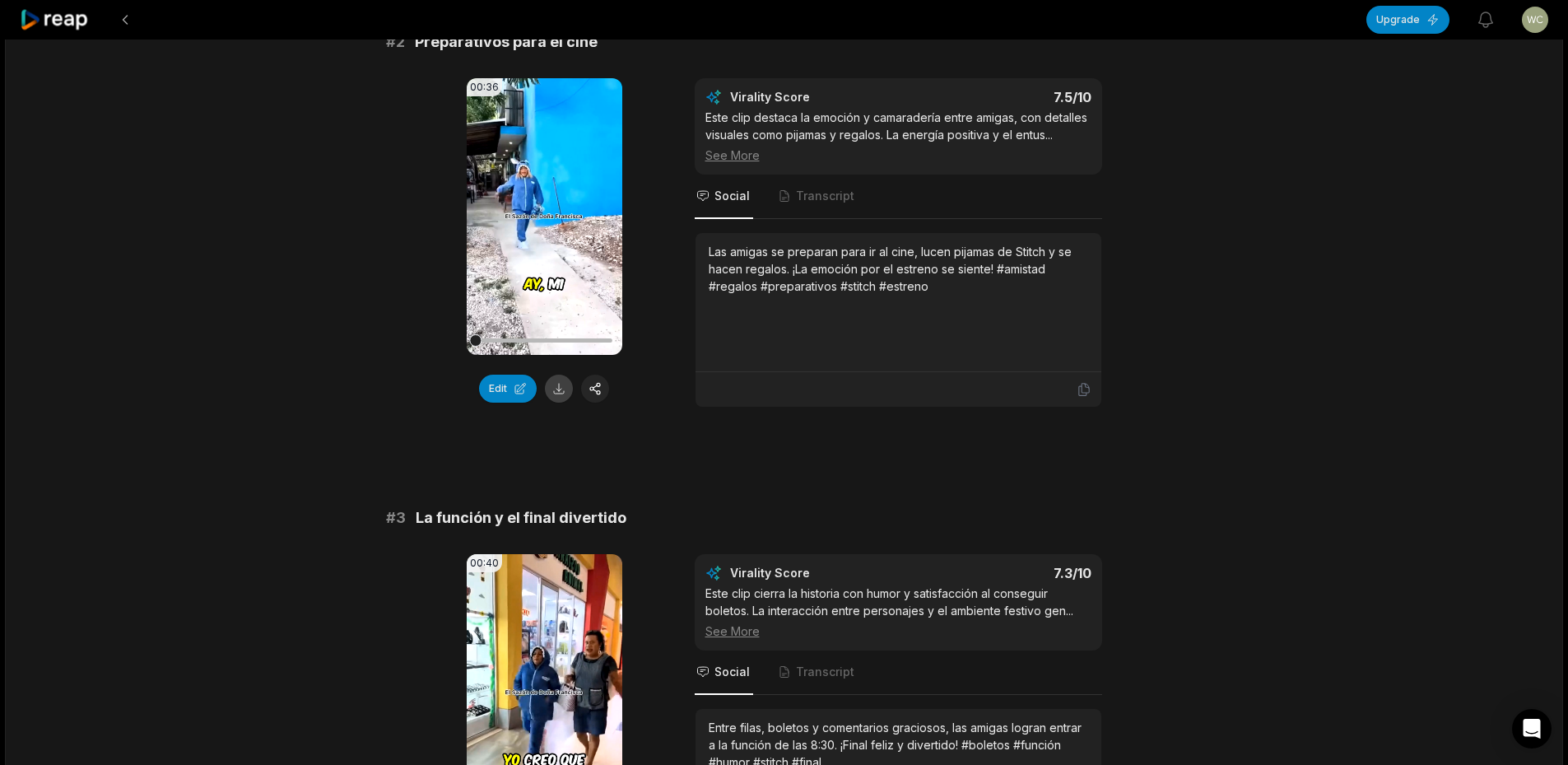
click at [564, 378] on button at bounding box center [559, 388] width 28 height 28
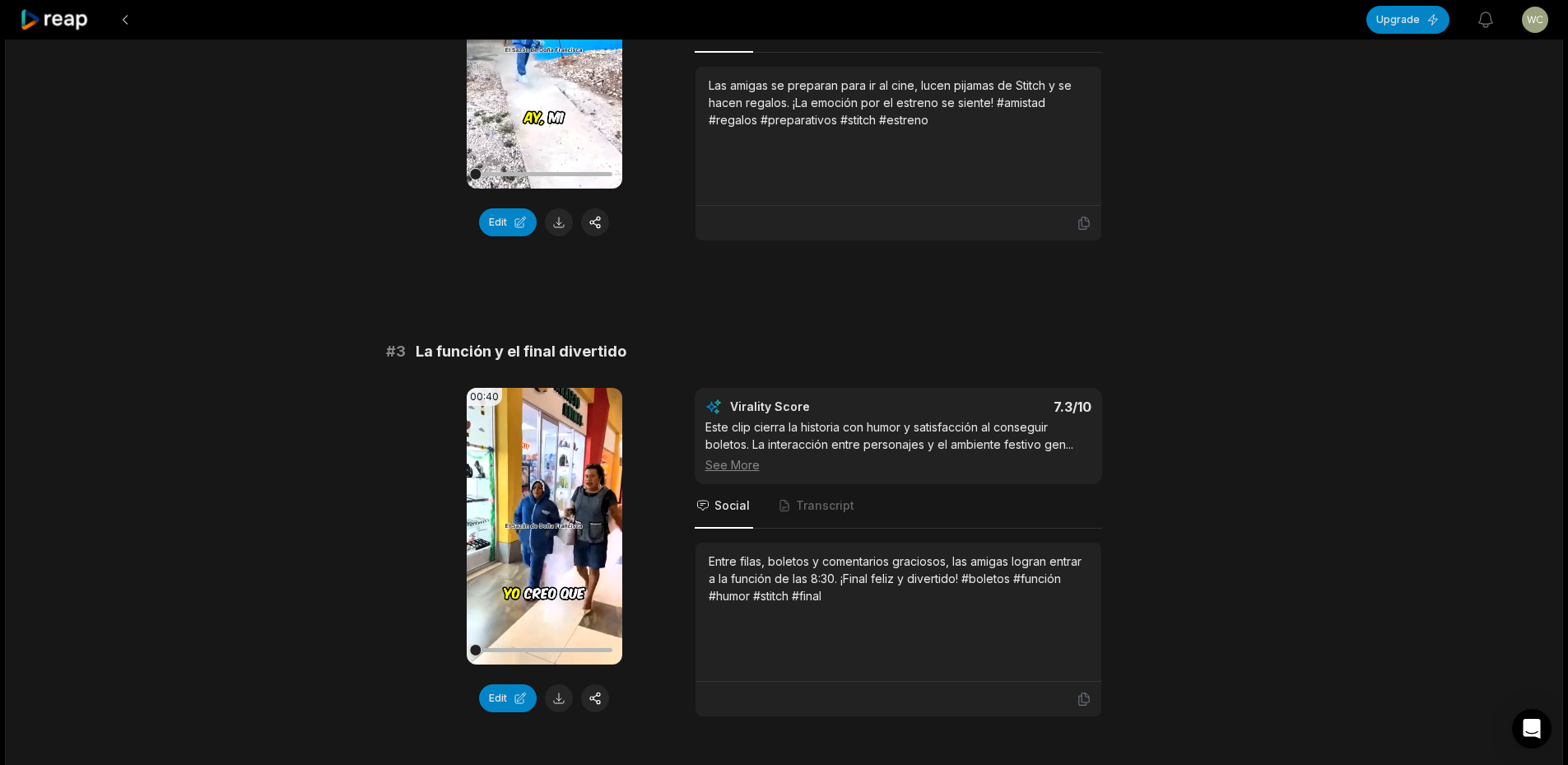
scroll to position [1070, 0]
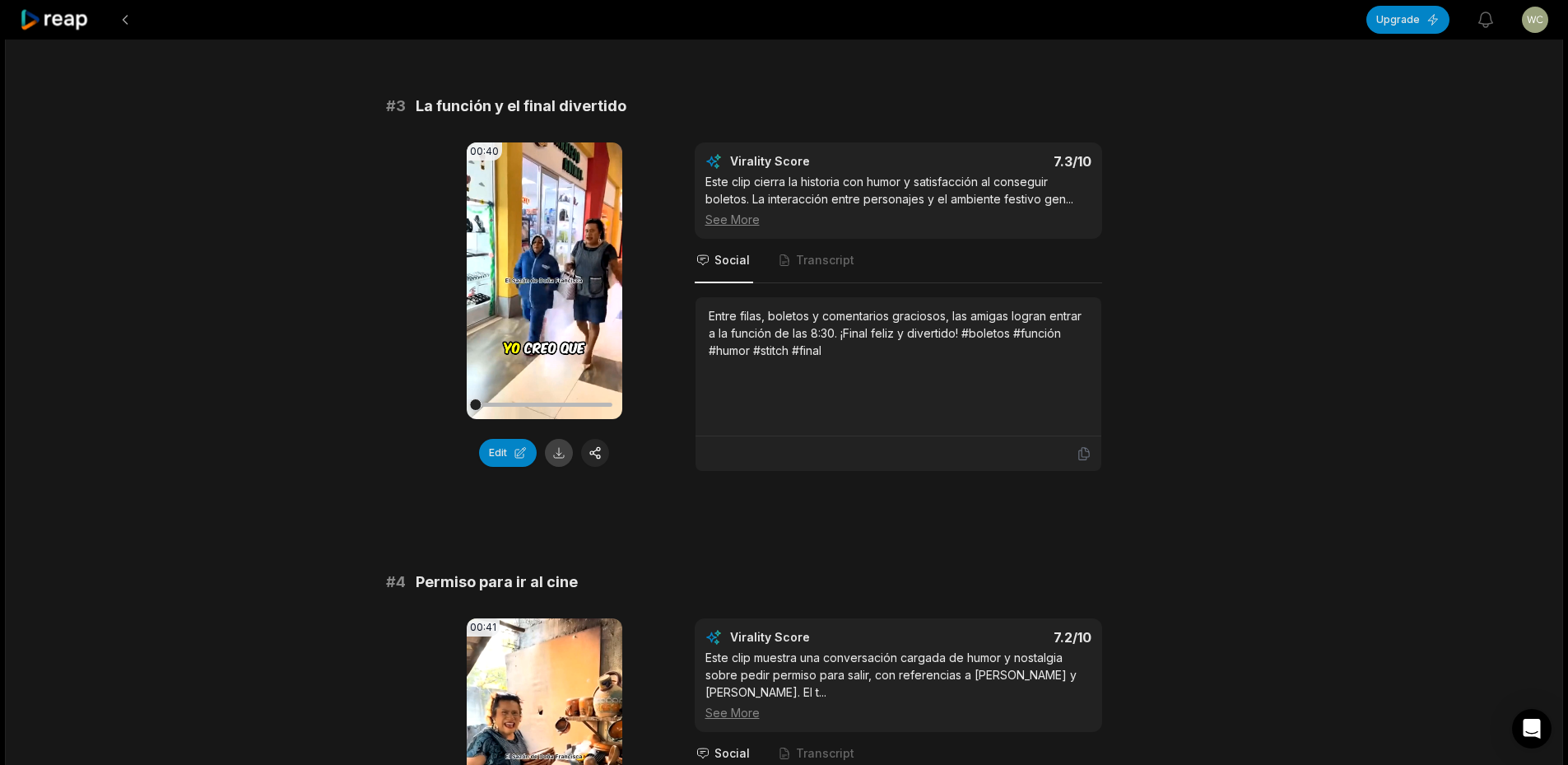
click at [555, 456] on button at bounding box center [559, 453] width 28 height 28
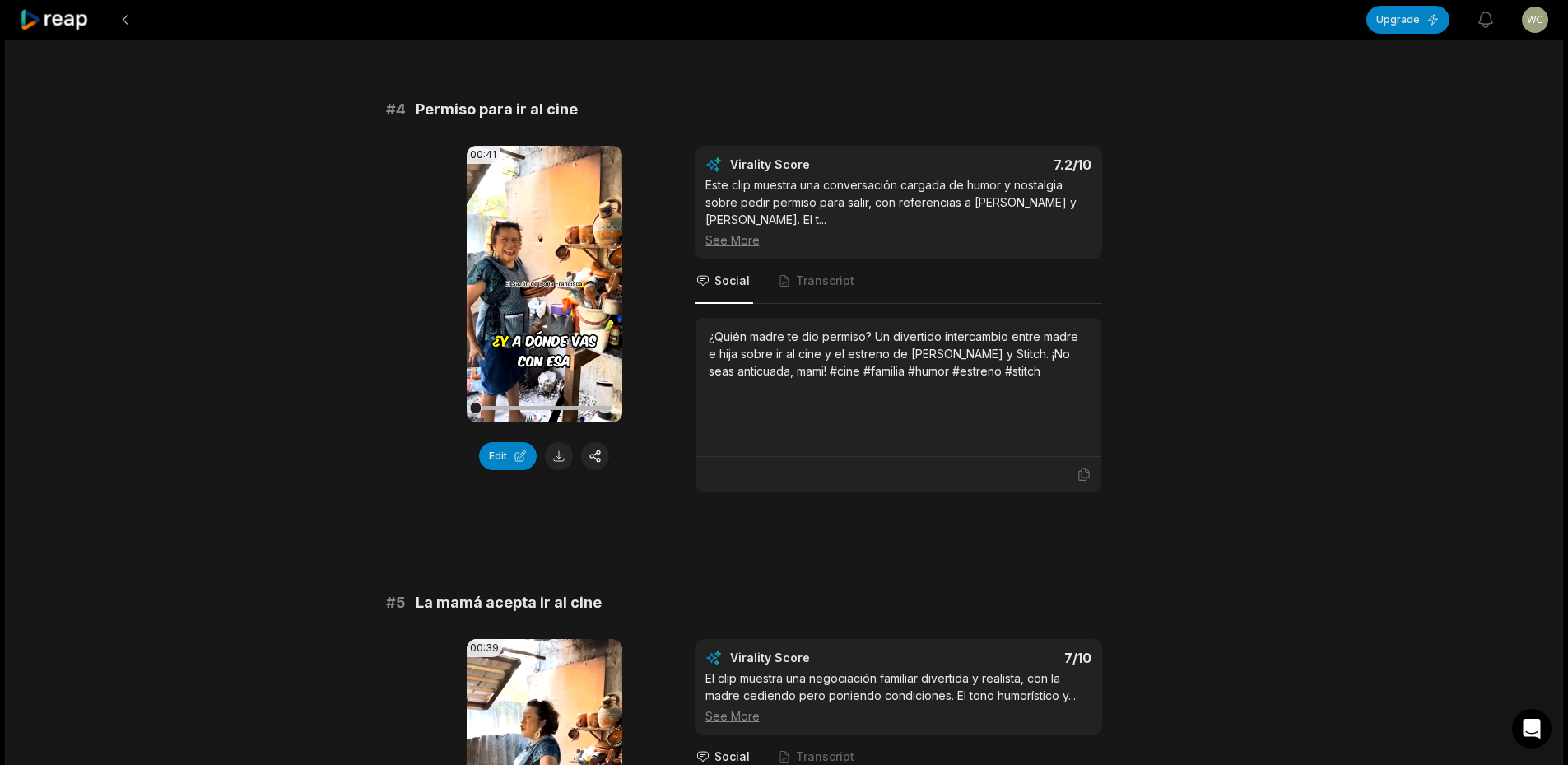
scroll to position [1565, 0]
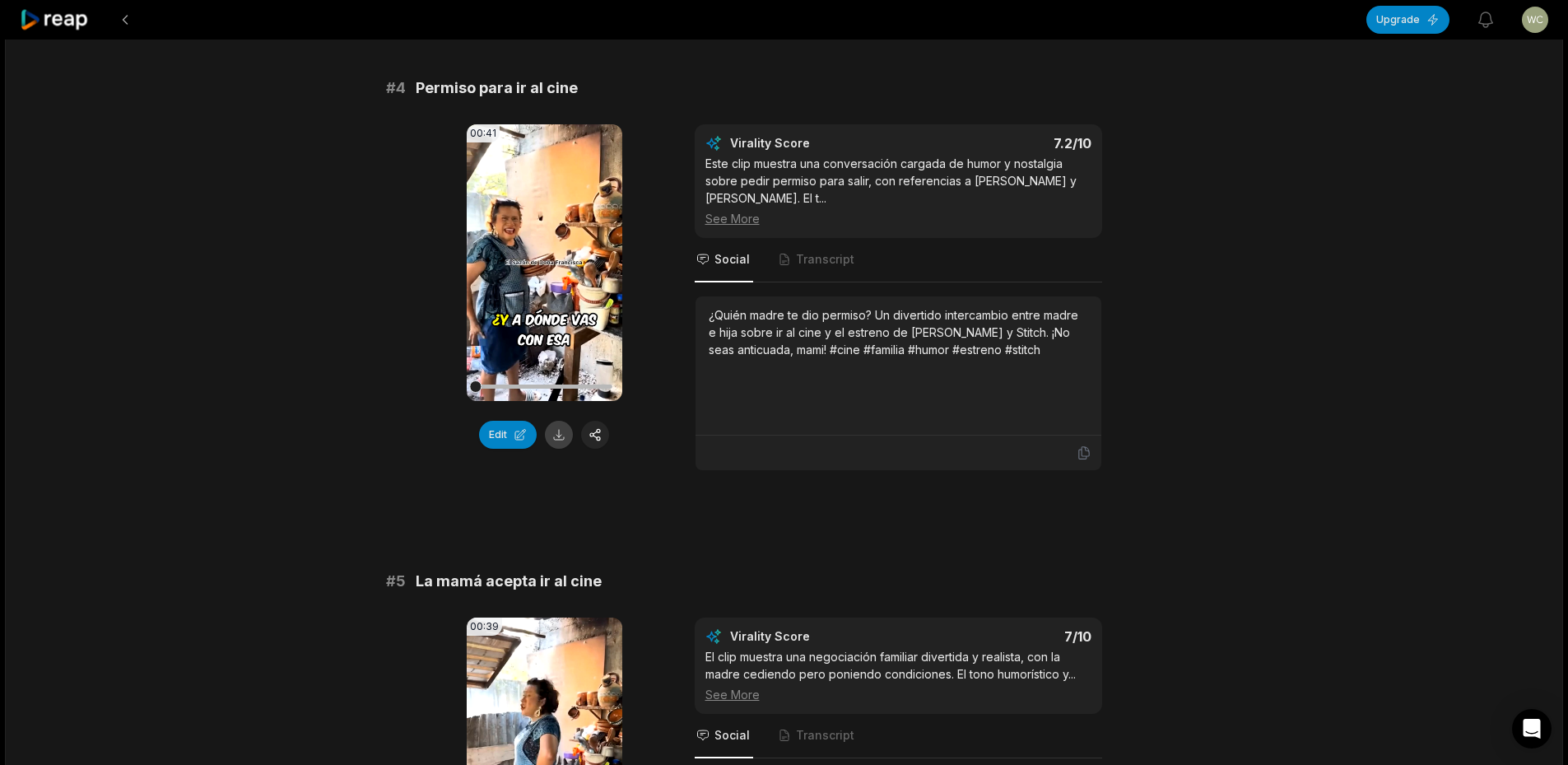
click at [554, 426] on button at bounding box center [559, 434] width 28 height 28
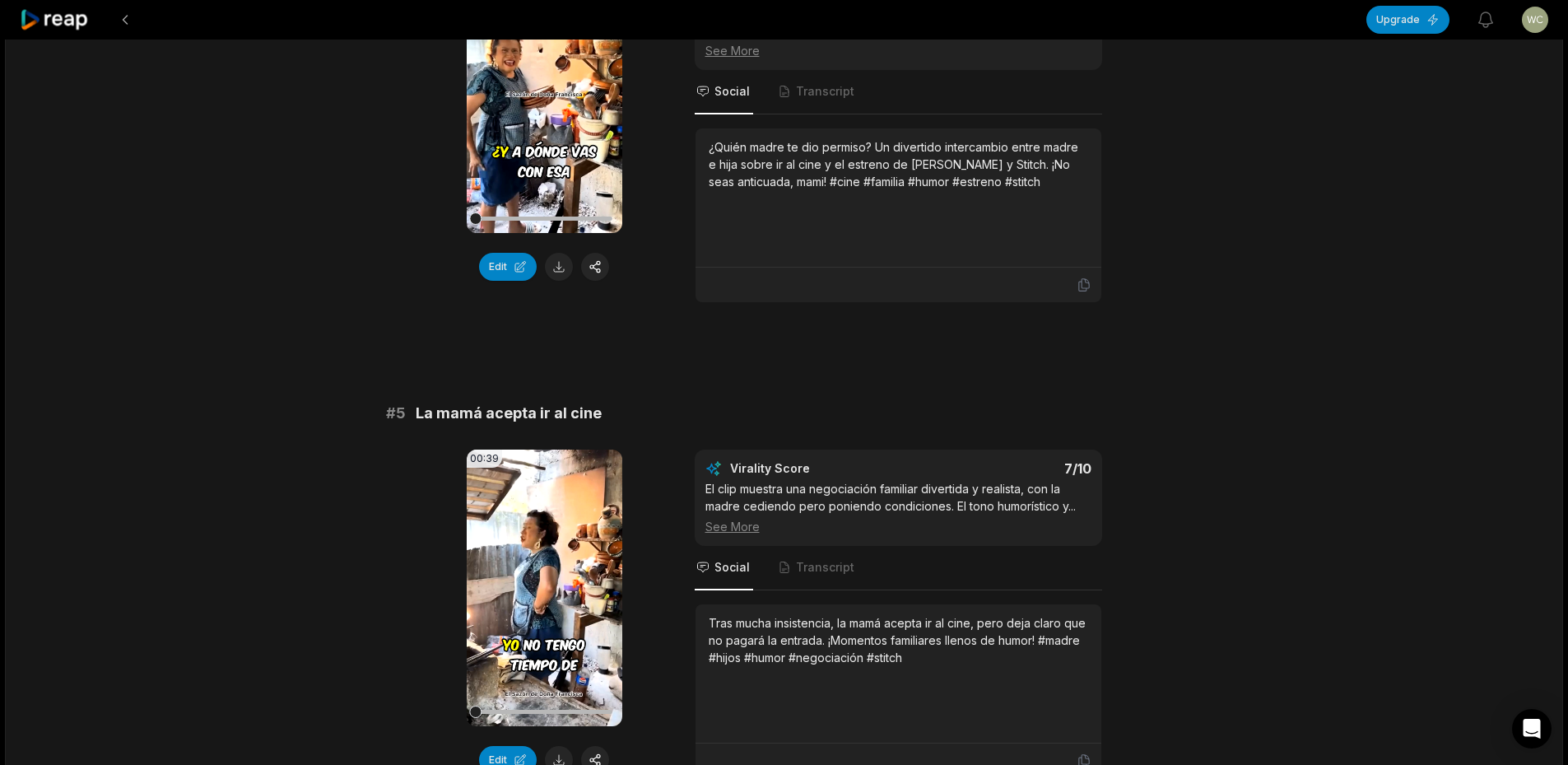
scroll to position [2059, 0]
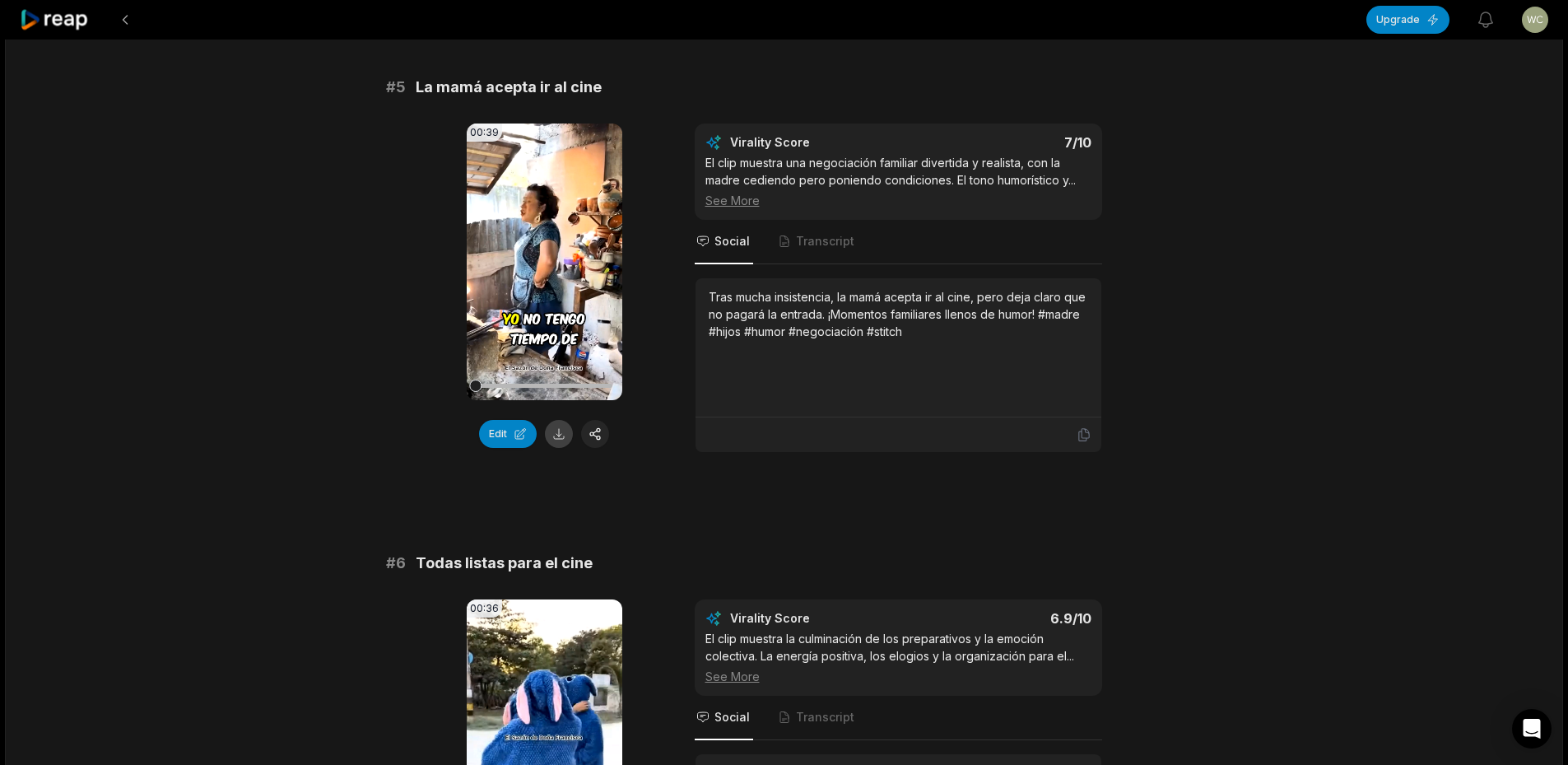
click at [559, 420] on button at bounding box center [559, 434] width 28 height 28
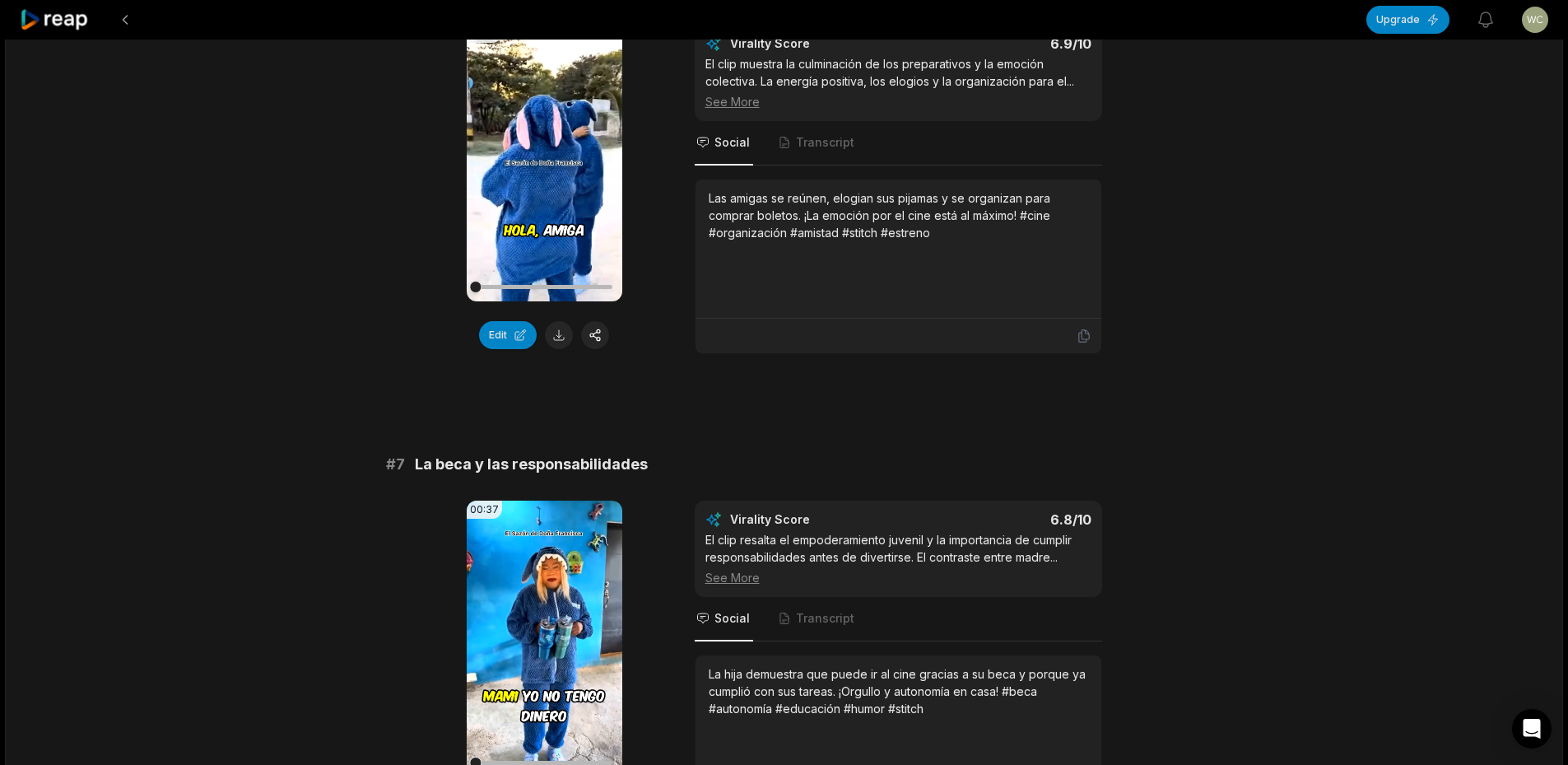
scroll to position [2635, 0]
click at [564, 320] on button at bounding box center [559, 334] width 28 height 28
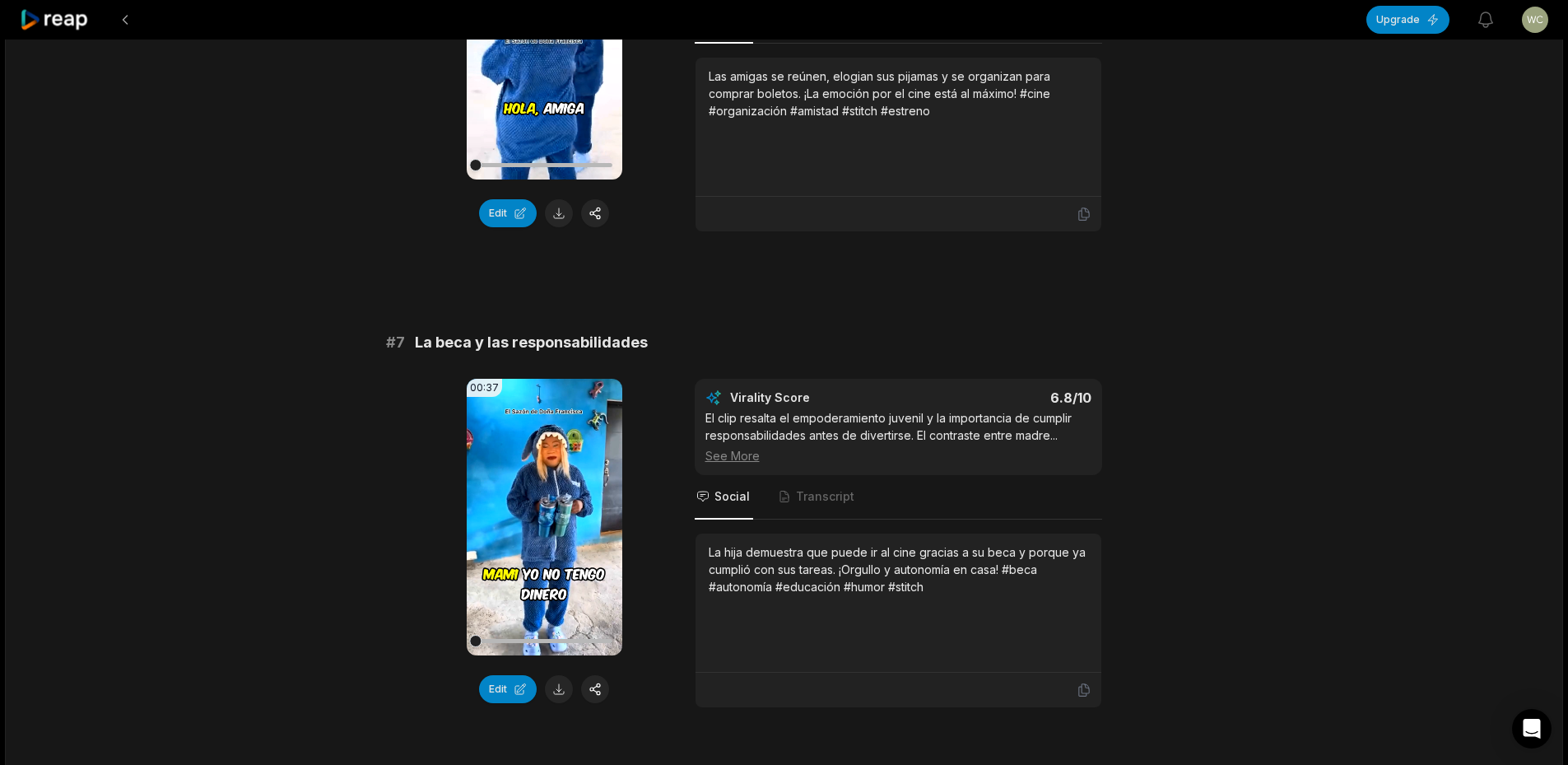
scroll to position [3046, 0]
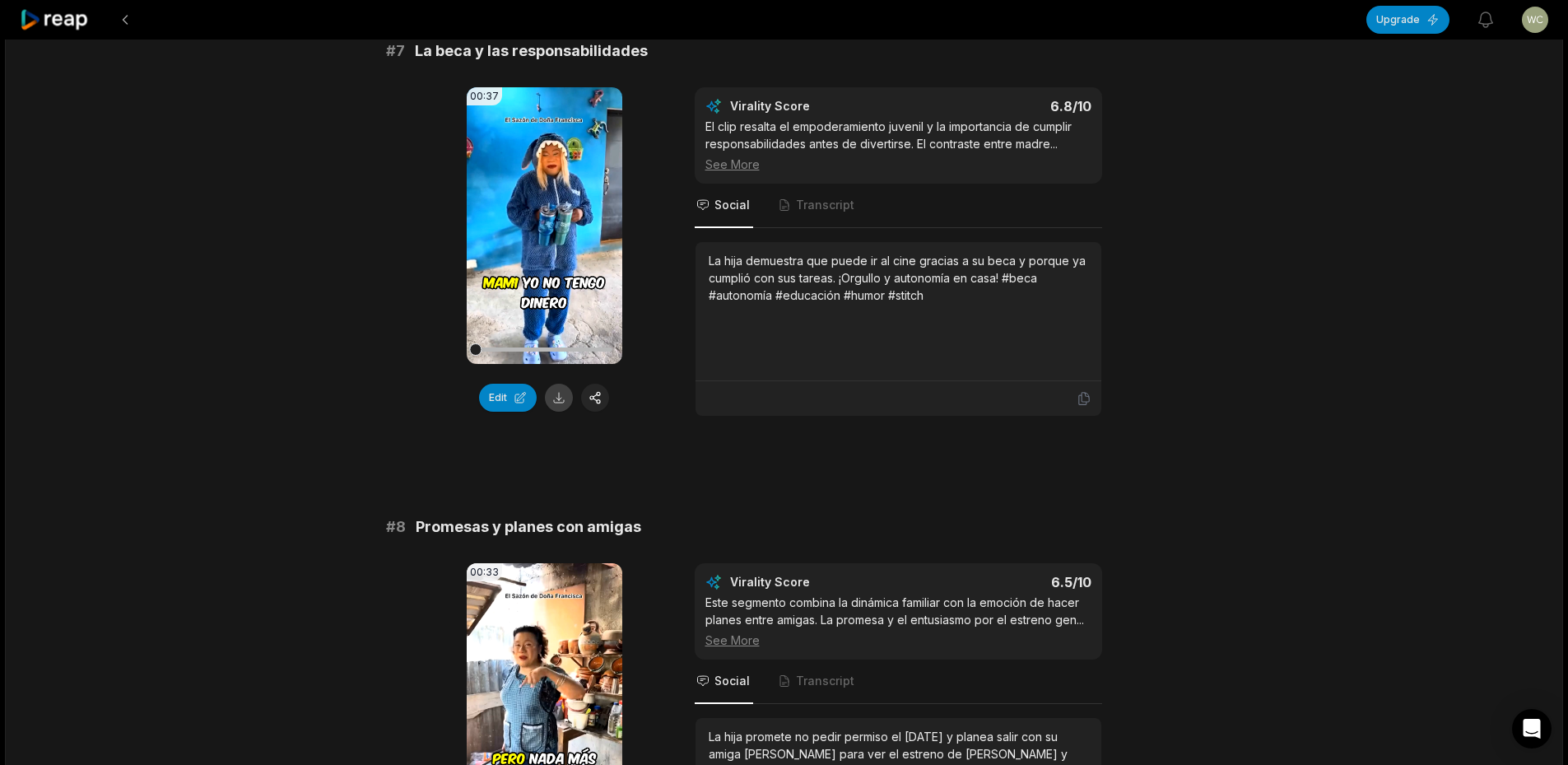
click at [558, 389] on button at bounding box center [559, 397] width 28 height 28
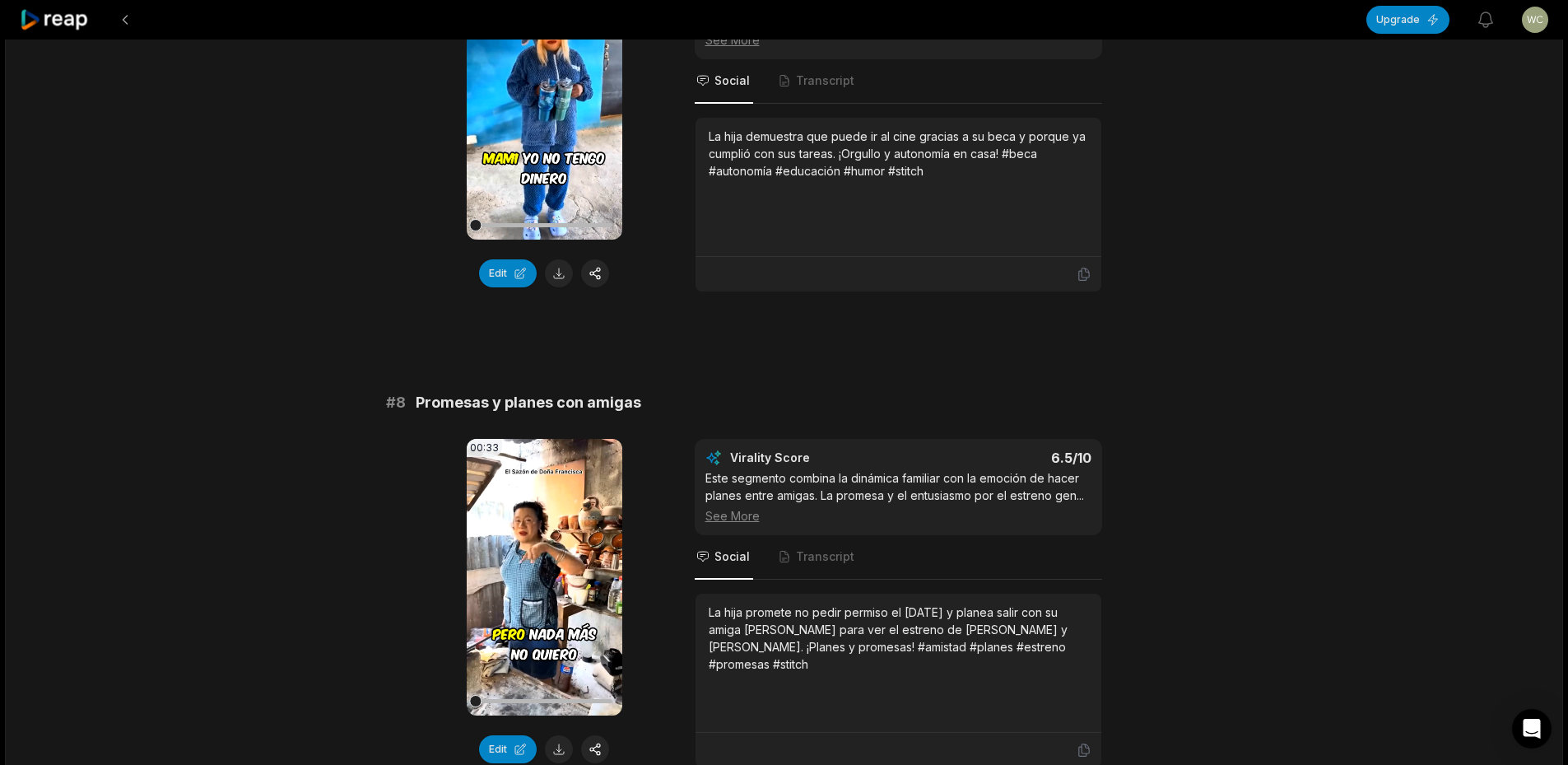
scroll to position [3622, 0]
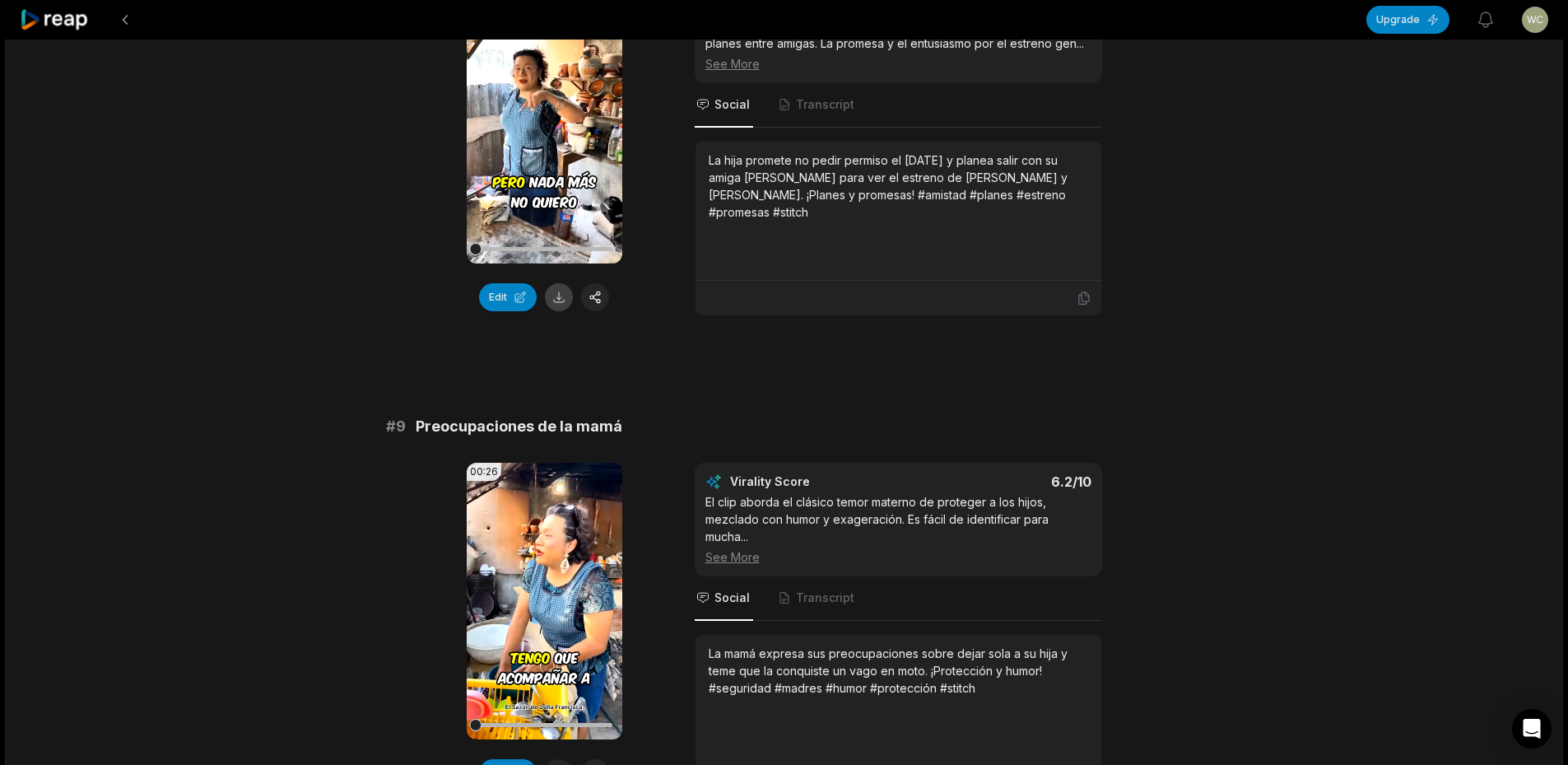
click at [549, 287] on button at bounding box center [559, 297] width 28 height 28
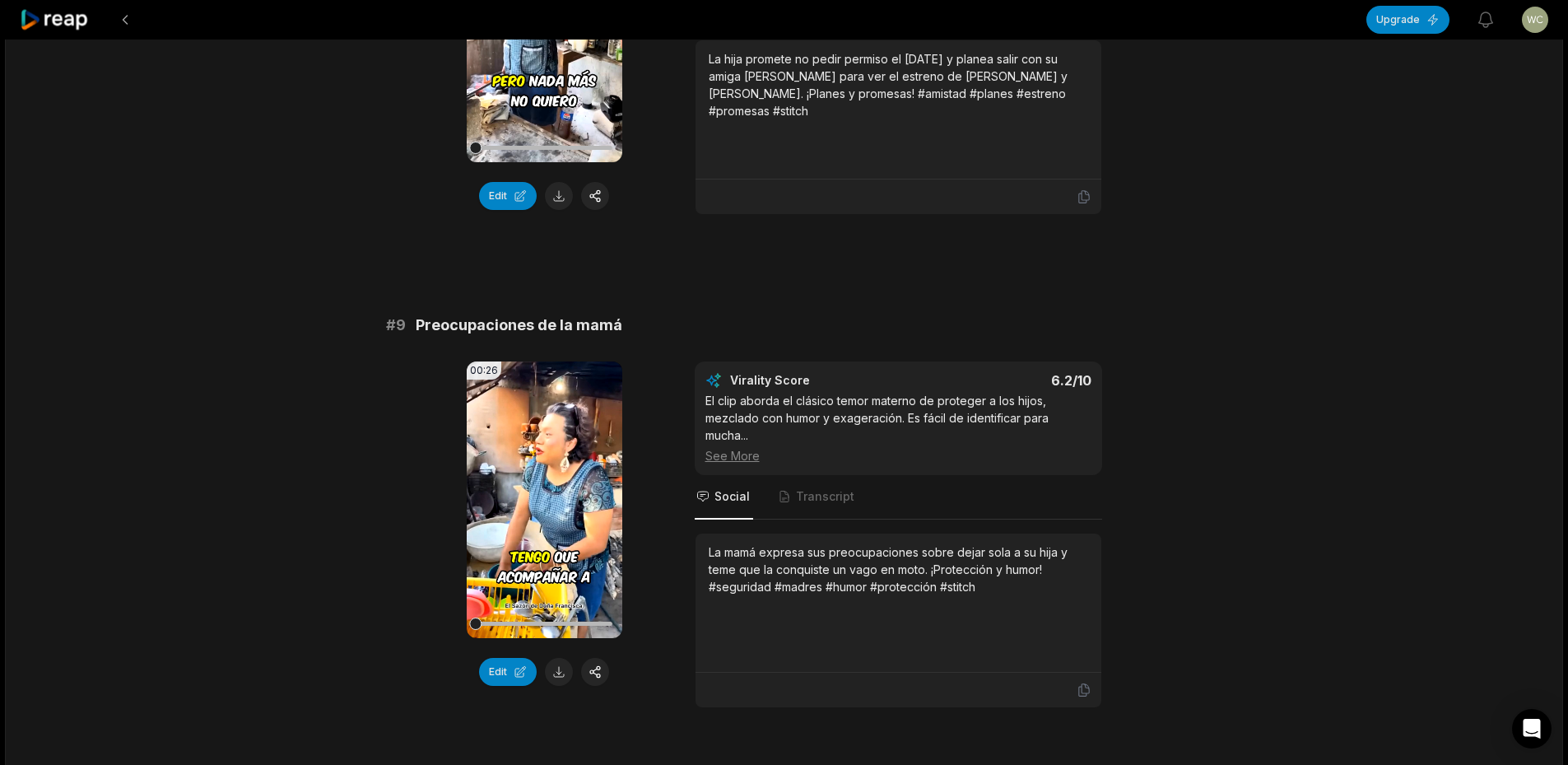
scroll to position [3870, 0]
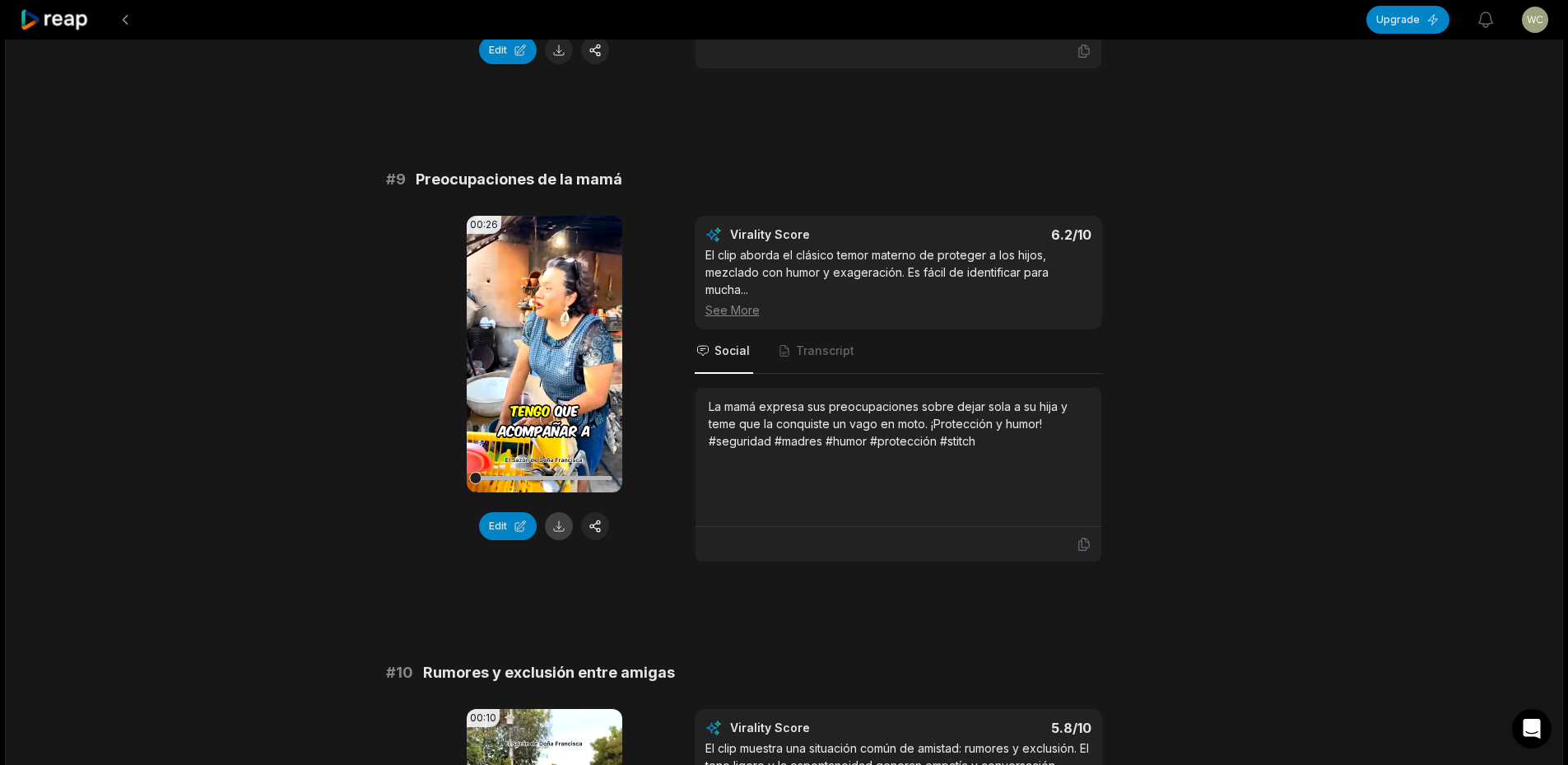
click at [562, 512] on button at bounding box center [559, 526] width 28 height 28
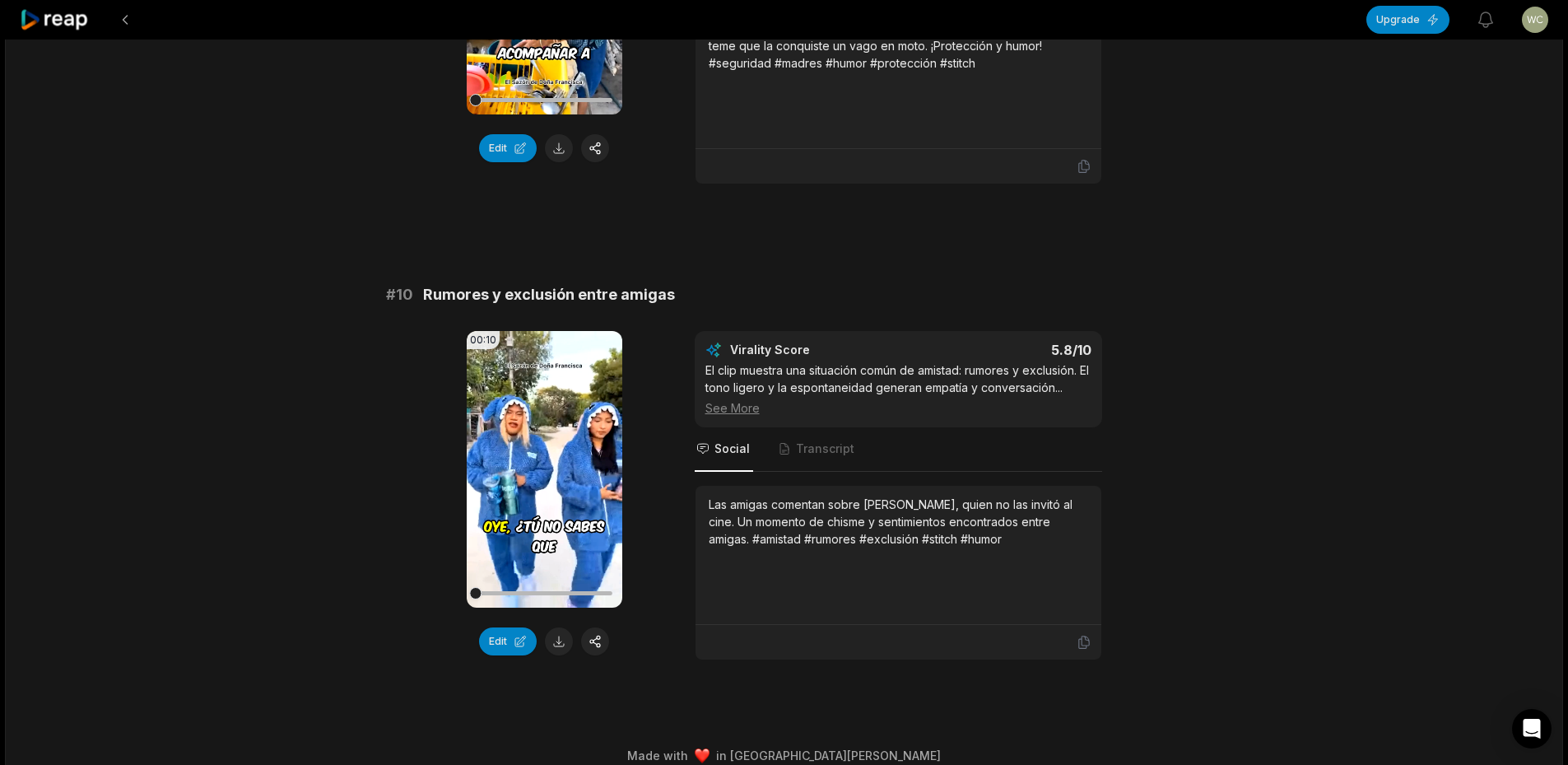
scroll to position [4250, 0]
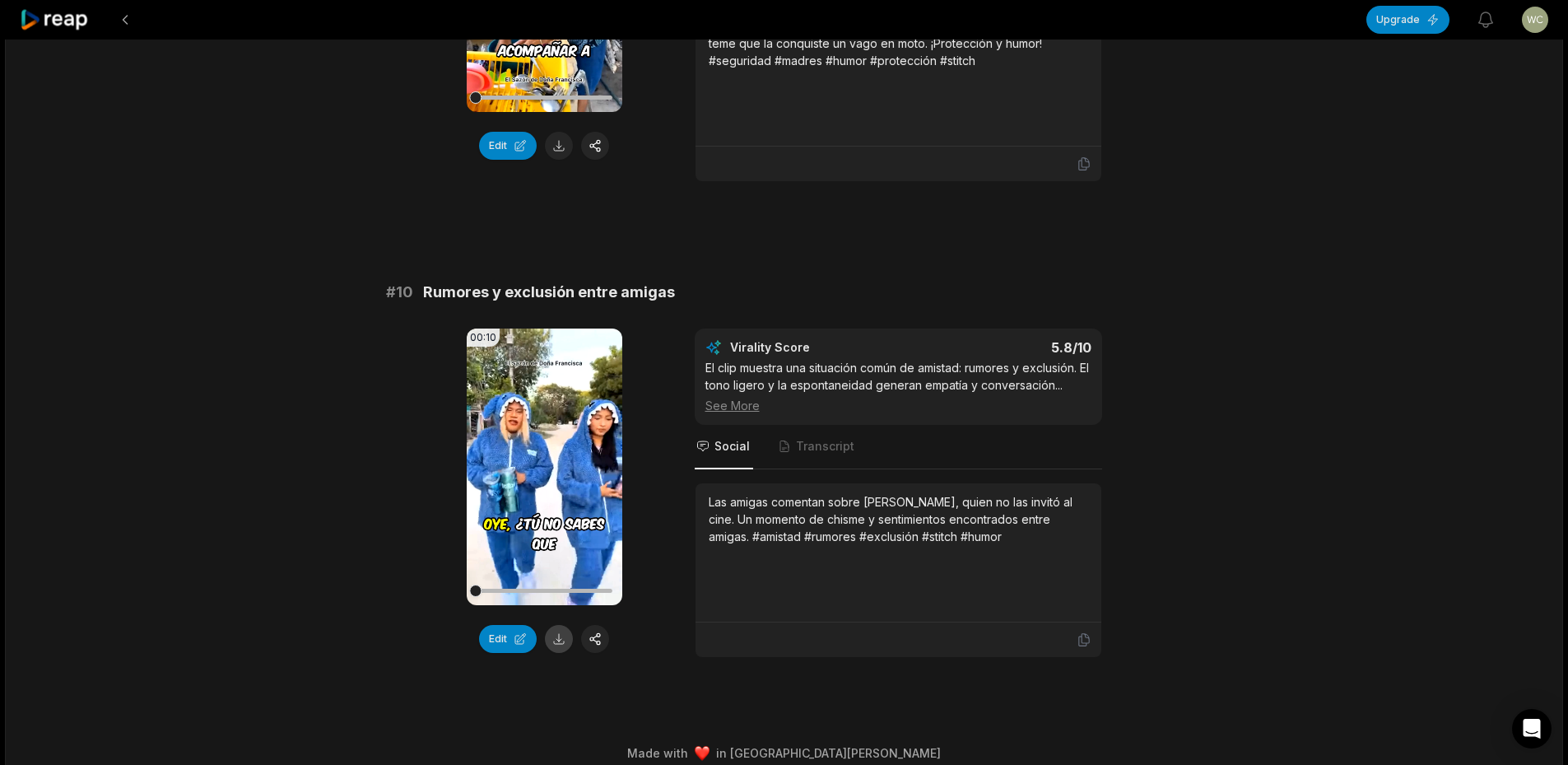
click at [549, 625] on button at bounding box center [559, 639] width 28 height 28
